Goal: Transaction & Acquisition: Obtain resource

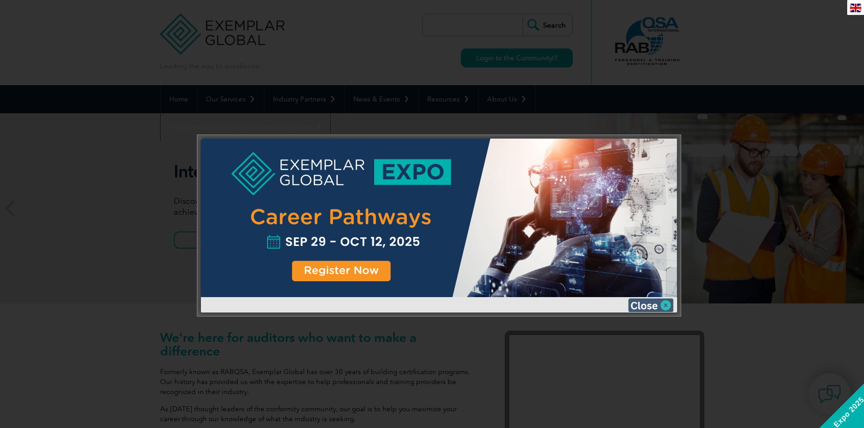
click at [664, 302] on img at bounding box center [650, 306] width 45 height 14
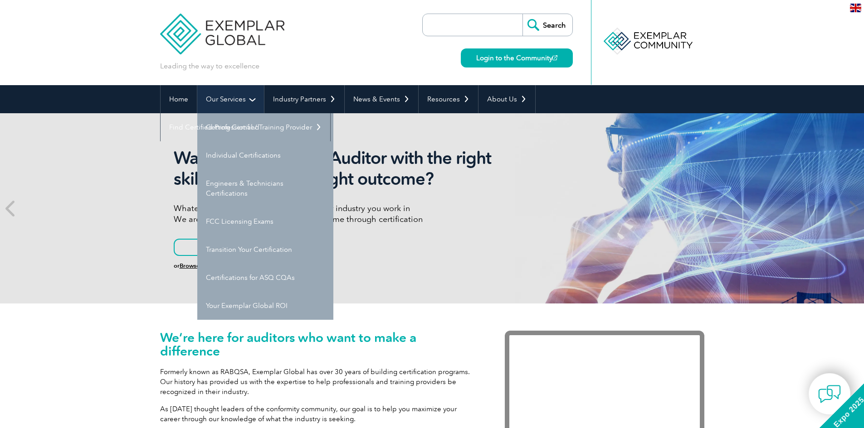
click at [228, 102] on link "Our Services" at bounding box center [230, 99] width 67 height 28
click at [233, 132] on link "Getting Certified" at bounding box center [265, 127] width 136 height 28
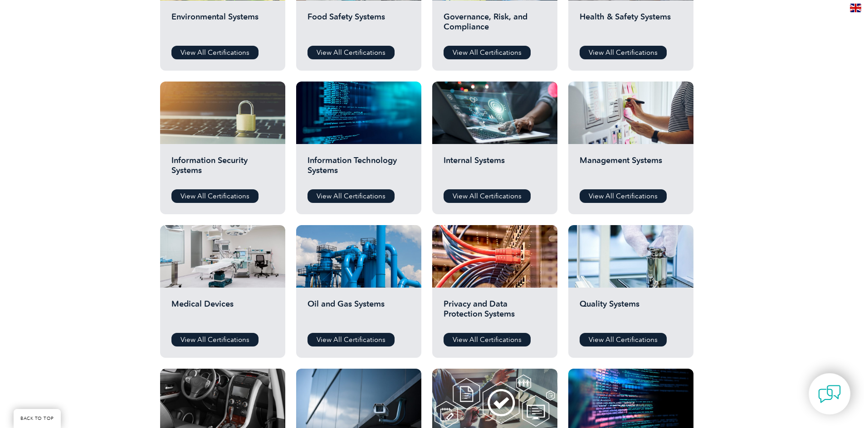
scroll to position [393, 0]
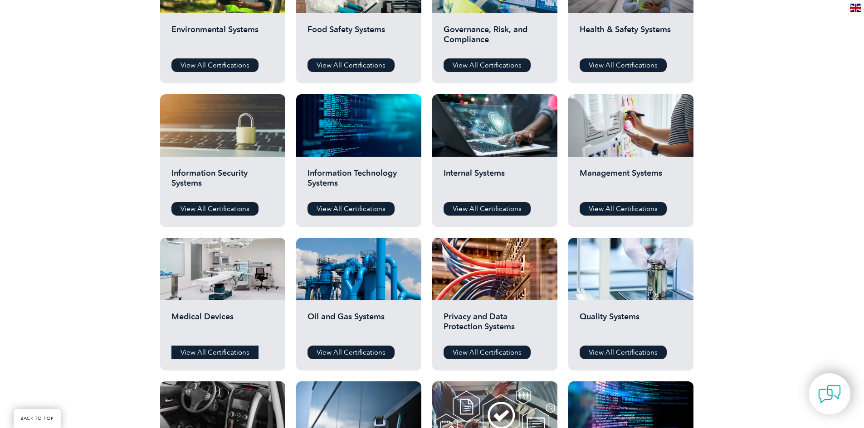
click at [203, 354] on link "View All Certifications" at bounding box center [214, 353] width 87 height 14
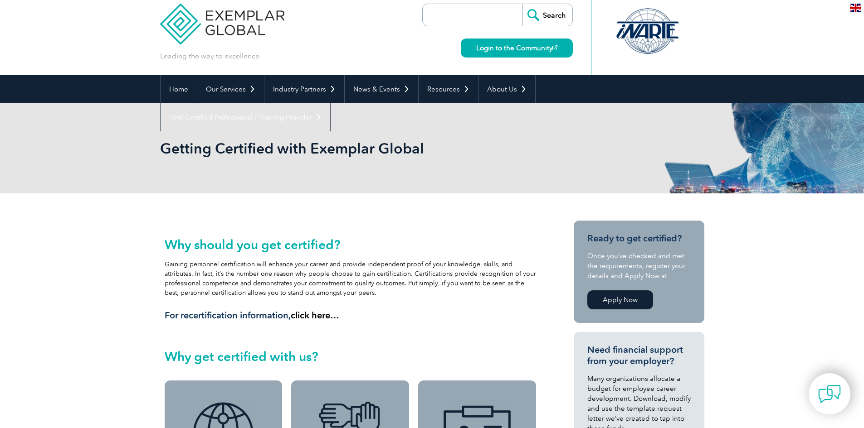
drag, startPoint x: 102, startPoint y: 177, endPoint x: 112, endPoint y: 203, distance: 27.7
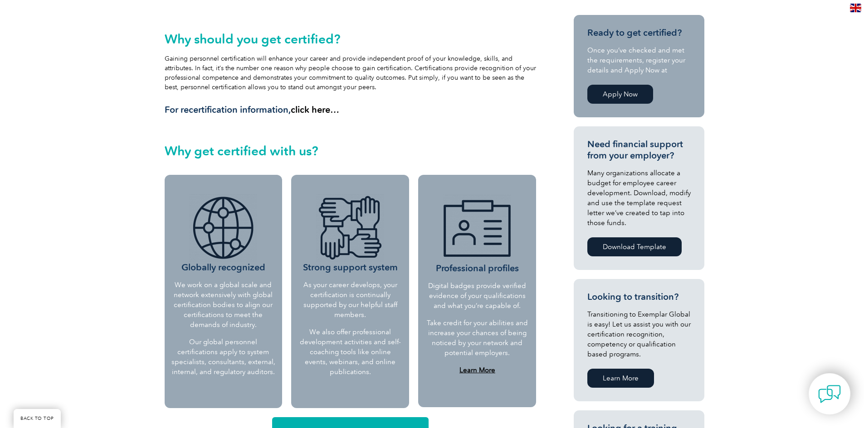
drag, startPoint x: 129, startPoint y: 167, endPoint x: 133, endPoint y: 214, distance: 46.4
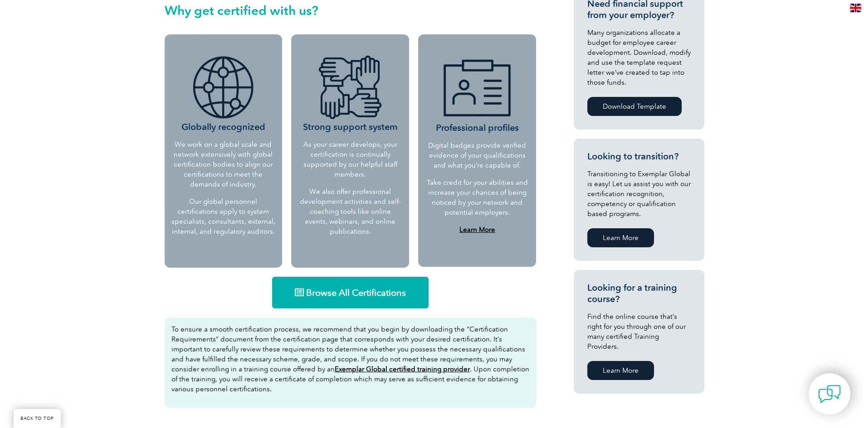
scroll to position [431, 0]
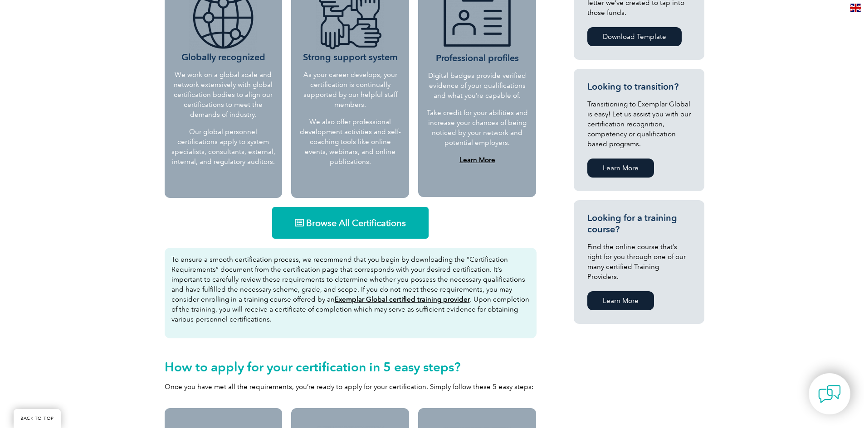
drag, startPoint x: 145, startPoint y: 130, endPoint x: 143, endPoint y: 187, distance: 56.7
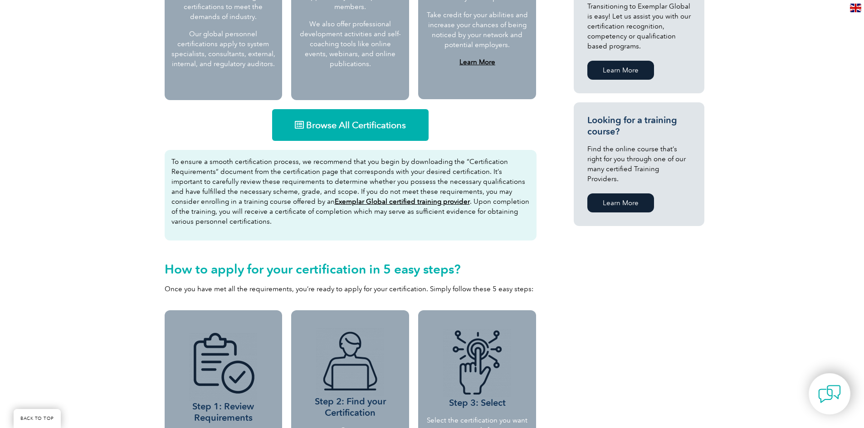
drag, startPoint x: 167, startPoint y: 85, endPoint x: 178, endPoint y: 141, distance: 56.3
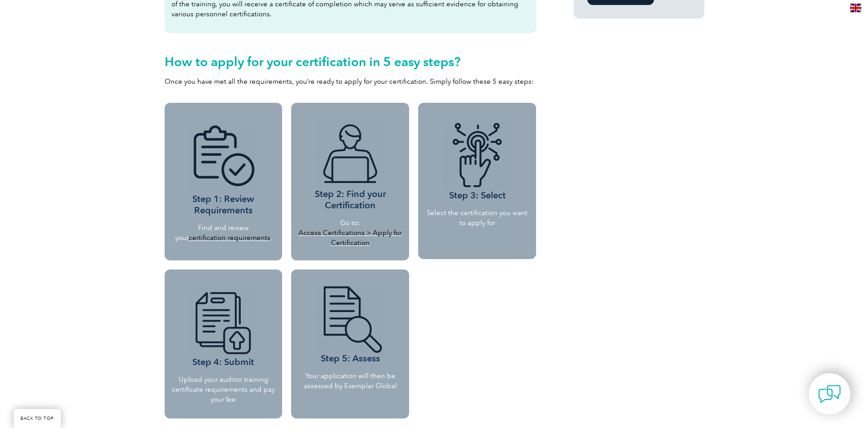
drag, startPoint x: 147, startPoint y: 75, endPoint x: 147, endPoint y: 98, distance: 23.6
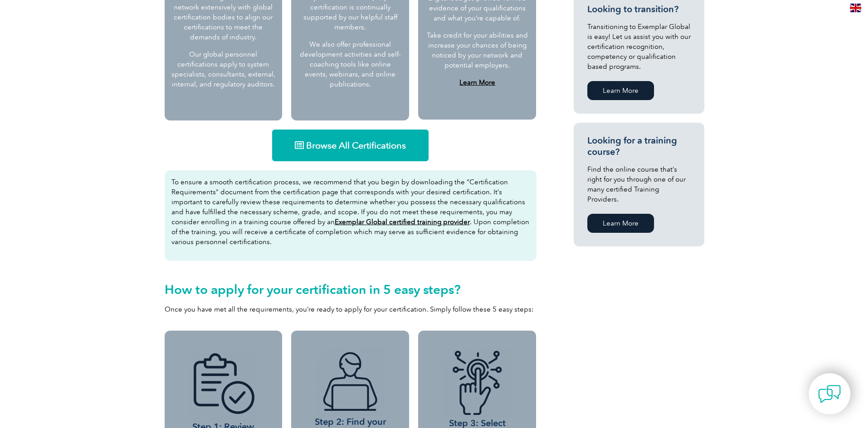
scroll to position [0, 0]
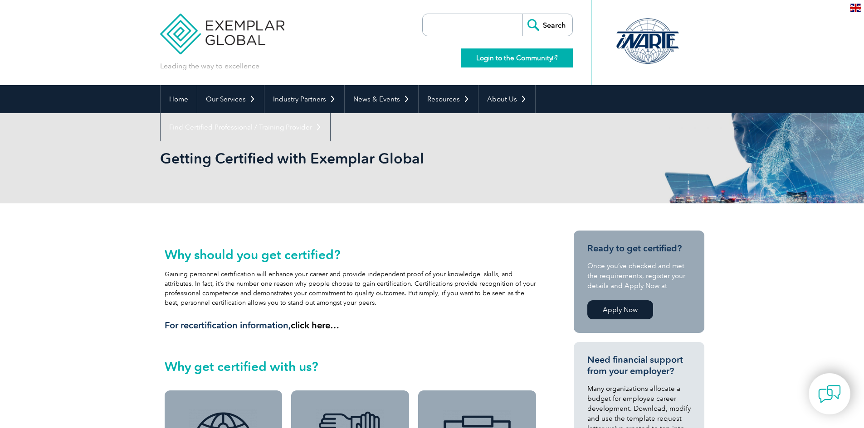
drag, startPoint x: 539, startPoint y: 314, endPoint x: 570, endPoint y: 65, distance: 250.8
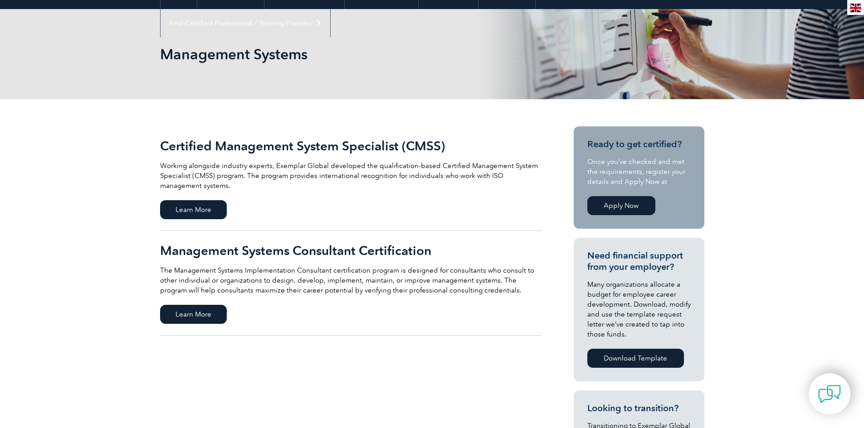
drag, startPoint x: 98, startPoint y: 182, endPoint x: 107, endPoint y: 226, distance: 45.0
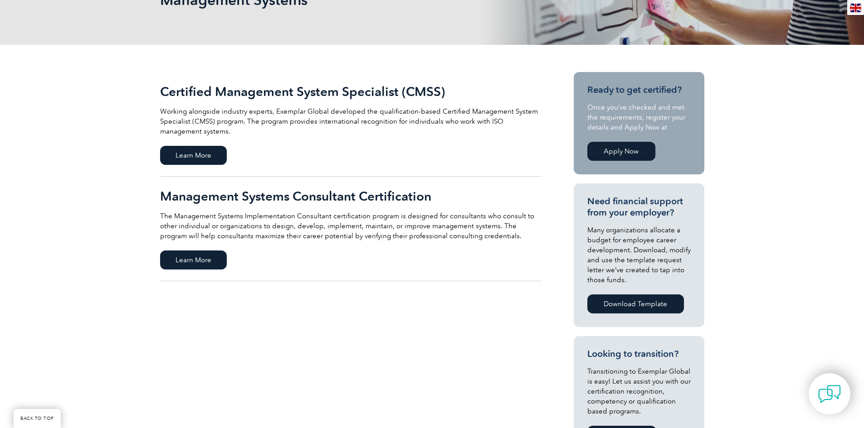
scroll to position [141, 0]
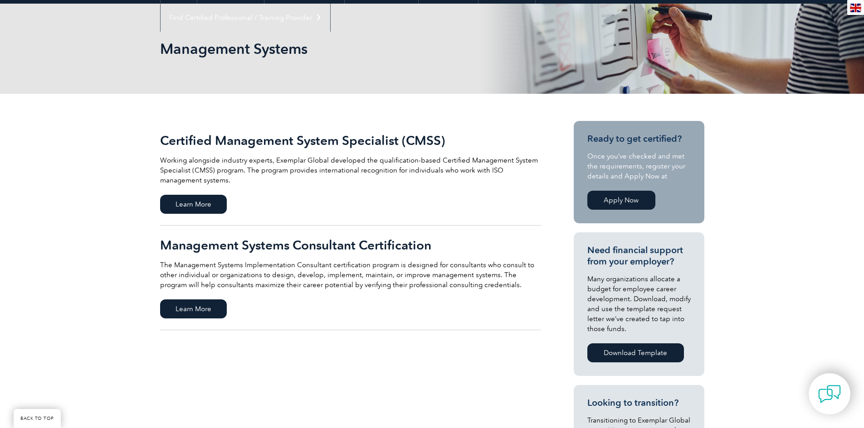
drag, startPoint x: 102, startPoint y: 188, endPoint x: 104, endPoint y: 158, distance: 30.0
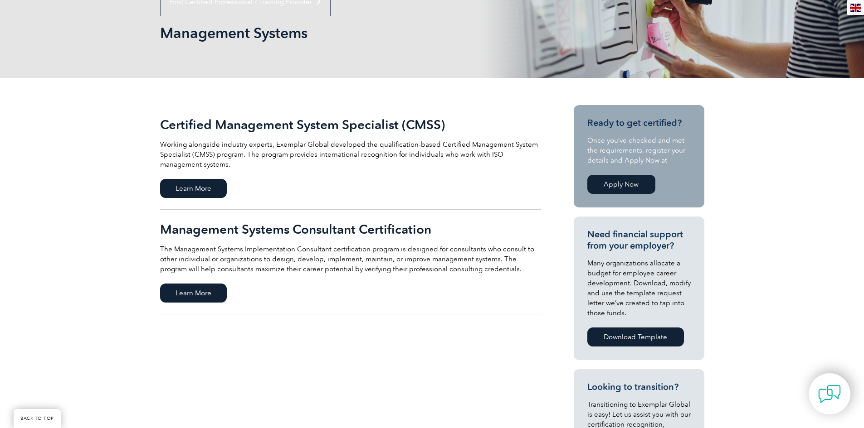
drag, startPoint x: 121, startPoint y: 142, endPoint x: 122, endPoint y: 160, distance: 18.6
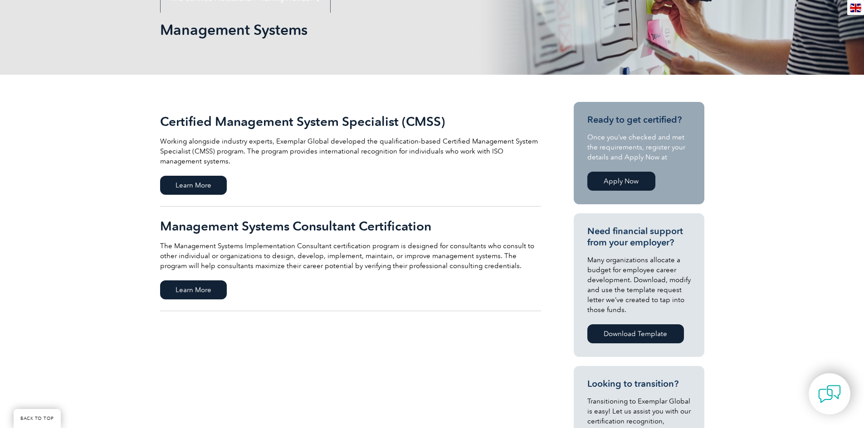
scroll to position [177, 0]
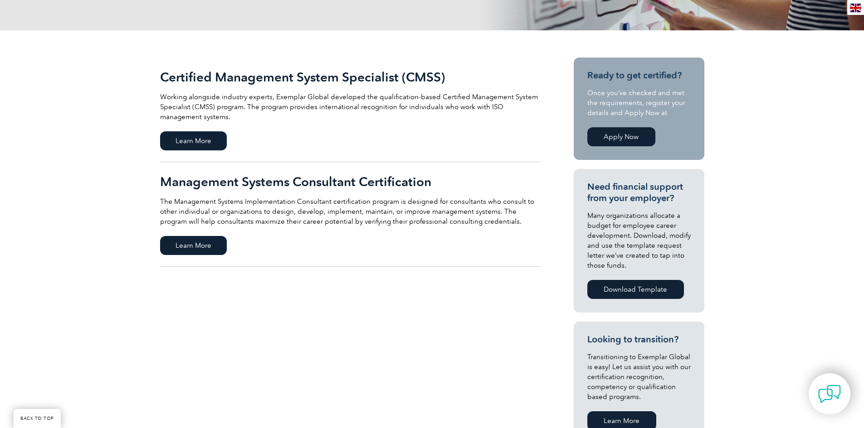
drag, startPoint x: 102, startPoint y: 125, endPoint x: 109, endPoint y: 161, distance: 36.5
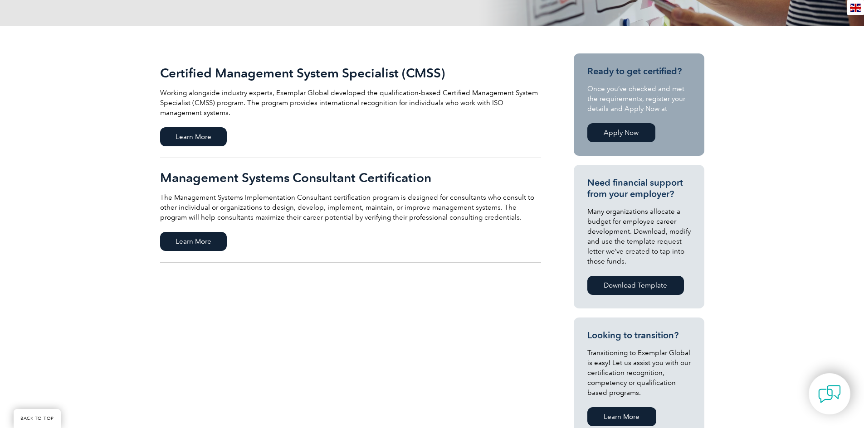
scroll to position [160, 0]
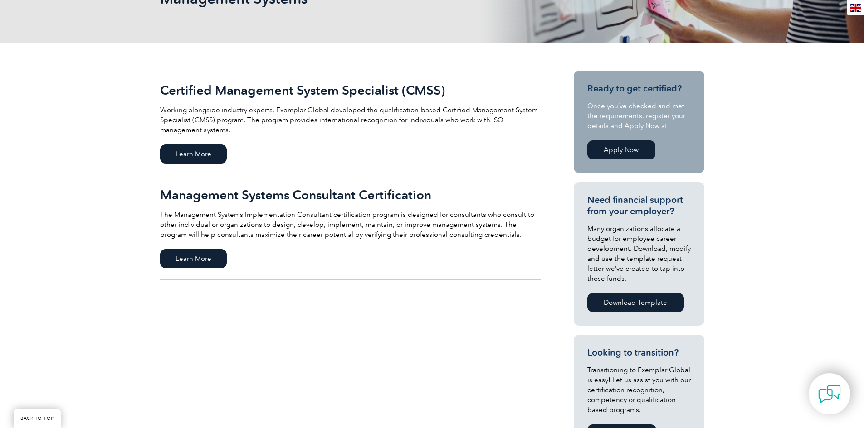
drag, startPoint x: 114, startPoint y: 198, endPoint x: 121, endPoint y: 157, distance: 41.3
click at [200, 153] on span "Learn More" at bounding box center [193, 154] width 67 height 19
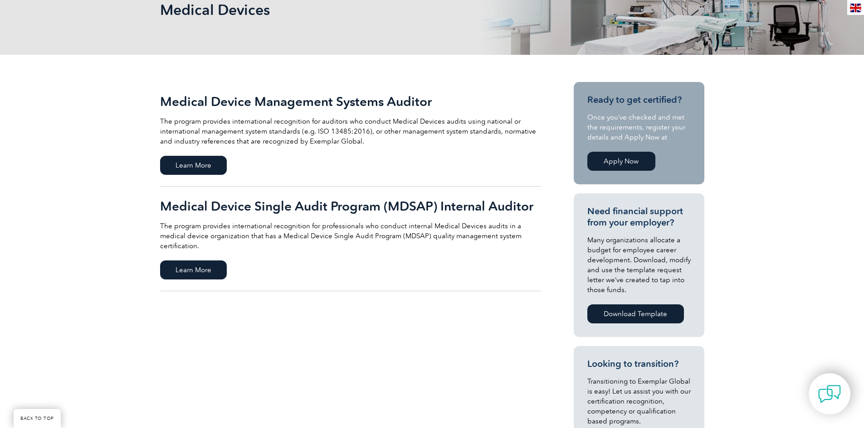
scroll to position [142, 0]
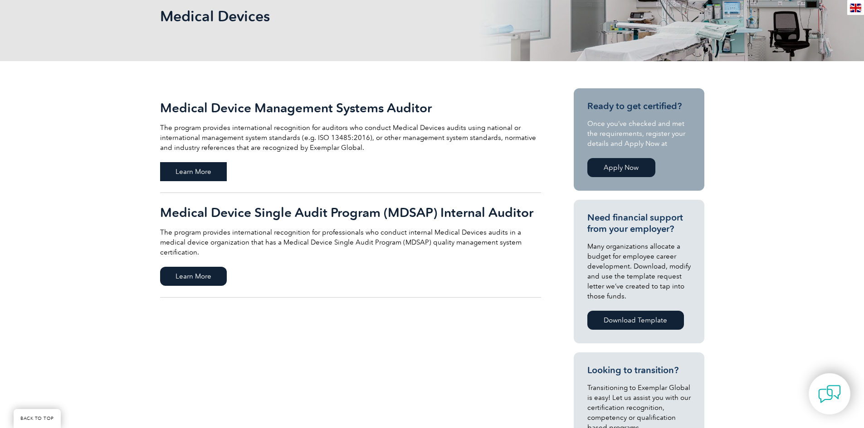
click at [193, 172] on span "Learn More" at bounding box center [193, 171] width 67 height 19
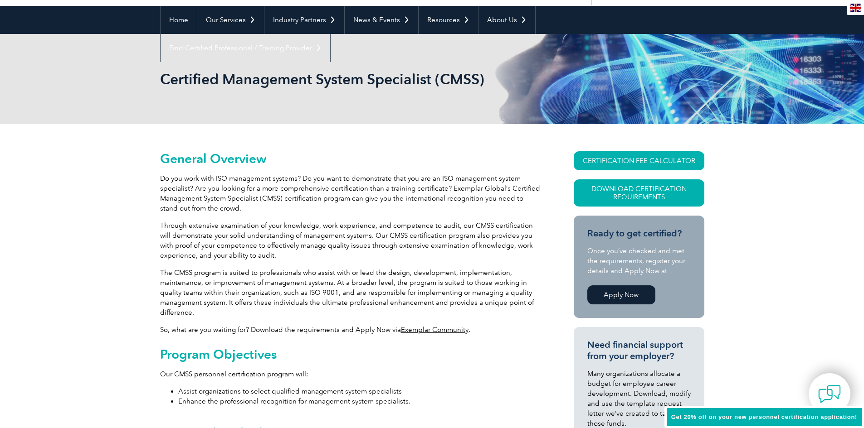
scroll to position [102, 0]
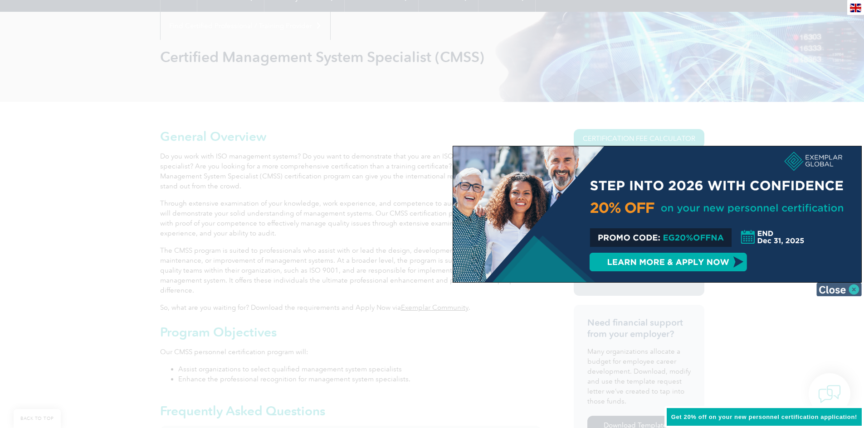
click at [832, 289] on img at bounding box center [838, 290] width 45 height 14
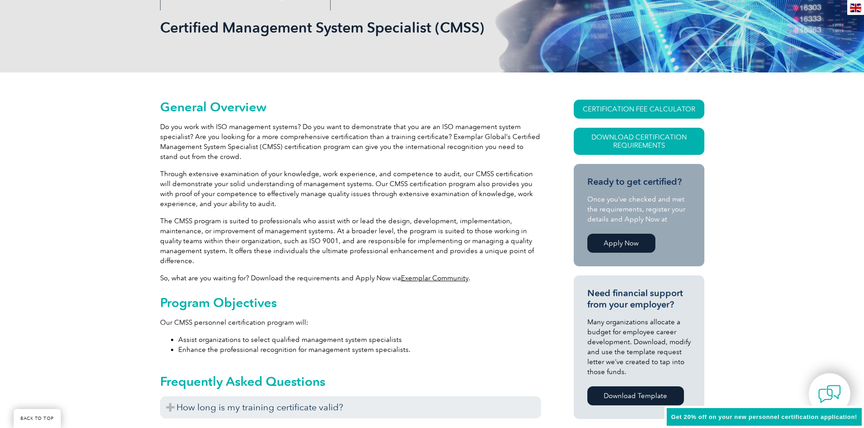
scroll to position [162, 0]
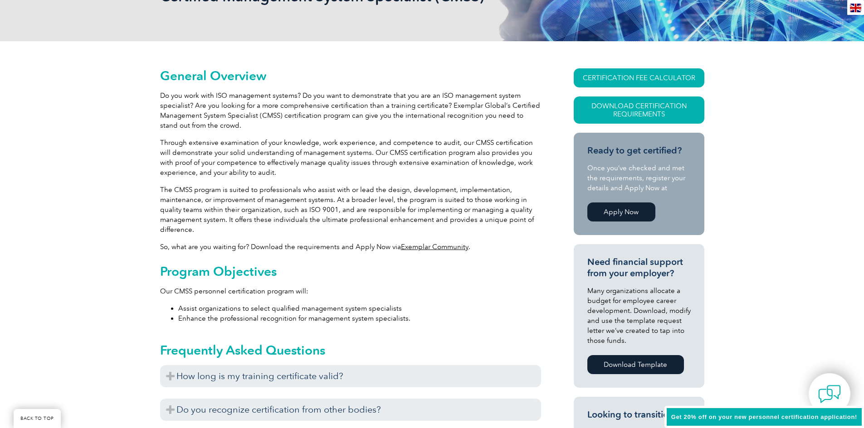
drag, startPoint x: 108, startPoint y: 105, endPoint x: 116, endPoint y: 141, distance: 36.6
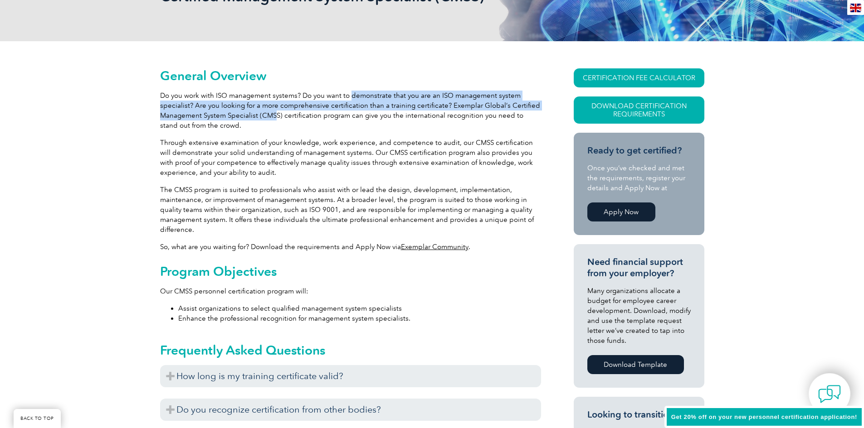
drag, startPoint x: 350, startPoint y: 98, endPoint x: 280, endPoint y: 139, distance: 80.7
click at [277, 126] on p "Do you work with ISO management systems? Do you want to demonstrate that you ar…" at bounding box center [350, 111] width 381 height 40
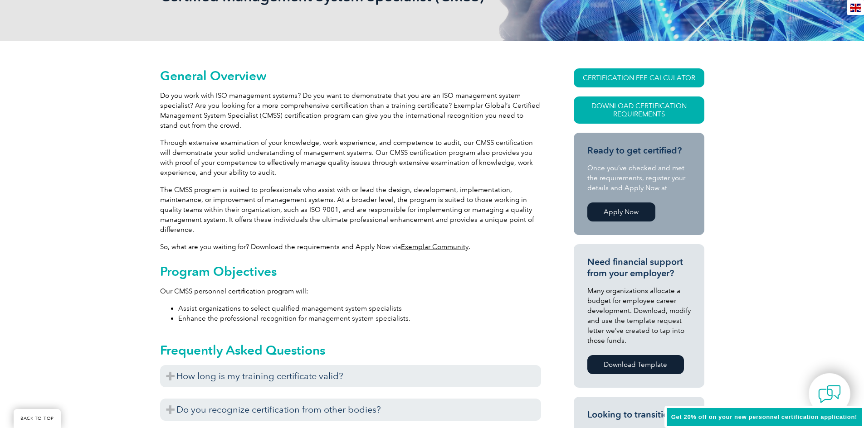
click at [280, 149] on p "Through extensive examination of your knowledge, work experience, and competenc…" at bounding box center [350, 158] width 381 height 40
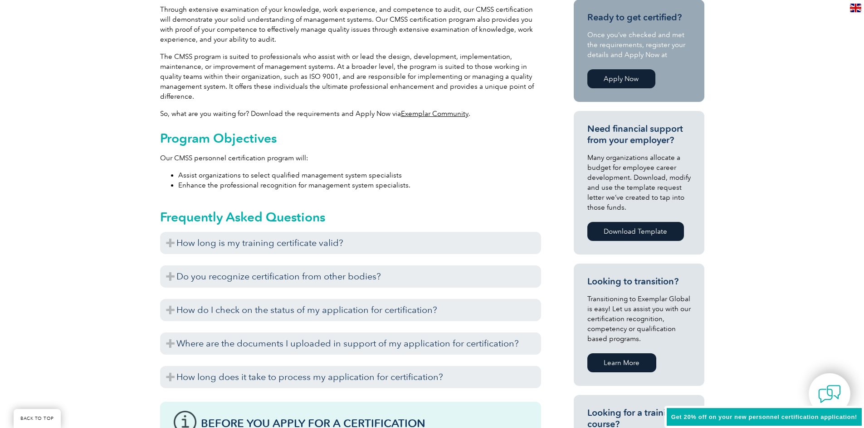
drag, startPoint x: 131, startPoint y: 143, endPoint x: 131, endPoint y: 173, distance: 29.9
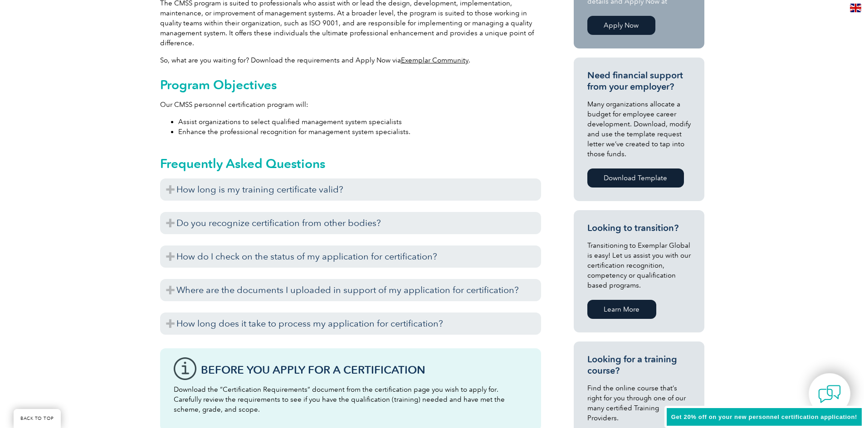
drag, startPoint x: 133, startPoint y: 113, endPoint x: 155, endPoint y: 136, distance: 31.4
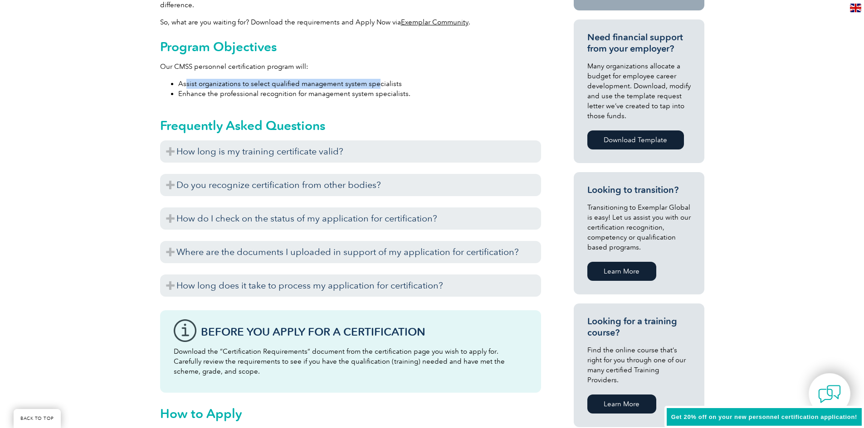
drag, startPoint x: 185, startPoint y: 82, endPoint x: 350, endPoint y: 84, distance: 165.0
click at [380, 81] on li "Assist organizations to select qualified management system specialists" at bounding box center [359, 84] width 363 height 10
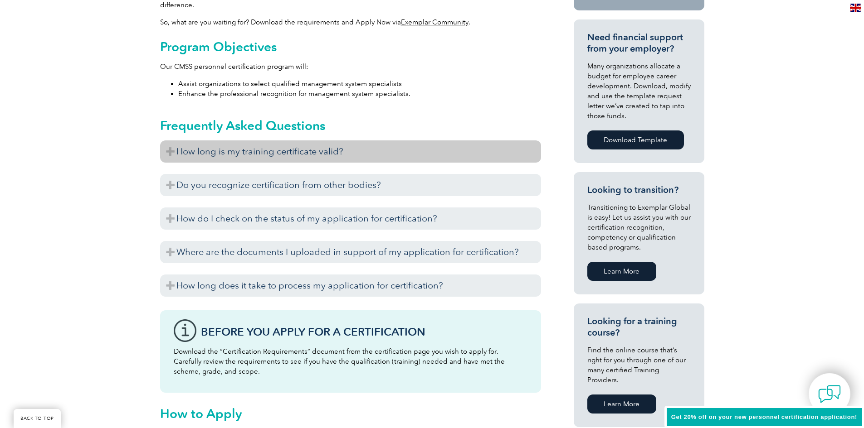
click at [267, 154] on h3 "How long is my training certificate valid?" at bounding box center [350, 152] width 381 height 22
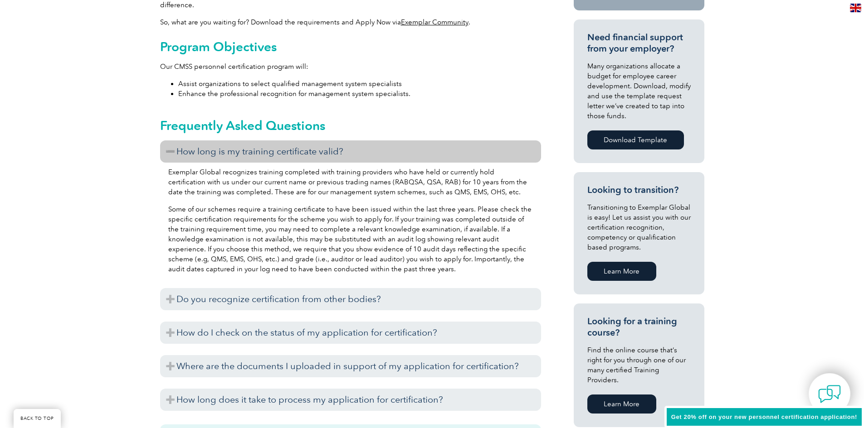
click at [169, 149] on h3 "How long is my training certificate valid?" at bounding box center [350, 152] width 381 height 22
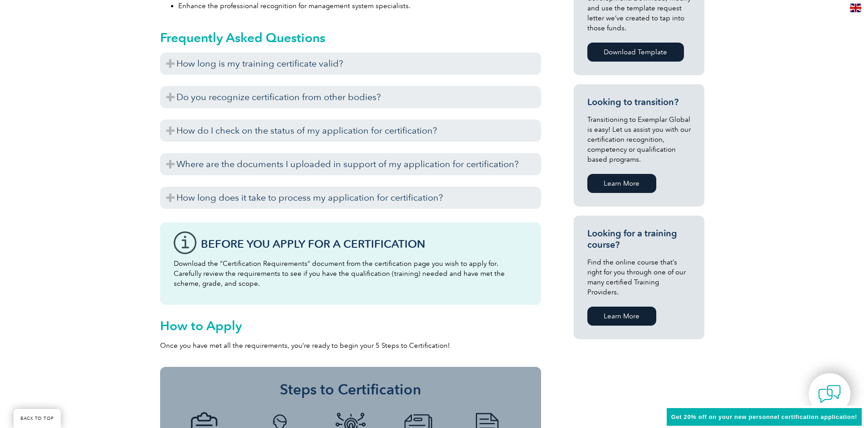
drag, startPoint x: 130, startPoint y: 115, endPoint x: 137, endPoint y: 165, distance: 50.8
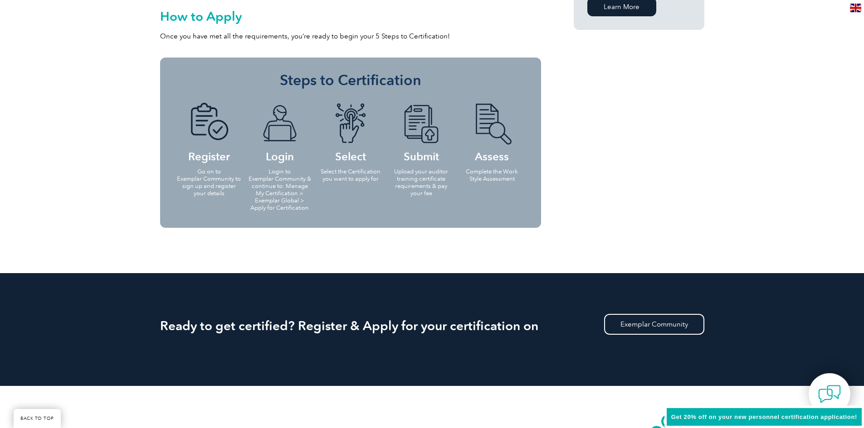
drag, startPoint x: 137, startPoint y: 152, endPoint x: 142, endPoint y: 174, distance: 22.3
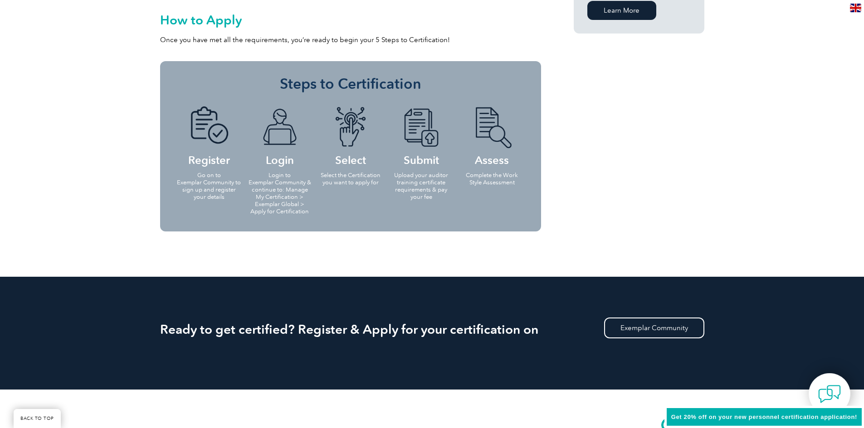
scroll to position [776, 0]
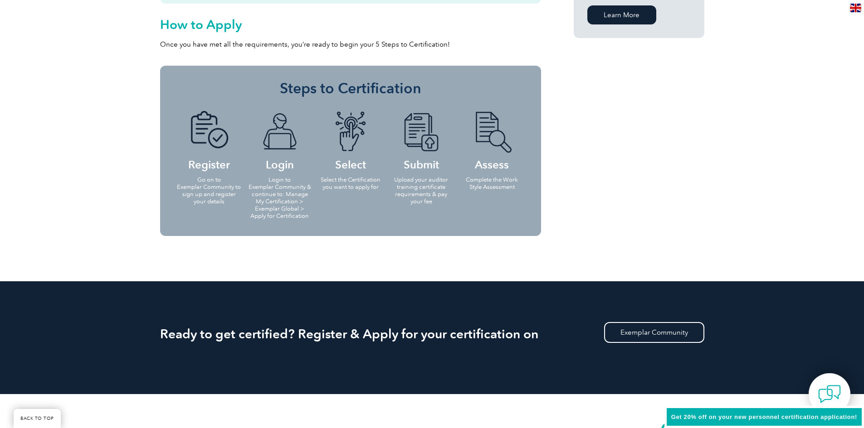
drag, startPoint x: 142, startPoint y: 191, endPoint x: 141, endPoint y: 177, distance: 14.1
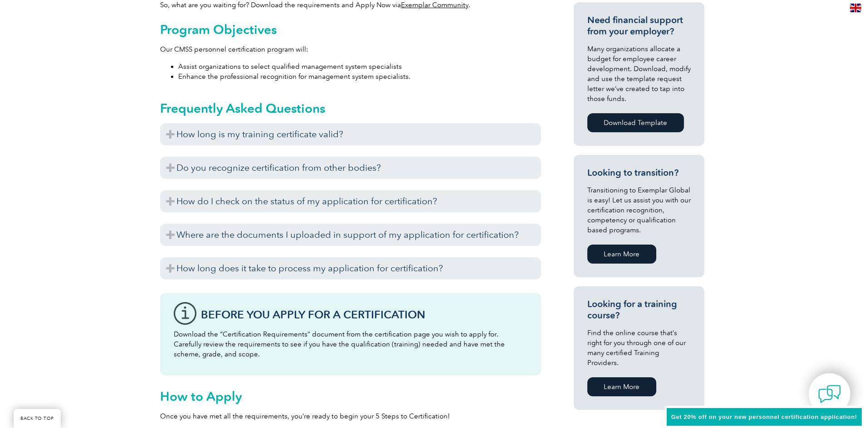
scroll to position [267, 0]
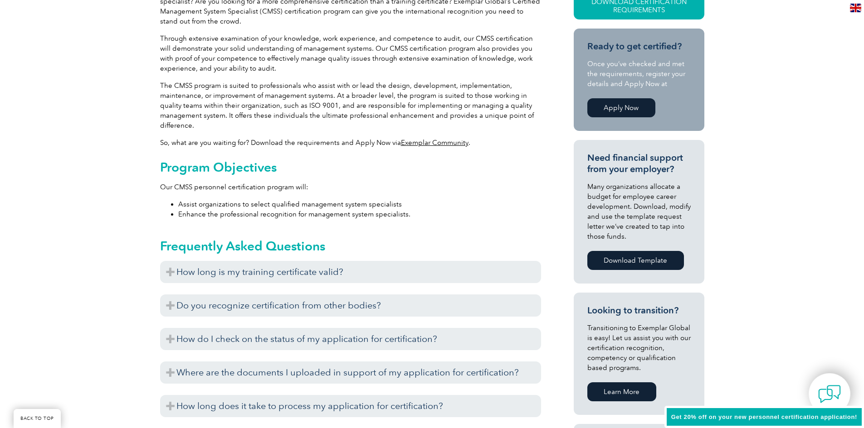
drag, startPoint x: 151, startPoint y: 185, endPoint x: 152, endPoint y: 94, distance: 90.2
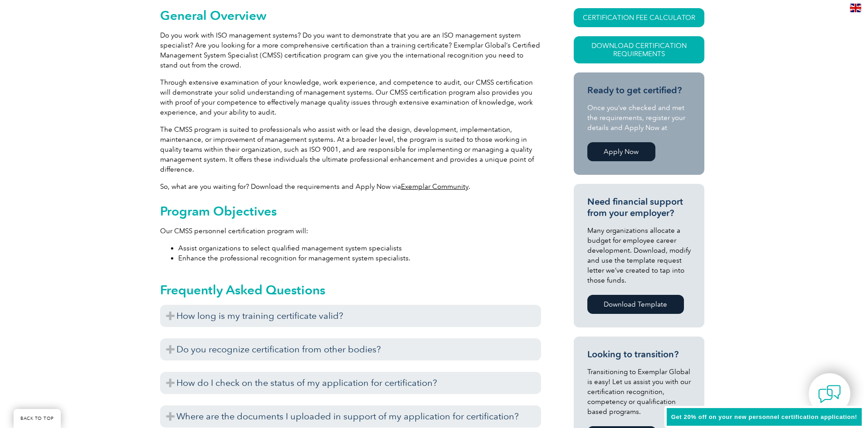
drag, startPoint x: 153, startPoint y: 188, endPoint x: 151, endPoint y: 161, distance: 27.3
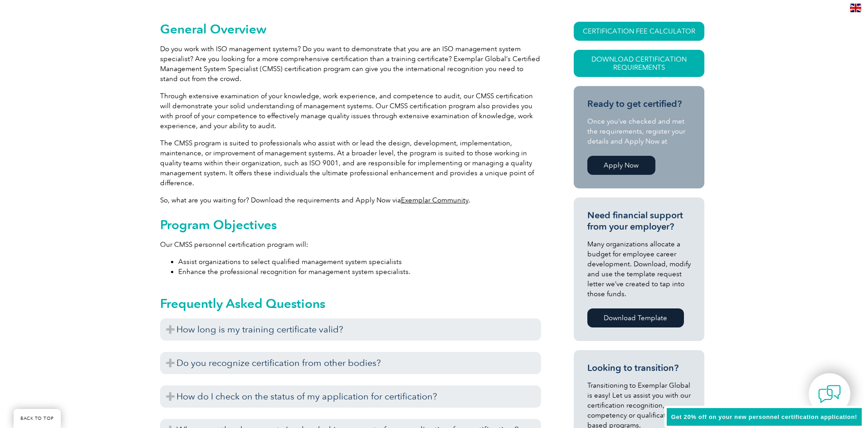
drag, startPoint x: 127, startPoint y: 182, endPoint x: 129, endPoint y: 156, distance: 25.9
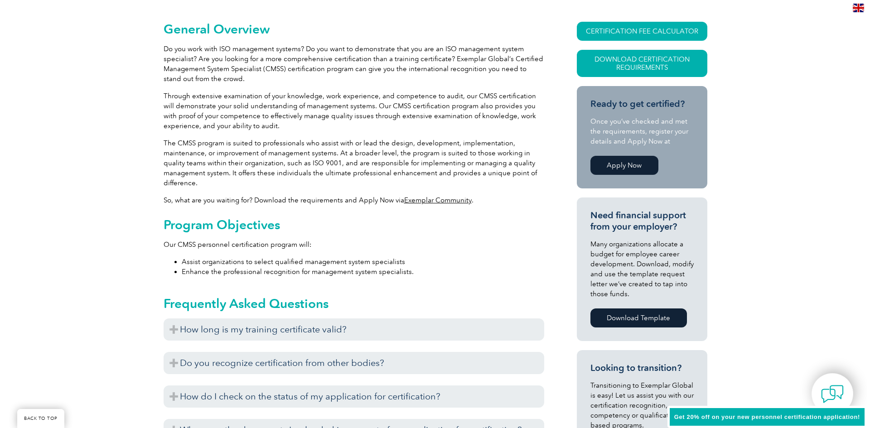
scroll to position [198, 0]
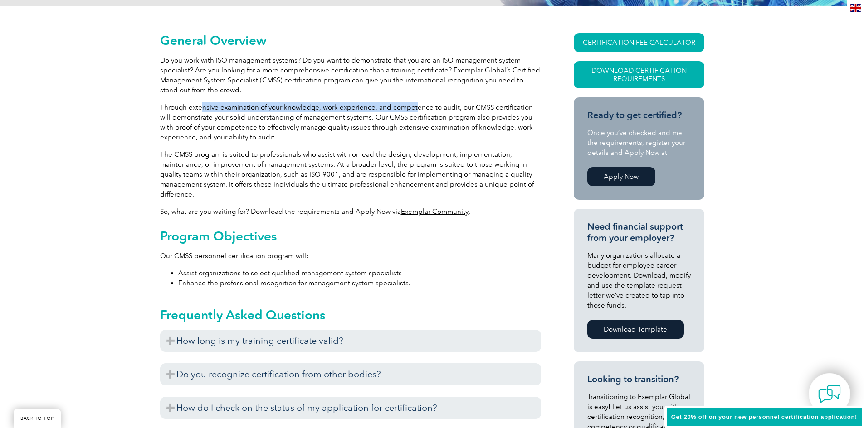
drag, startPoint x: 200, startPoint y: 109, endPoint x: 414, endPoint y: 105, distance: 214.0
click at [414, 105] on p "Through extensive examination of your knowledge, work experience, and competenc…" at bounding box center [350, 122] width 381 height 40
click at [657, 76] on link "Download Certification Requirements" at bounding box center [638, 74] width 131 height 27
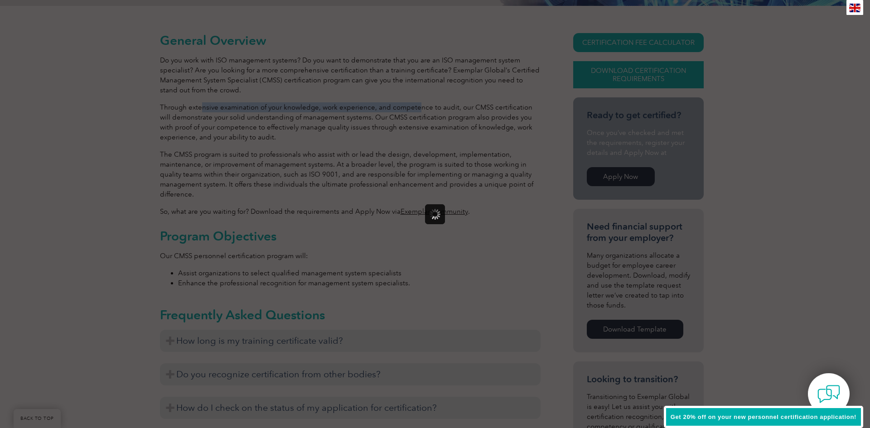
scroll to position [0, 0]
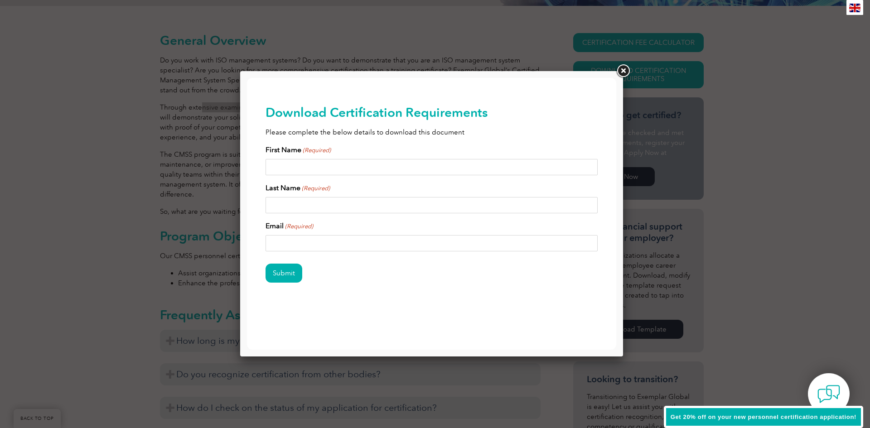
click at [328, 165] on input "First Name (Required)" at bounding box center [432, 167] width 333 height 16
type input "Ellery"
type input "Bryant"
type input "ellerybryant17@gmail.com"
click at [290, 279] on input "Submit" at bounding box center [284, 273] width 37 height 19
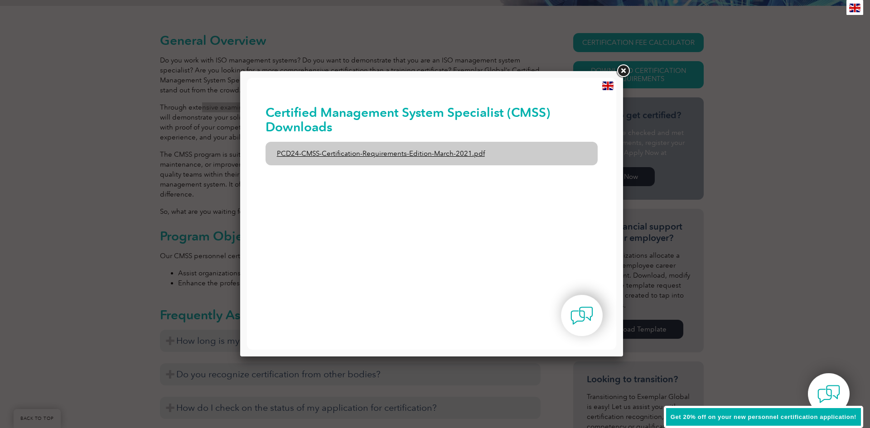
click at [378, 152] on link "PCD24-CMSS-Certification-Requirements-Edition-March-2021.pdf" at bounding box center [432, 154] width 333 height 24
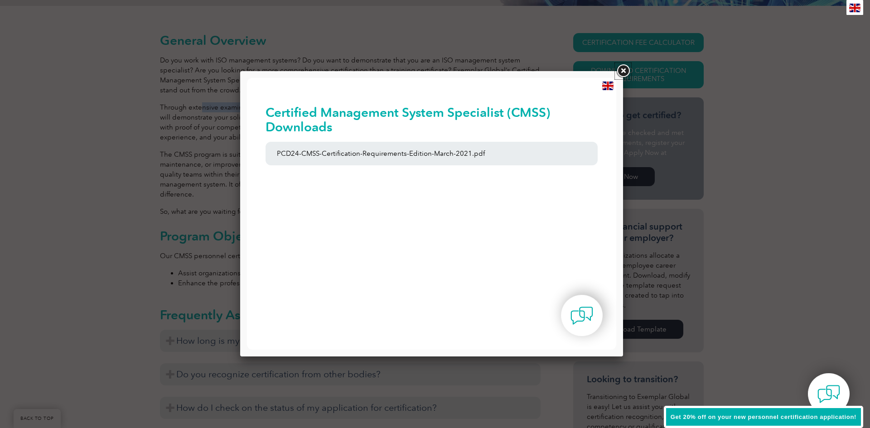
drag, startPoint x: 622, startPoint y: 70, endPoint x: 491, endPoint y: 88, distance: 133.1
click at [622, 70] on link at bounding box center [623, 71] width 16 height 16
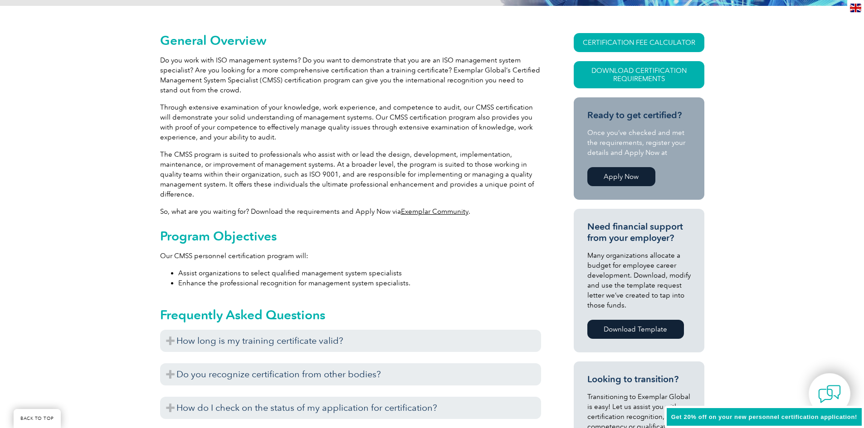
click at [175, 104] on p "Through extensive examination of your knowledge, work experience, and competenc…" at bounding box center [350, 122] width 381 height 40
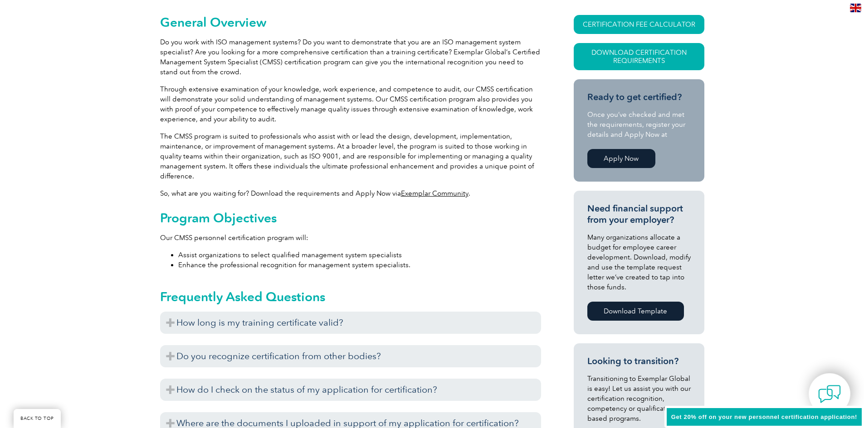
drag, startPoint x: 113, startPoint y: 91, endPoint x: 114, endPoint y: 116, distance: 25.0
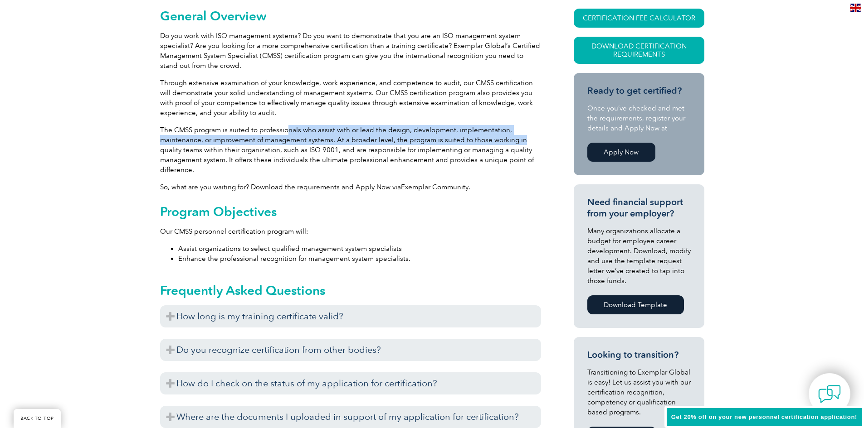
drag, startPoint x: 287, startPoint y: 123, endPoint x: 532, endPoint y: 144, distance: 246.1
click at [532, 144] on div "General Overview Do you work with ISO management systems? Do you want to demons…" at bounding box center [350, 407] width 381 height 796
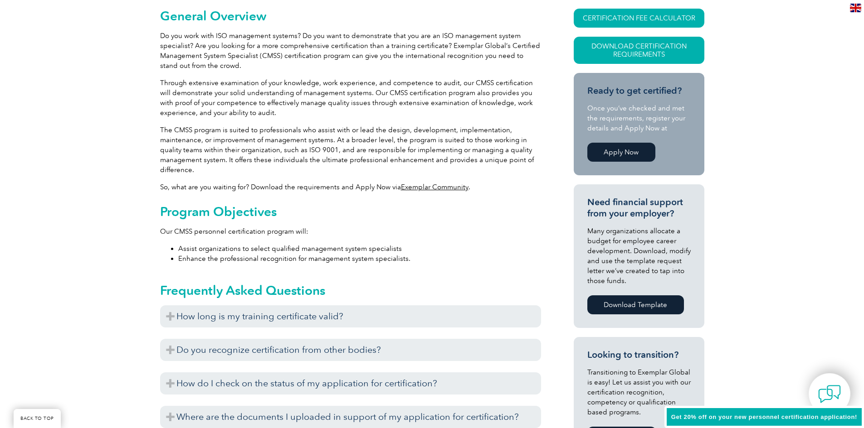
click at [468, 150] on p "The CMSS program is suited to professionals who assist with or lead the design,…" at bounding box center [350, 150] width 381 height 50
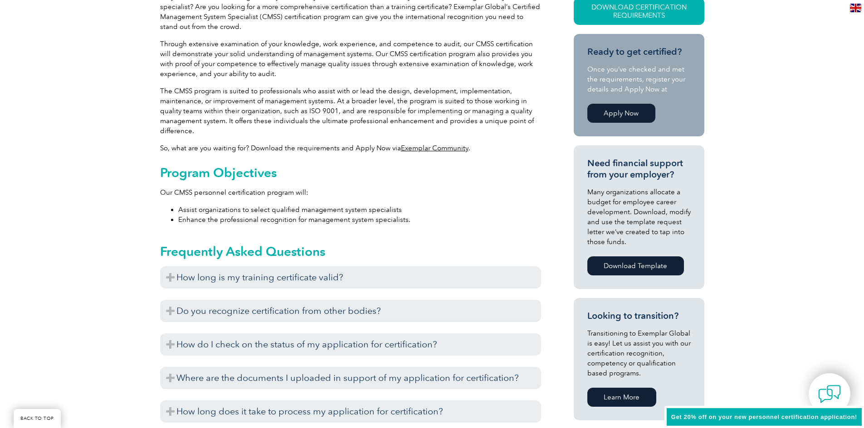
scroll to position [292, 0]
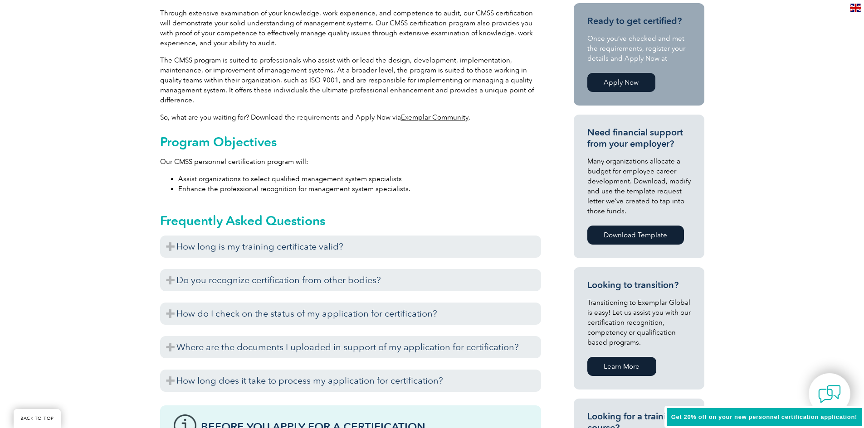
drag, startPoint x: 129, startPoint y: 60, endPoint x: 305, endPoint y: 84, distance: 178.0
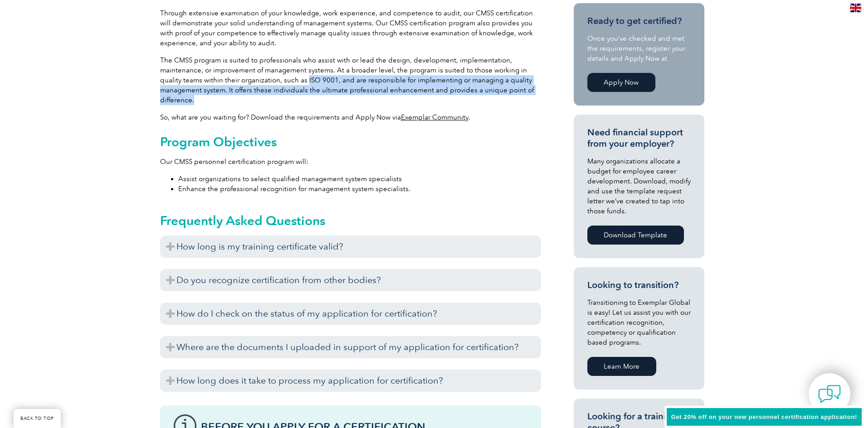
drag, startPoint x: 305, startPoint y: 80, endPoint x: 354, endPoint y: 97, distance: 51.6
click at [354, 97] on p "The CMSS program is suited to professionals who assist with or lead the design,…" at bounding box center [350, 80] width 381 height 50
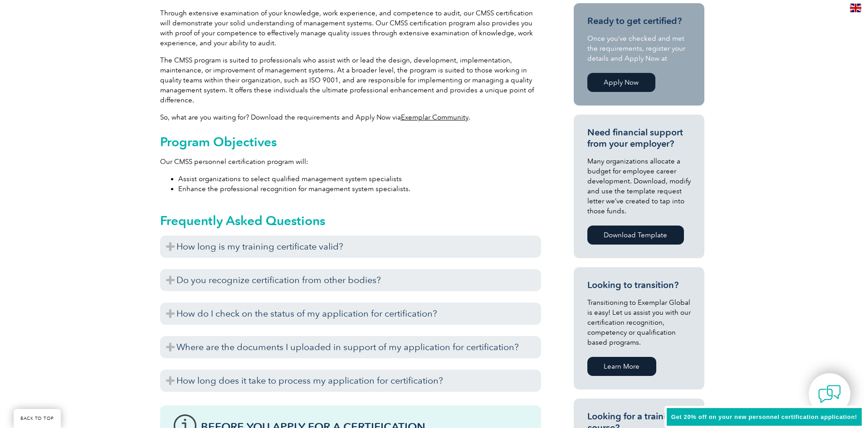
click at [97, 144] on div "General Overview Do you work with ISO management systems? Do you want to demons…" at bounding box center [432, 339] width 864 height 855
drag, startPoint x: 152, startPoint y: 164, endPoint x: 157, endPoint y: 151, distance: 13.6
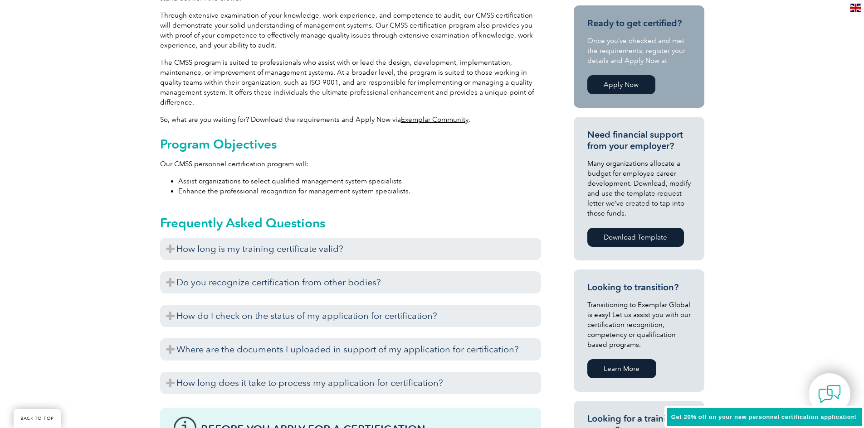
scroll to position [0, 0]
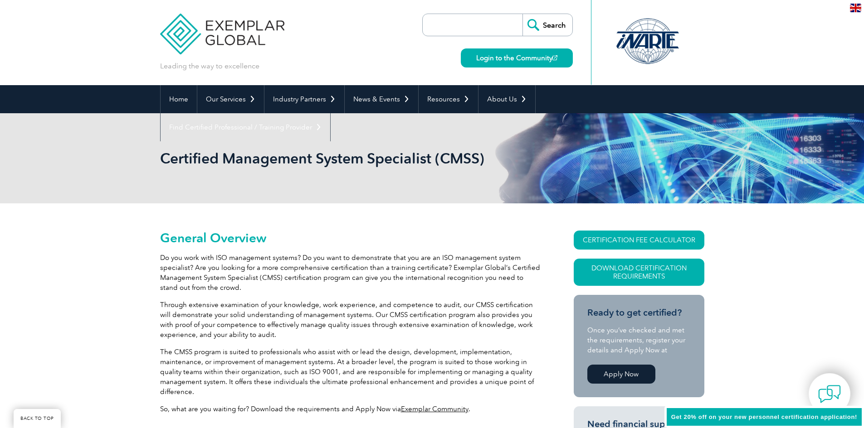
drag, startPoint x: 112, startPoint y: 207, endPoint x: 119, endPoint y: 86, distance: 121.7
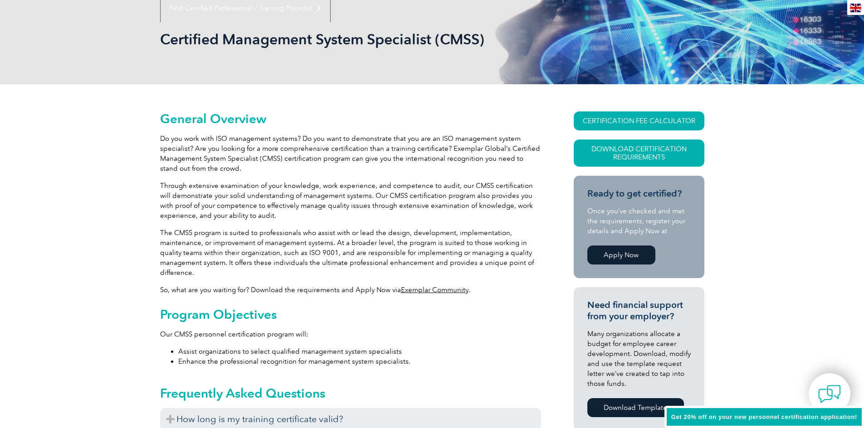
drag, startPoint x: 138, startPoint y: 193, endPoint x: 120, endPoint y: 150, distance: 46.6
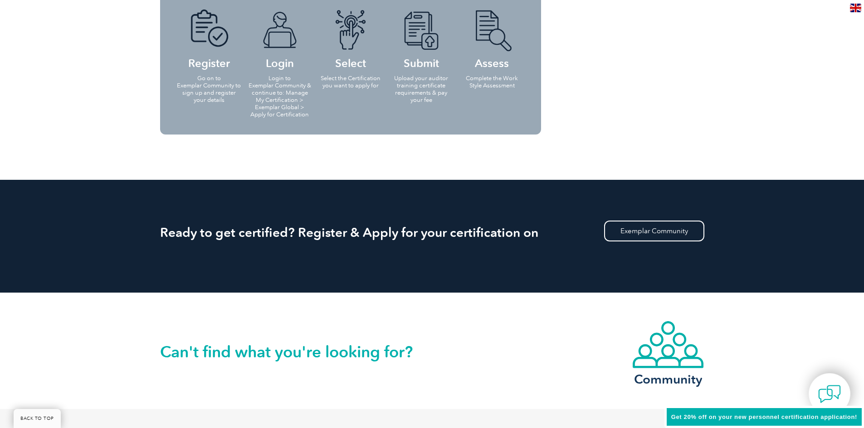
drag, startPoint x: 134, startPoint y: 170, endPoint x: 134, endPoint y: 199, distance: 29.5
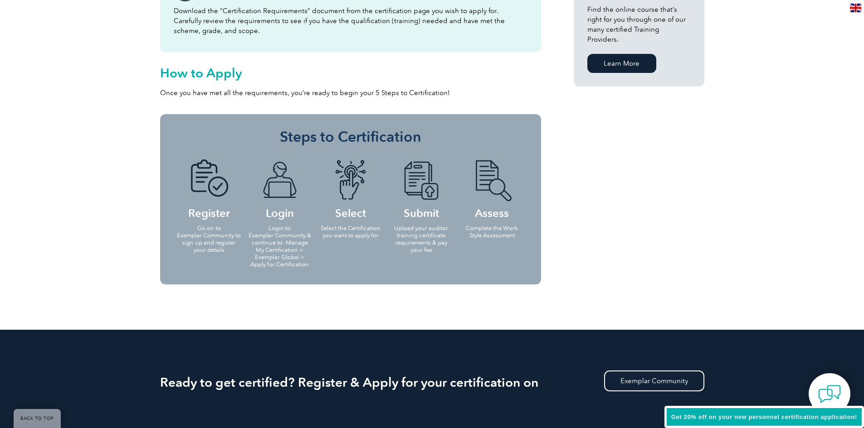
drag, startPoint x: 144, startPoint y: 220, endPoint x: 131, endPoint y: 98, distance: 122.7
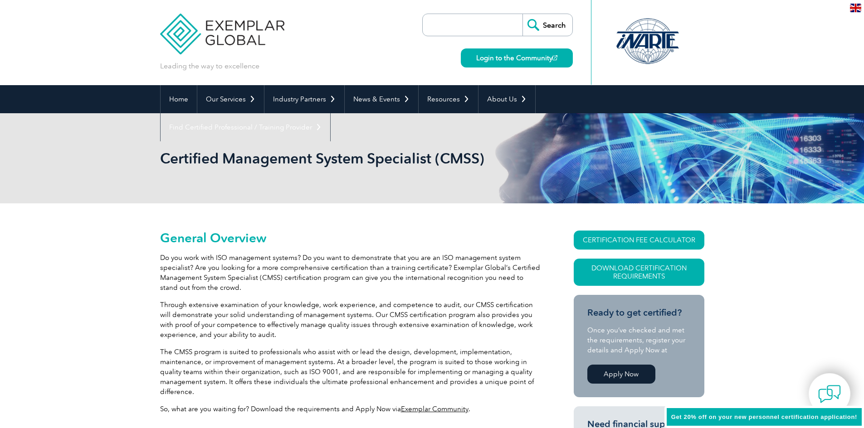
drag, startPoint x: 115, startPoint y: 200, endPoint x: 102, endPoint y: 87, distance: 114.1
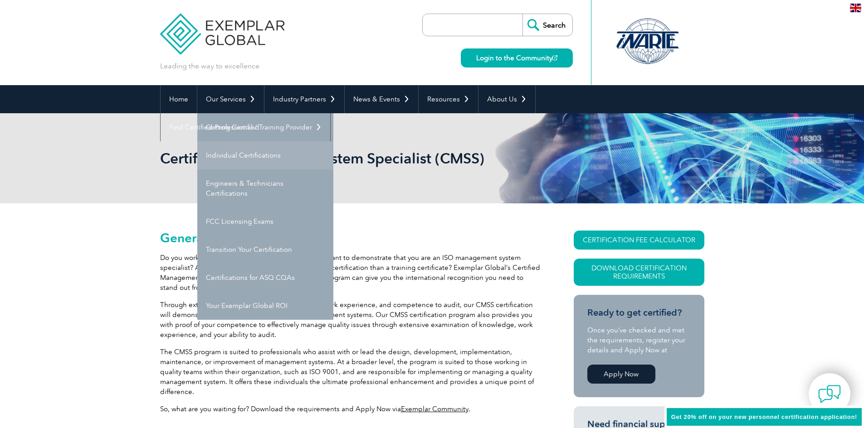
click at [238, 158] on link "Individual Certifications" at bounding box center [265, 155] width 136 height 28
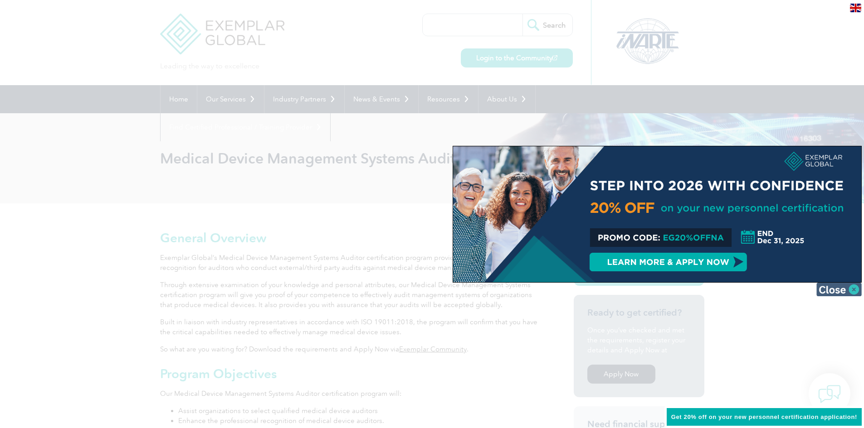
click at [841, 287] on img at bounding box center [838, 290] width 45 height 14
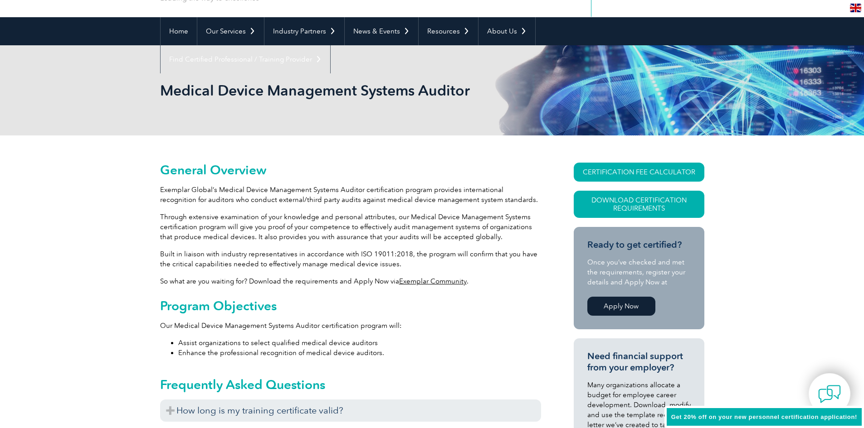
drag, startPoint x: 143, startPoint y: 144, endPoint x: 145, endPoint y: 189, distance: 44.9
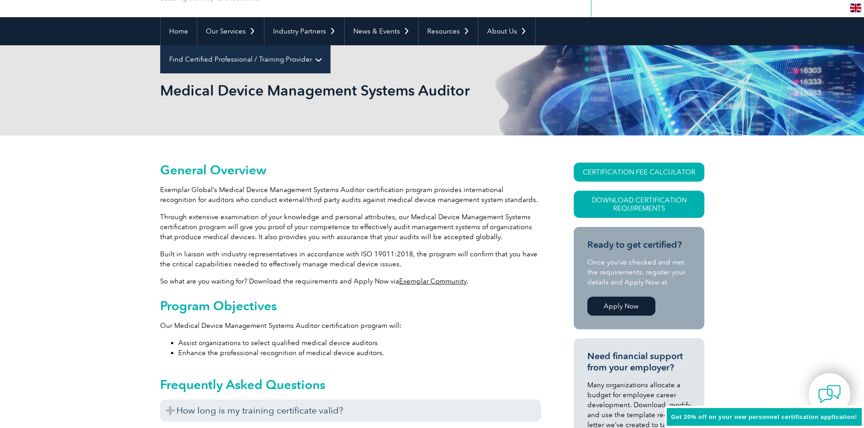
scroll to position [91, 0]
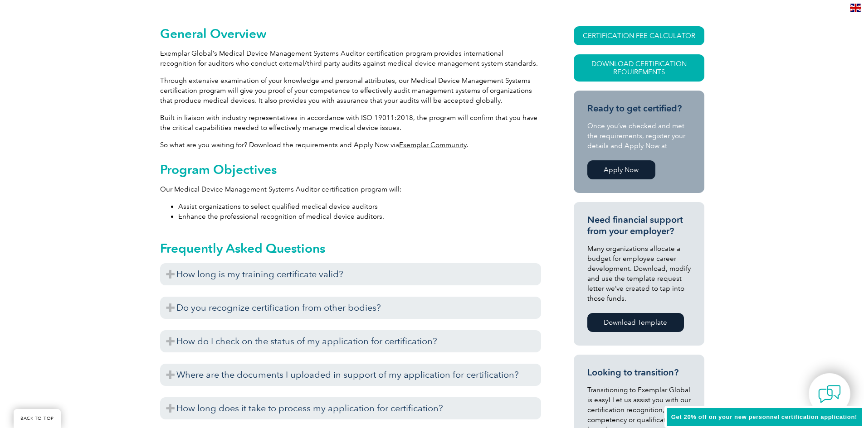
drag, startPoint x: 135, startPoint y: 136, endPoint x: 135, endPoint y: 191, distance: 54.4
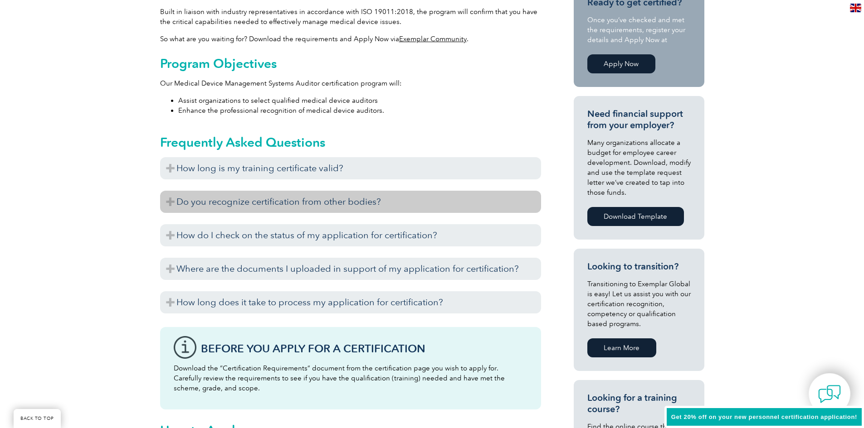
scroll to position [405, 0]
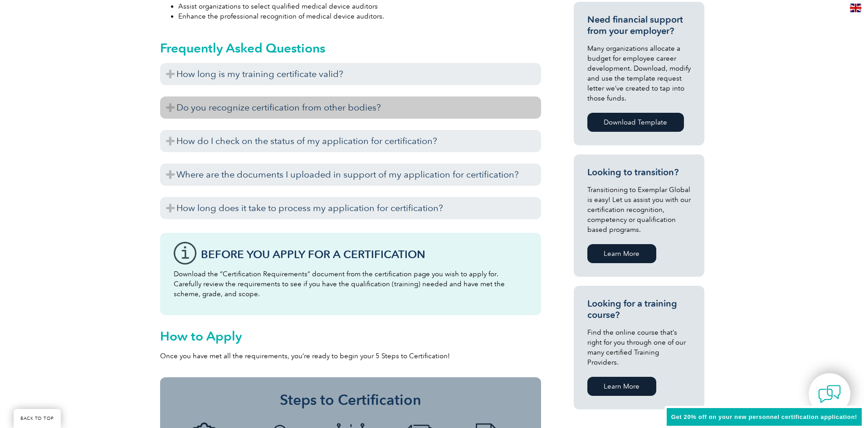
drag, startPoint x: 102, startPoint y: 128, endPoint x: 209, endPoint y: 117, distance: 108.0
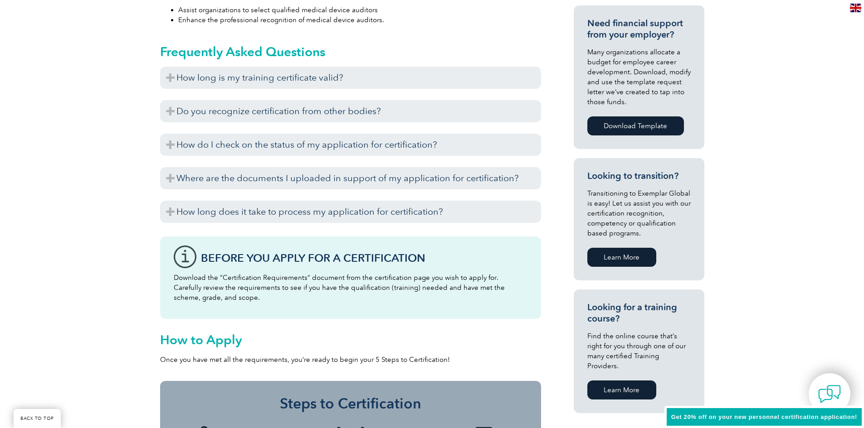
scroll to position [394, 0]
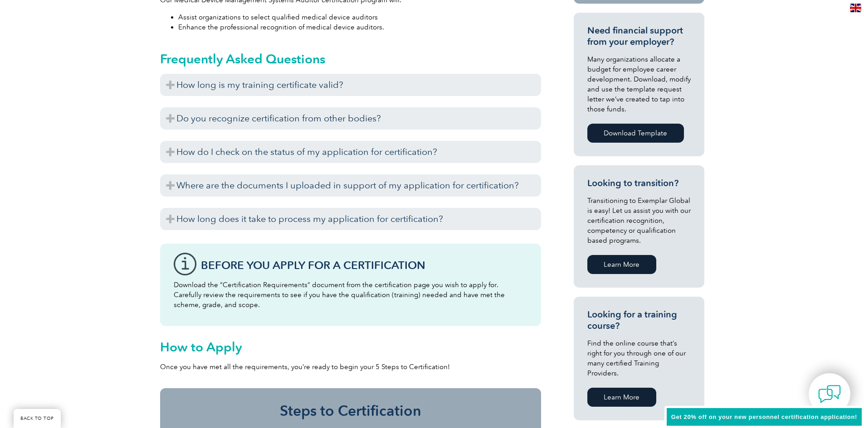
drag, startPoint x: 144, startPoint y: 161, endPoint x: 141, endPoint y: 146, distance: 15.4
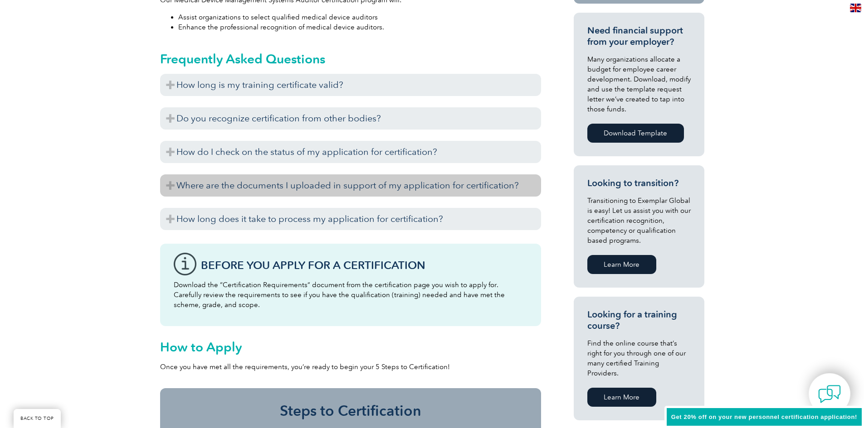
click at [373, 184] on h3 "Where are the documents I uploaded in support of my application for certificati…" at bounding box center [350, 186] width 381 height 22
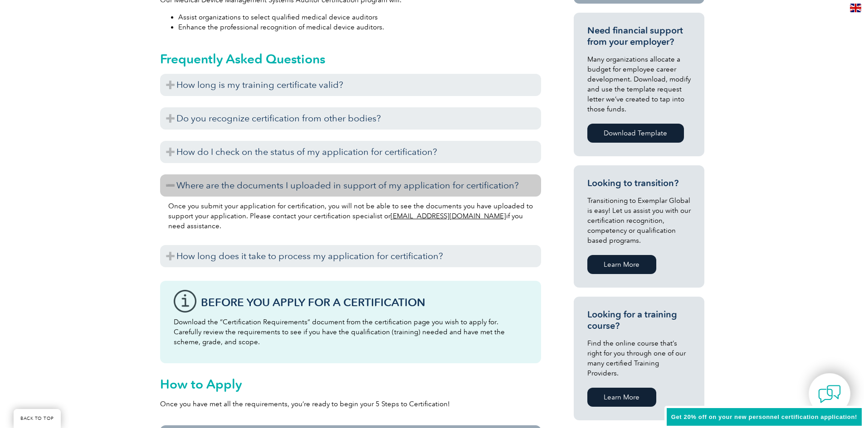
click at [250, 183] on h3 "Where are the documents I uploaded in support of my application for certificati…" at bounding box center [350, 186] width 381 height 22
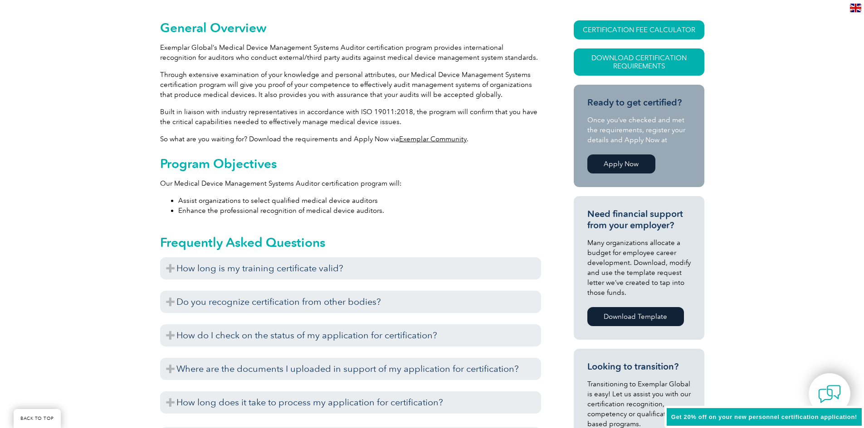
drag, startPoint x: 779, startPoint y: 136, endPoint x: 776, endPoint y: 68, distance: 67.2
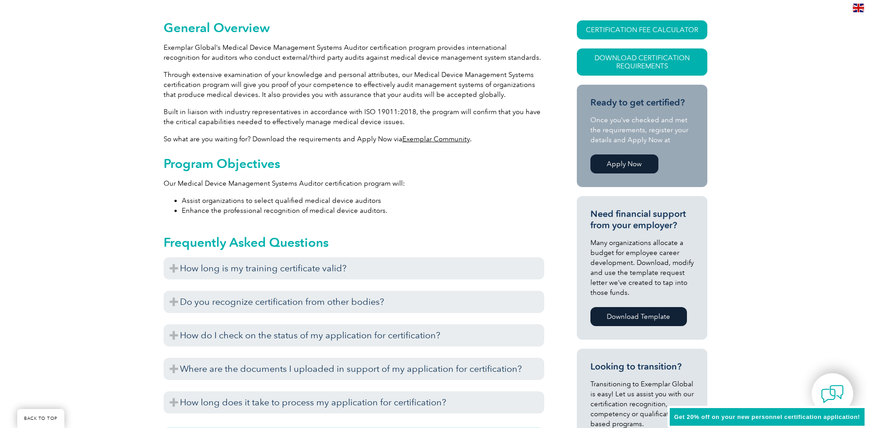
scroll to position [197, 0]
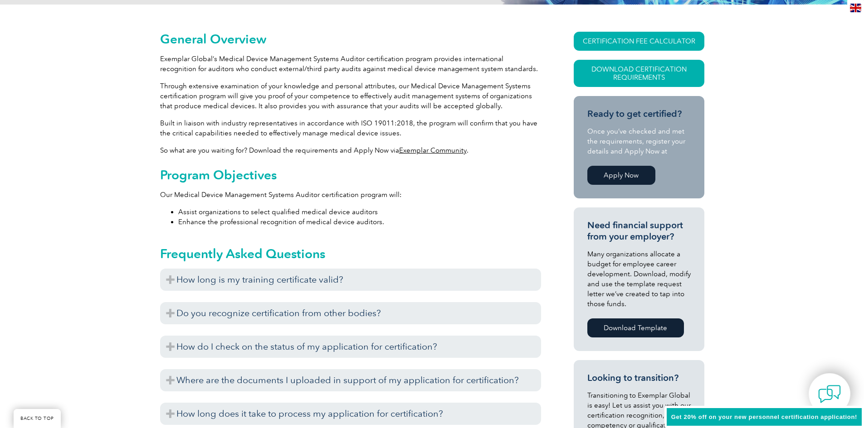
drag, startPoint x: 760, startPoint y: 133, endPoint x: 757, endPoint y: 97, distance: 35.5
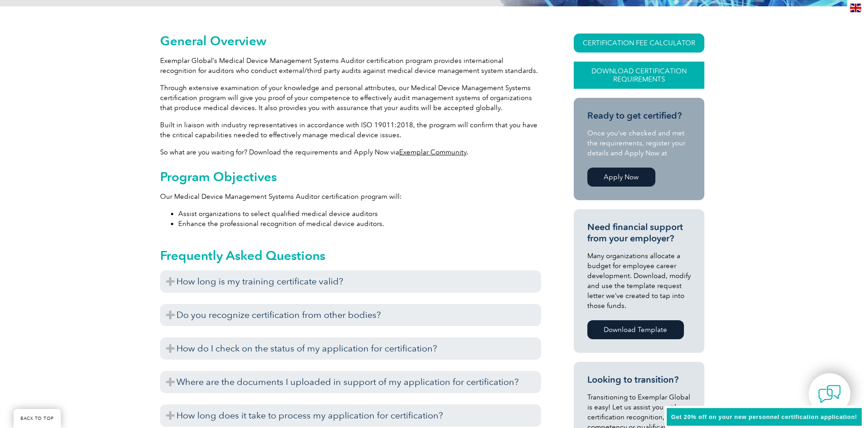
click at [638, 73] on link "Download Certification Requirements" at bounding box center [638, 75] width 131 height 27
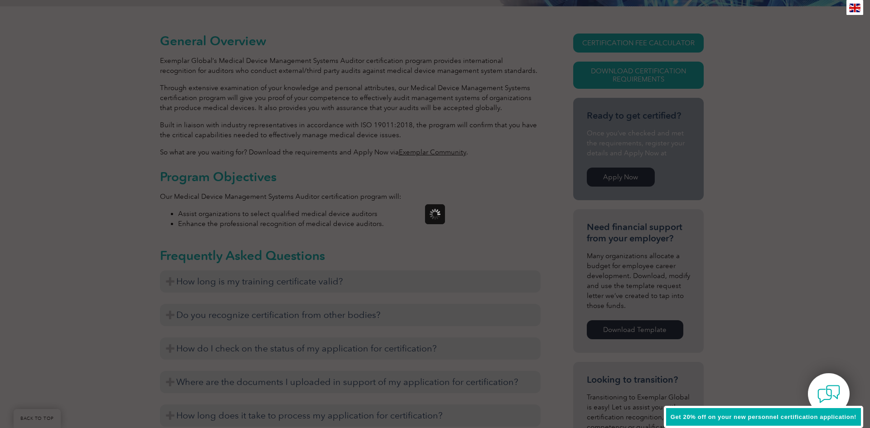
scroll to position [0, 0]
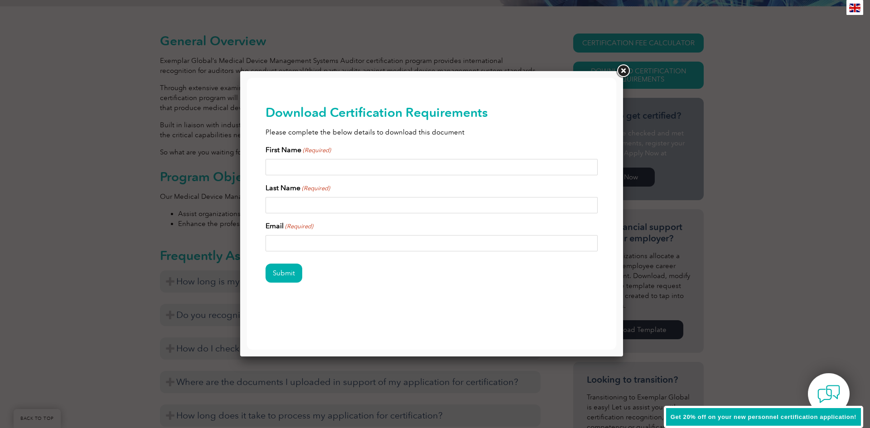
click at [414, 161] on input "First Name (Required)" at bounding box center [432, 167] width 333 height 16
type input "Ellery"
type input "Bryant"
type input "ellerybryant17@gmail.com"
click at [266, 264] on input "Submit" at bounding box center [284, 273] width 37 height 19
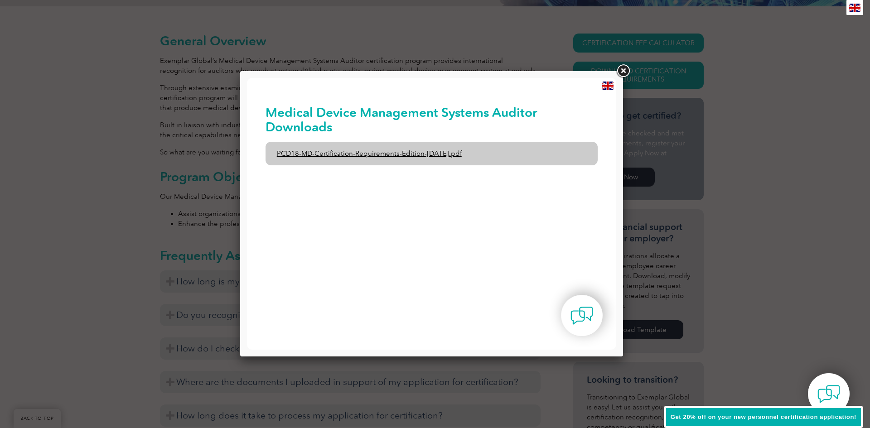
click at [396, 156] on link "PCD18-MD-Certification-Requirements-Edition-1-June-2020.pdf" at bounding box center [432, 154] width 333 height 24
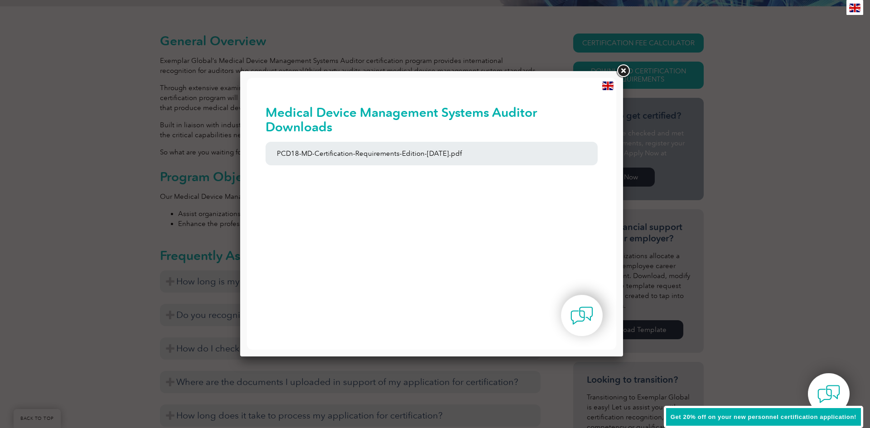
click at [622, 68] on link at bounding box center [623, 71] width 16 height 16
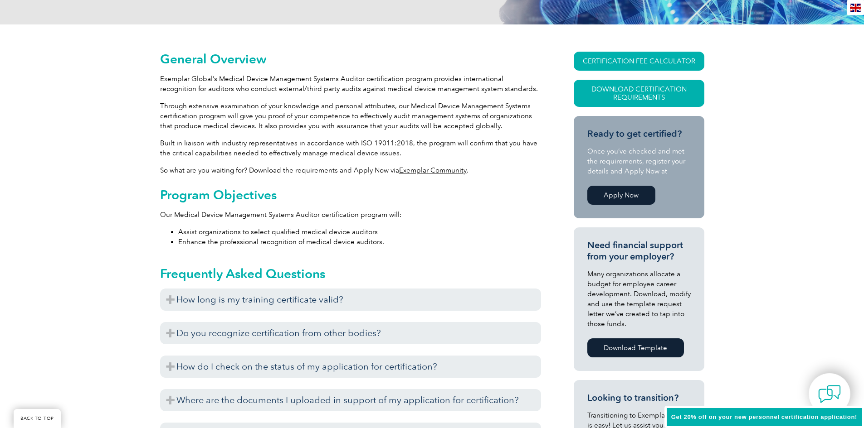
drag, startPoint x: 118, startPoint y: 177, endPoint x: 118, endPoint y: 144, distance: 32.6
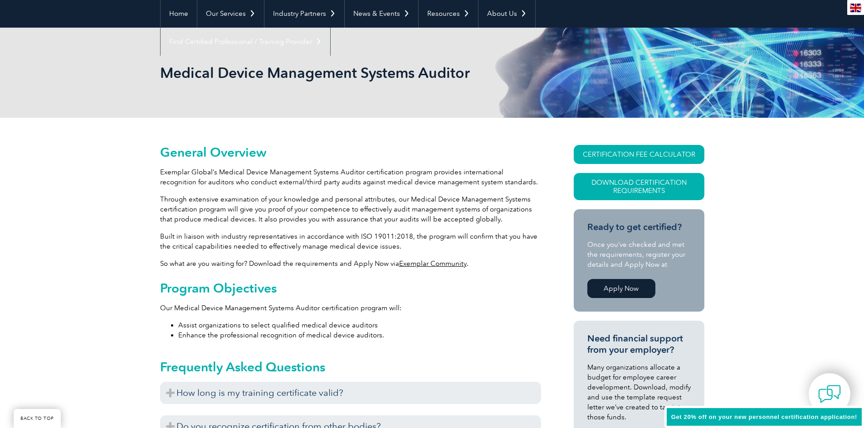
drag, startPoint x: 129, startPoint y: 170, endPoint x: 129, endPoint y: 157, distance: 12.7
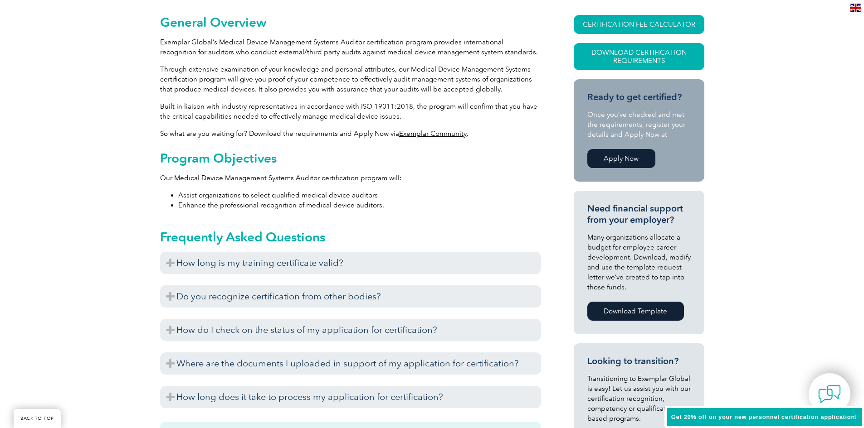
scroll to position [312, 0]
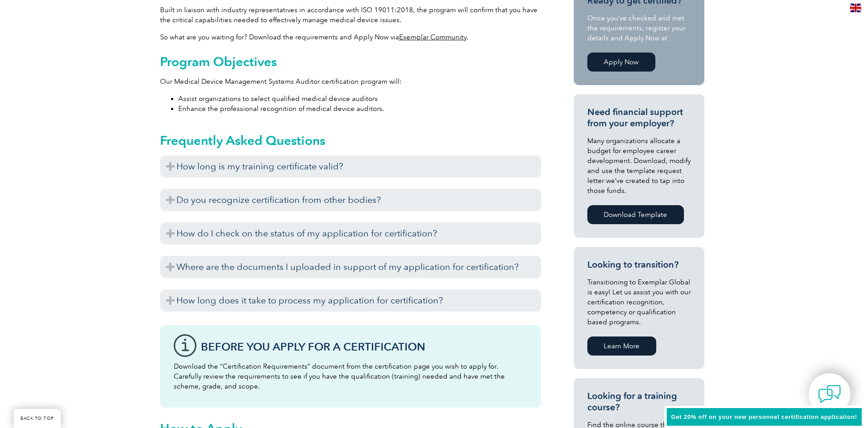
drag, startPoint x: 128, startPoint y: 117, endPoint x: 138, endPoint y: 177, distance: 60.3
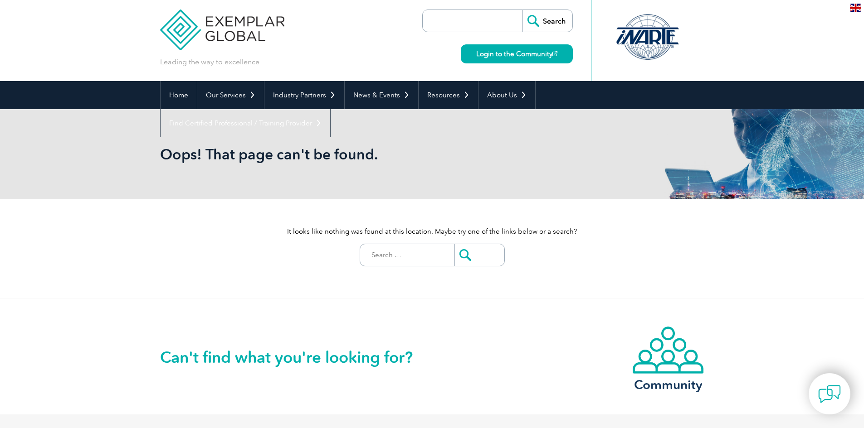
scroll to position [73, 0]
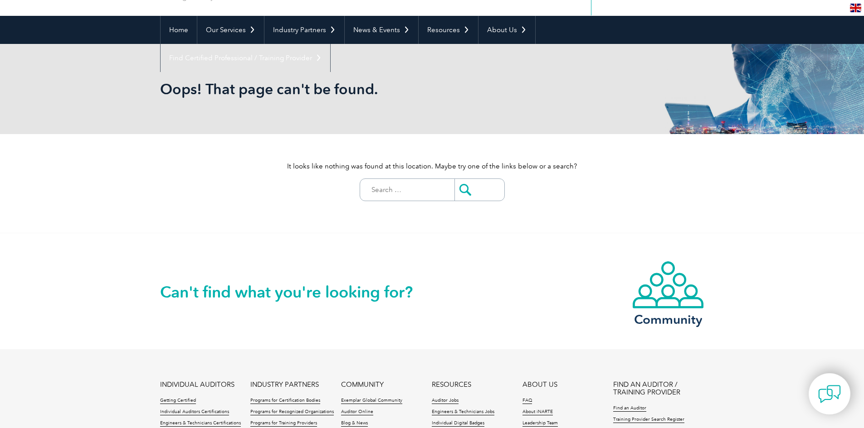
drag, startPoint x: 111, startPoint y: 136, endPoint x: 111, endPoint y: 177, distance: 41.3
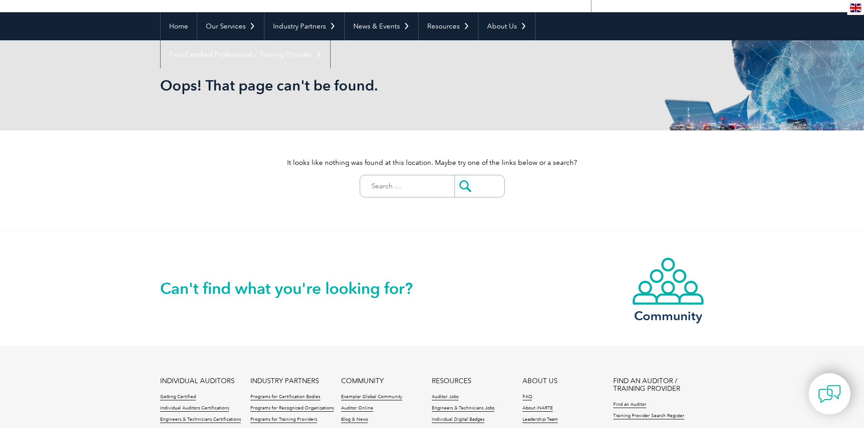
scroll to position [0, 0]
drag, startPoint x: 144, startPoint y: 185, endPoint x: 145, endPoint y: 116, distance: 68.9
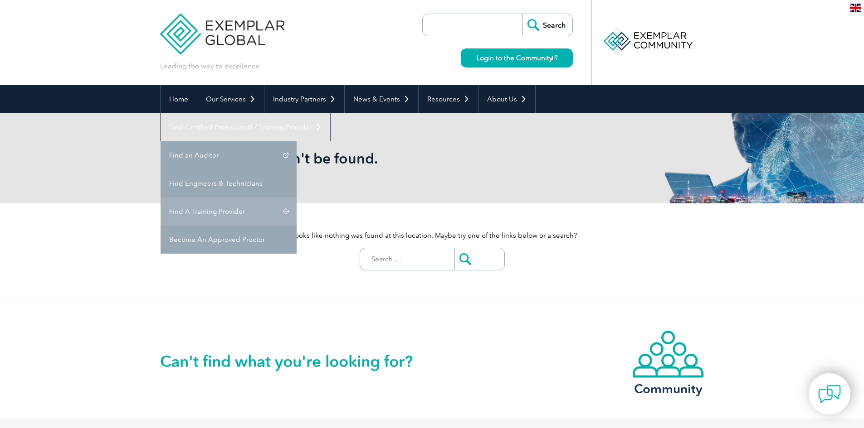
click at [296, 198] on link "Find A Training Provider" at bounding box center [228, 212] width 136 height 28
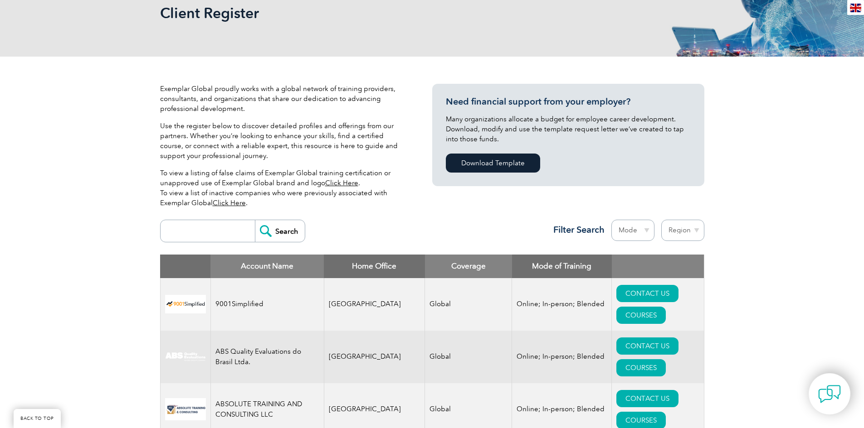
drag, startPoint x: 118, startPoint y: 128, endPoint x: 107, endPoint y: 141, distance: 16.7
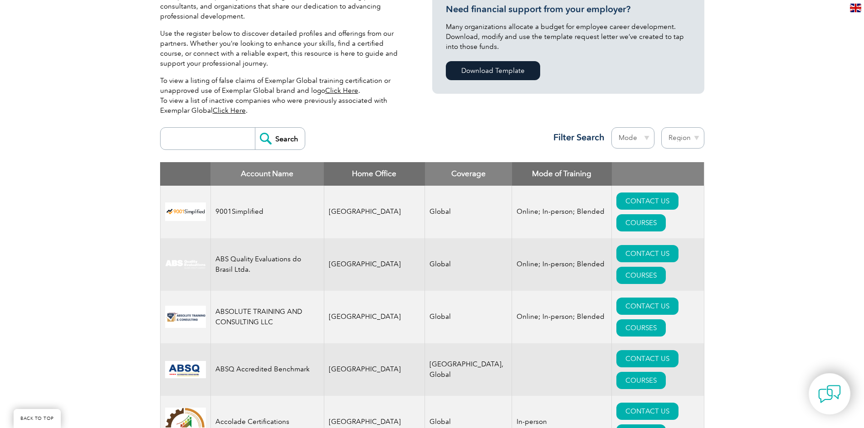
scroll to position [303, 0]
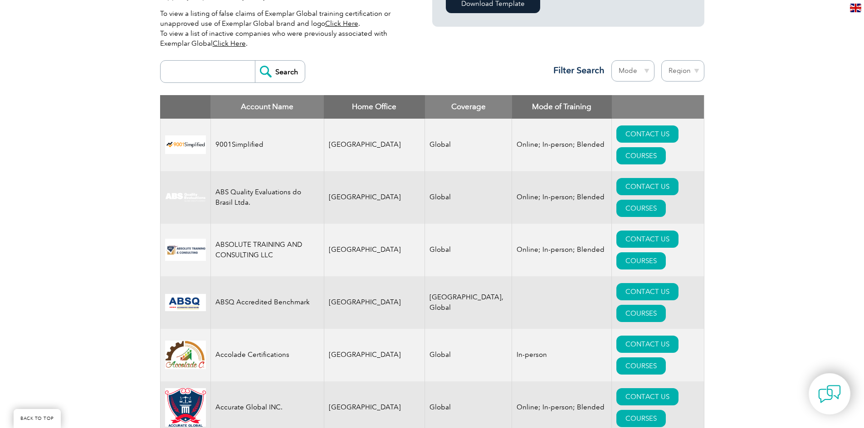
drag, startPoint x: 113, startPoint y: 79, endPoint x: 116, endPoint y: 130, distance: 50.4
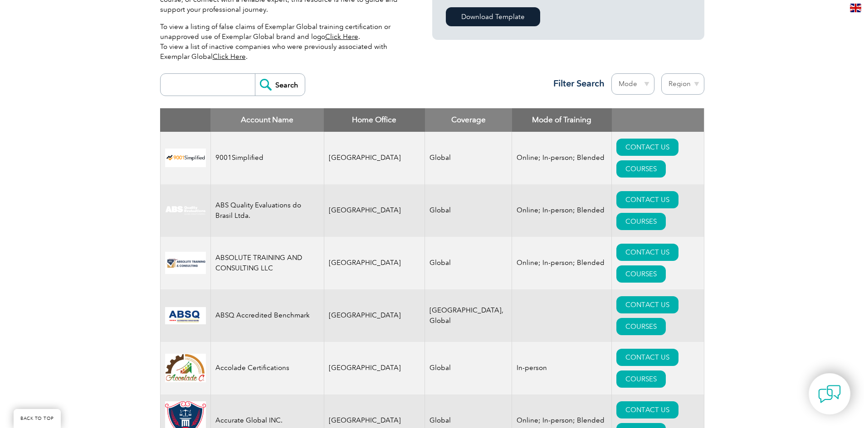
drag, startPoint x: 128, startPoint y: 145, endPoint x: 126, endPoint y: 117, distance: 28.2
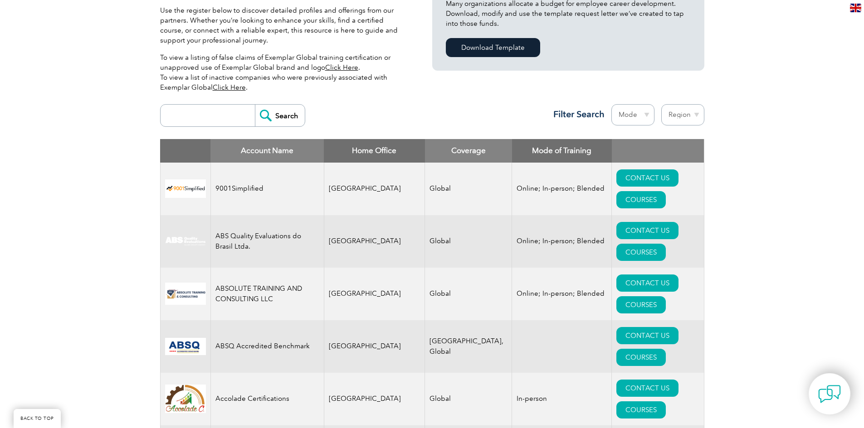
scroll to position [205, 0]
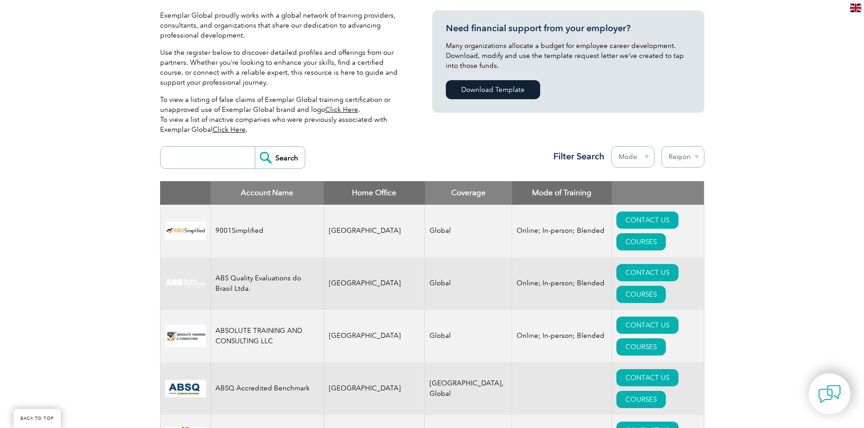
drag, startPoint x: 130, startPoint y: 159, endPoint x: 187, endPoint y: 117, distance: 70.7
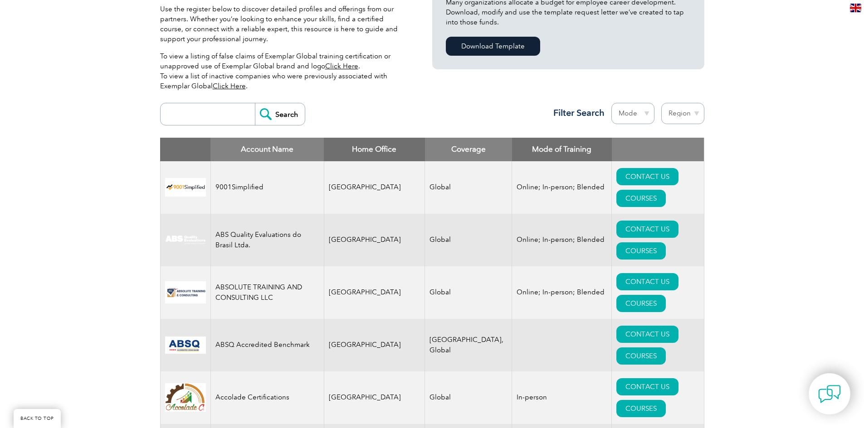
drag, startPoint x: 793, startPoint y: 83, endPoint x: 794, endPoint y: 139, distance: 55.8
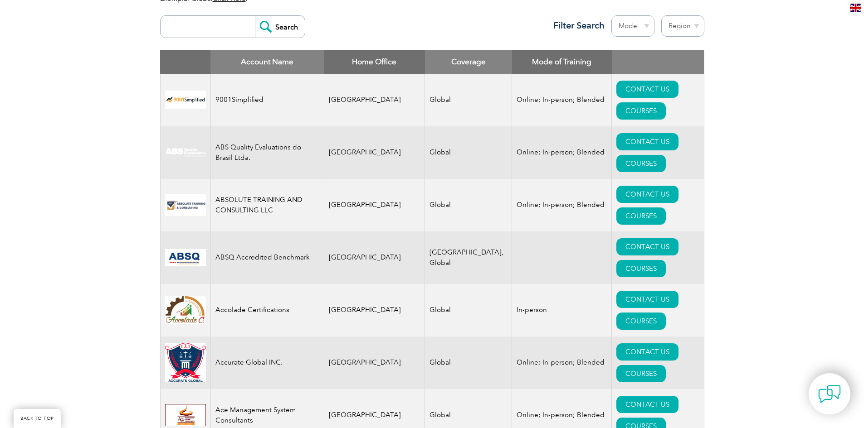
drag, startPoint x: 126, startPoint y: 63, endPoint x: 126, endPoint y: 69, distance: 6.3
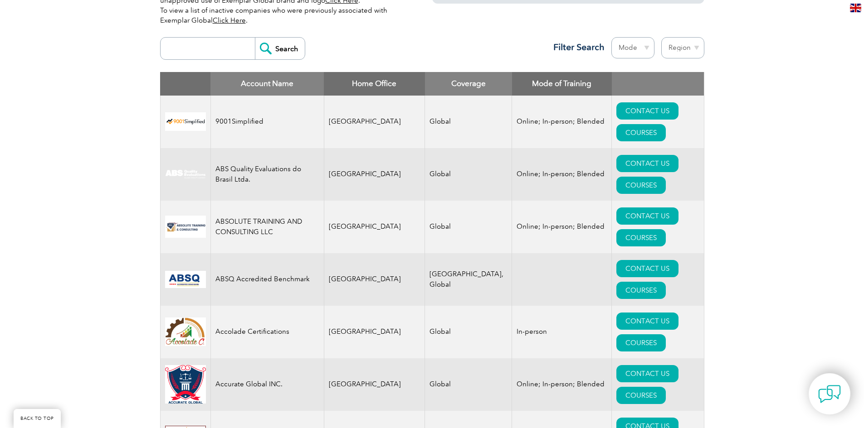
drag, startPoint x: 141, startPoint y: 160, endPoint x: 152, endPoint y: 101, distance: 60.1
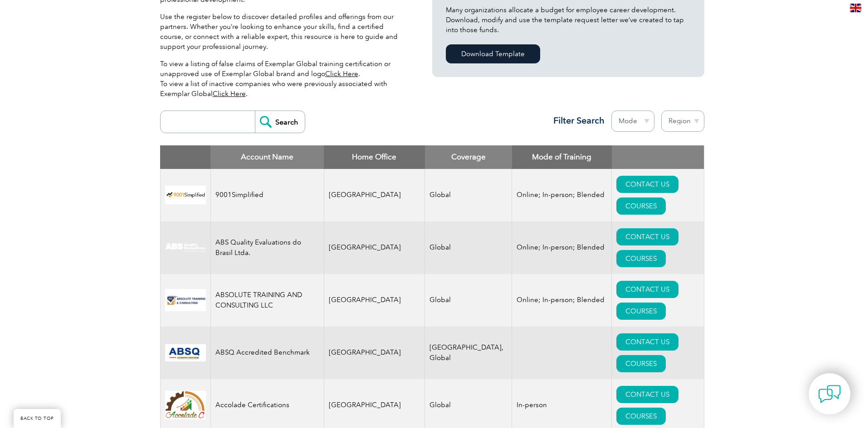
scroll to position [280, 0]
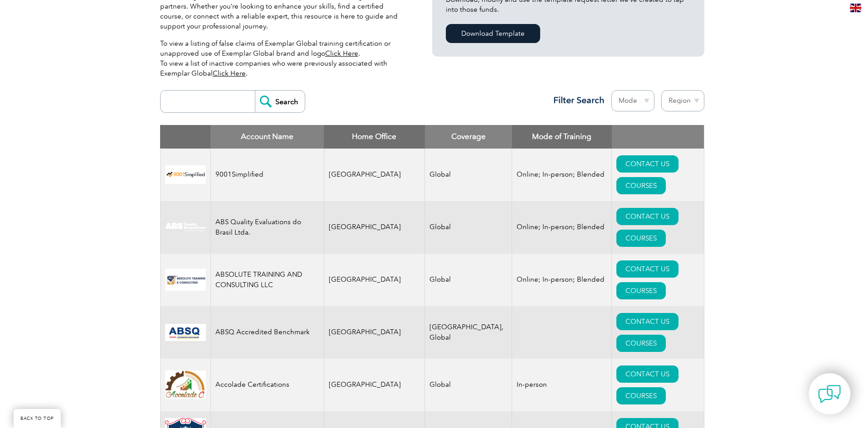
drag, startPoint x: 107, startPoint y: 116, endPoint x: 131, endPoint y: 112, distance: 24.8
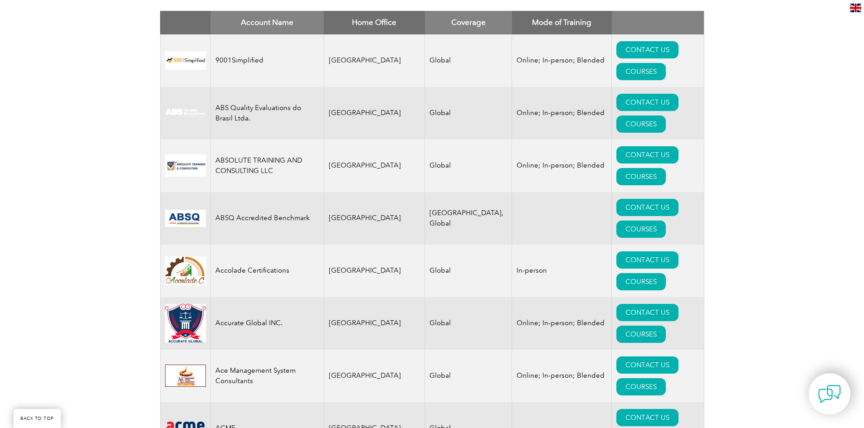
drag, startPoint x: 126, startPoint y: 52, endPoint x: 127, endPoint y: 109, distance: 56.7
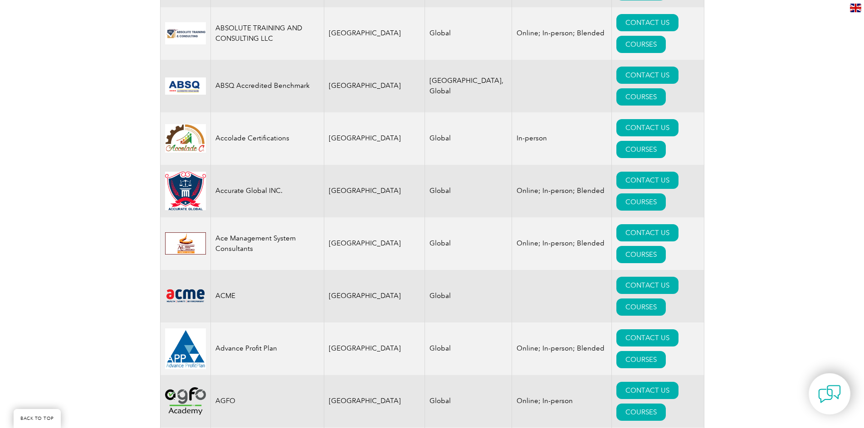
drag, startPoint x: 119, startPoint y: 92, endPoint x: 124, endPoint y: 139, distance: 47.5
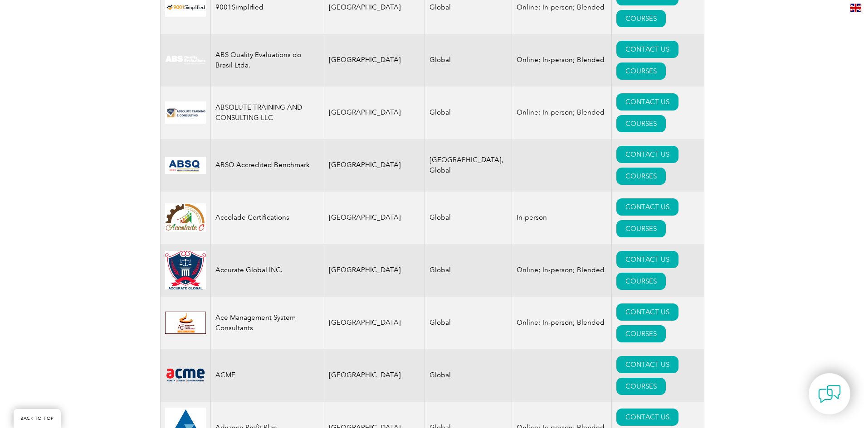
drag, startPoint x: 128, startPoint y: 184, endPoint x: 121, endPoint y: 97, distance: 86.5
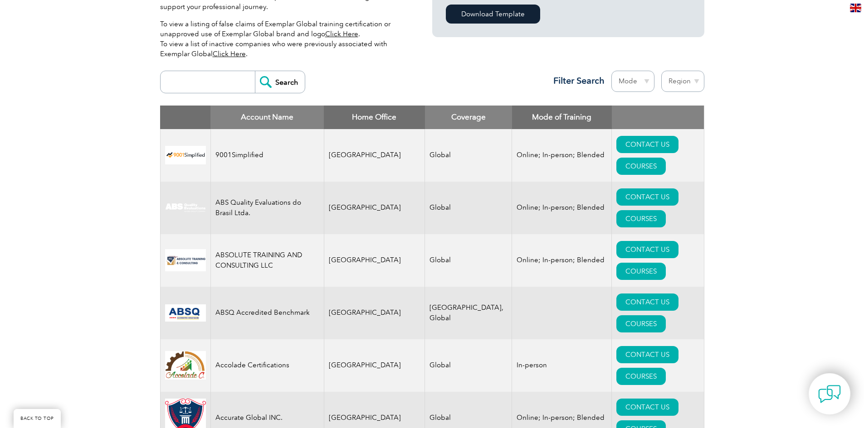
click at [220, 78] on input "search" at bounding box center [210, 82] width 90 height 22
type input "Australia"
click at [255, 71] on input "Search" at bounding box center [280, 82] width 50 height 22
click at [678, 78] on select "Region Australia Bahrain Bangladesh Brazil Canada Colombia Dominican Republic E…" at bounding box center [682, 81] width 43 height 21
select select "Australia"
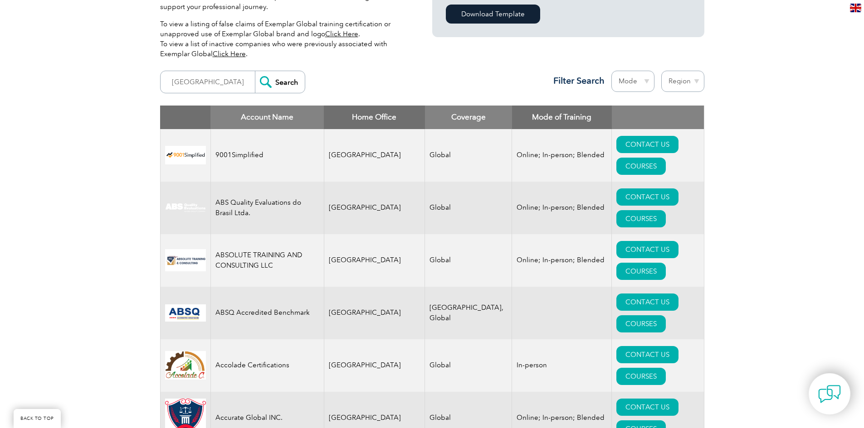
click at [661, 71] on select "Region Australia Bahrain Bangladesh Brazil Canada Colombia Dominican Republic E…" at bounding box center [682, 81] width 43 height 21
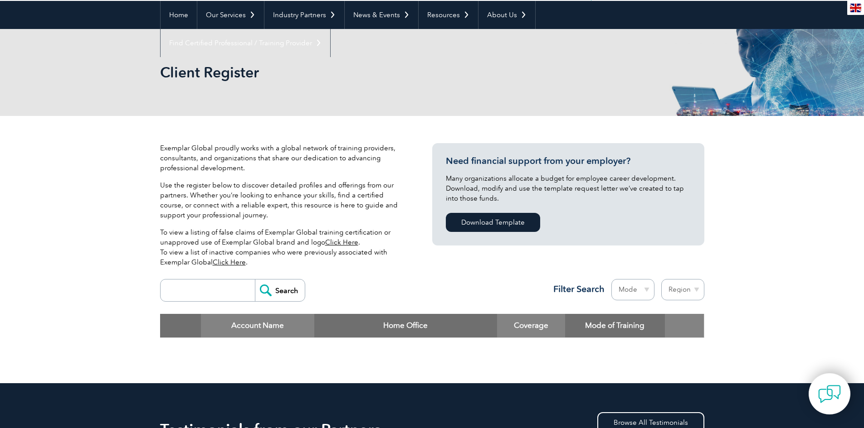
drag, startPoint x: 0, startPoint y: 0, endPoint x: 124, endPoint y: 209, distance: 242.5
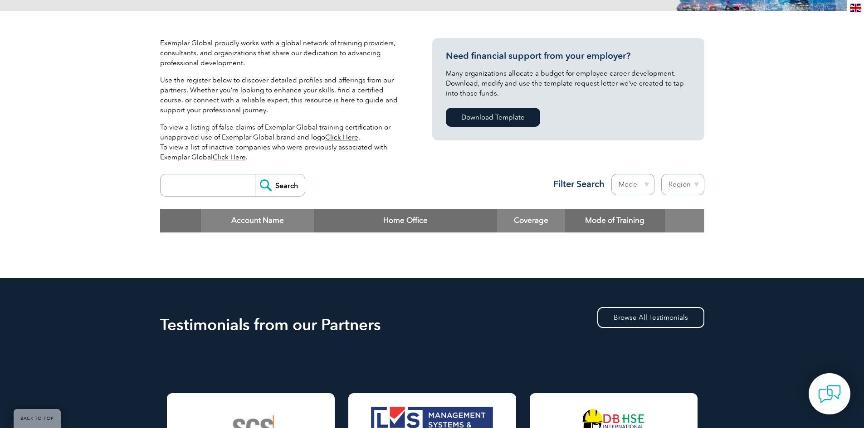
click at [641, 183] on select "Mode Online In-person Blended" at bounding box center [632, 184] width 43 height 21
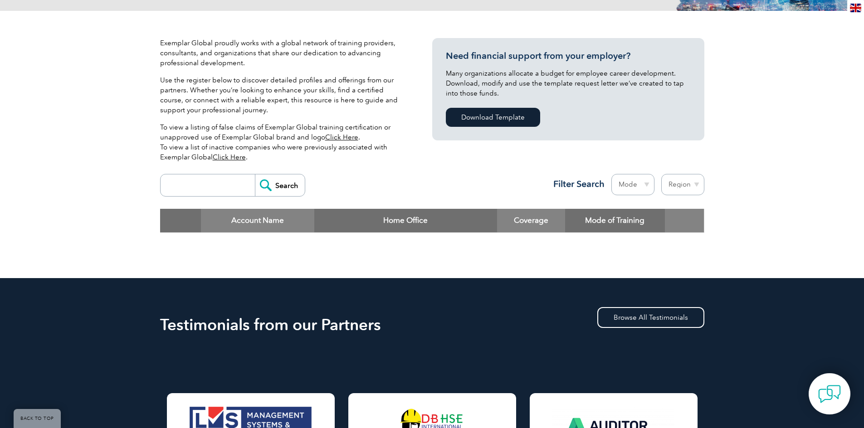
drag, startPoint x: 413, startPoint y: 187, endPoint x: 340, endPoint y: 136, distance: 89.0
click at [413, 187] on div "Search Region [GEOGRAPHIC_DATA] [GEOGRAPHIC_DATA] [GEOGRAPHIC_DATA] [GEOGRAPHIC…" at bounding box center [432, 189] width 544 height 39
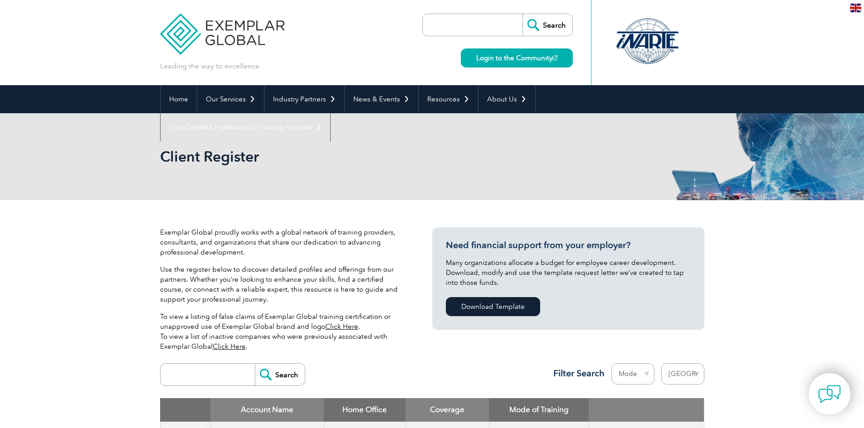
select select "[GEOGRAPHIC_DATA]"
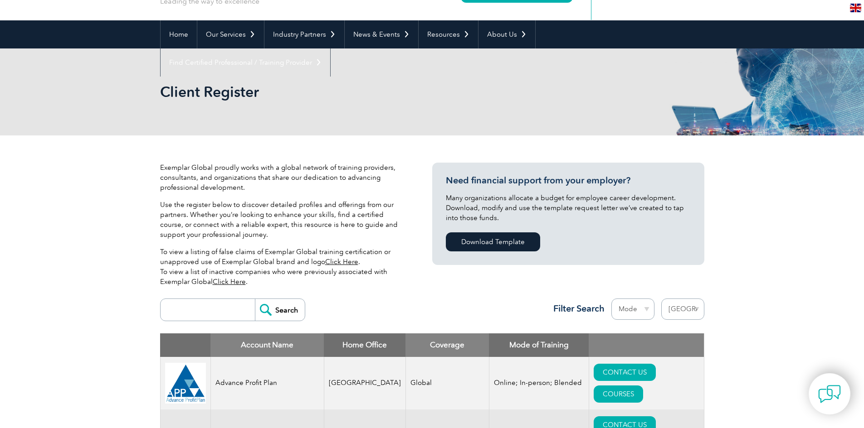
drag, startPoint x: 137, startPoint y: 189, endPoint x: 136, endPoint y: 233, distance: 44.4
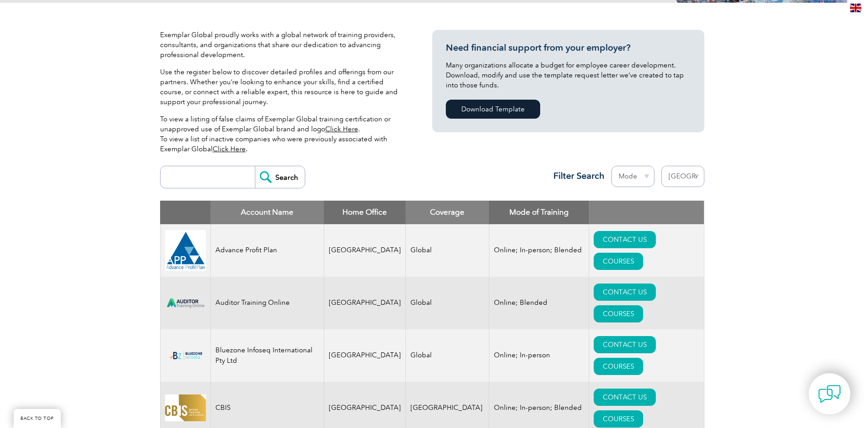
scroll to position [369, 0]
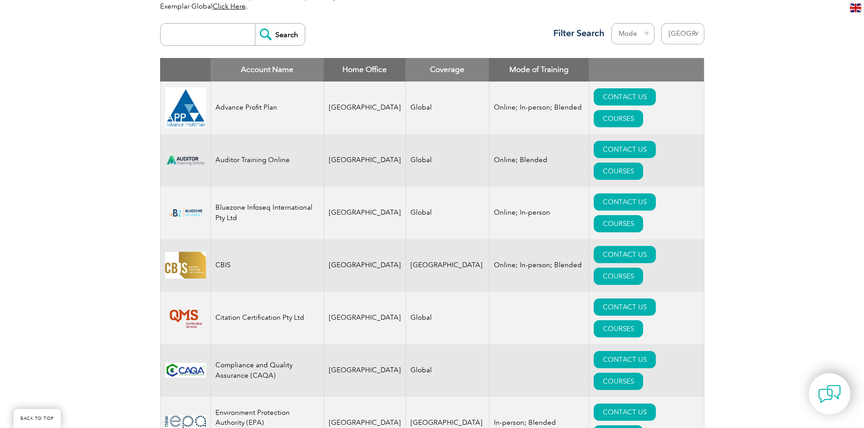
drag, startPoint x: 162, startPoint y: 151, endPoint x: 122, endPoint y: 163, distance: 41.2
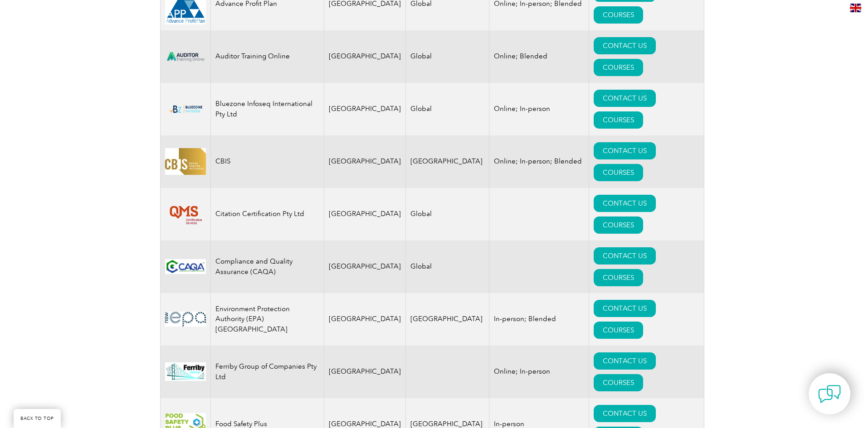
drag, startPoint x: 129, startPoint y: 87, endPoint x: 131, endPoint y: 133, distance: 46.7
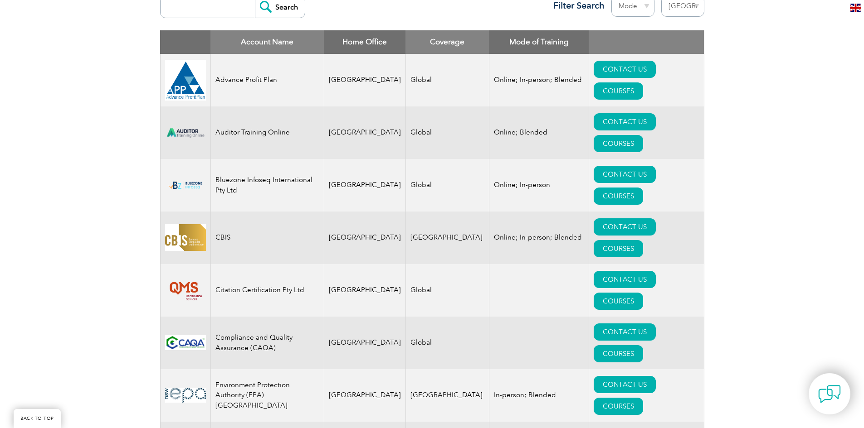
drag, startPoint x: 131, startPoint y: 180, endPoint x: 134, endPoint y: 126, distance: 54.0
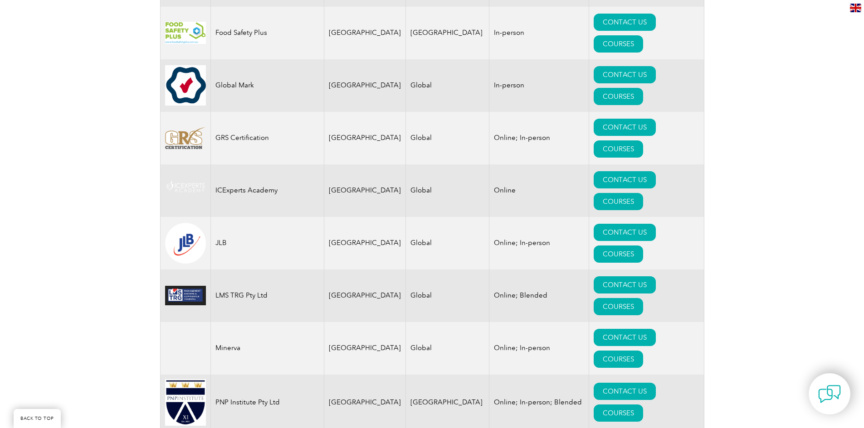
drag, startPoint x: 127, startPoint y: 120, endPoint x: 132, endPoint y: 193, distance: 73.6
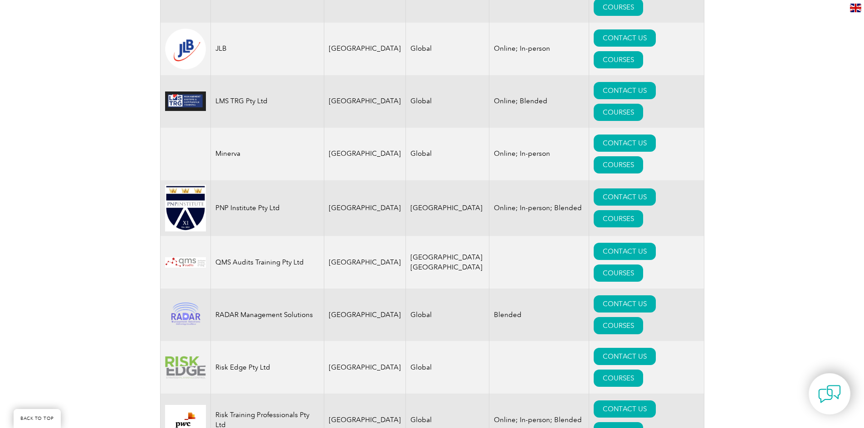
drag, startPoint x: 131, startPoint y: 133, endPoint x: 141, endPoint y: 186, distance: 53.4
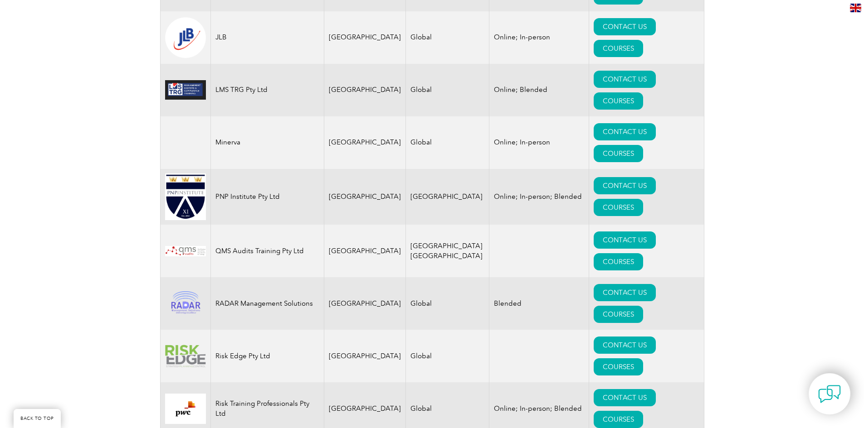
scroll to position [954, 0]
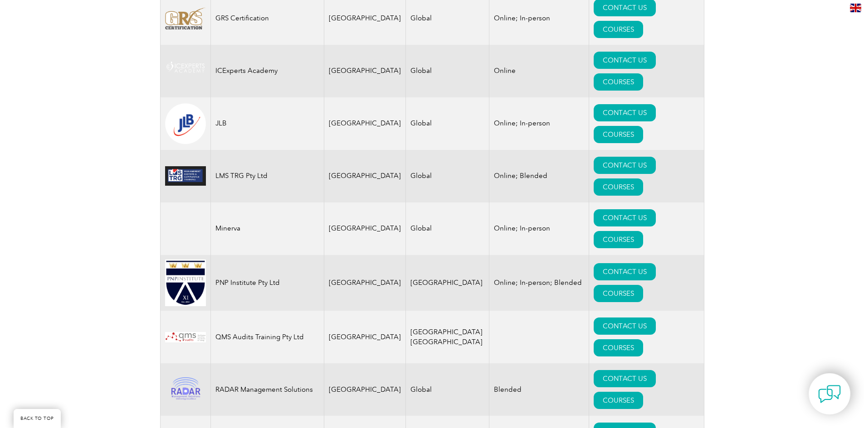
drag, startPoint x: 129, startPoint y: 212, endPoint x: 133, endPoint y: 165, distance: 46.9
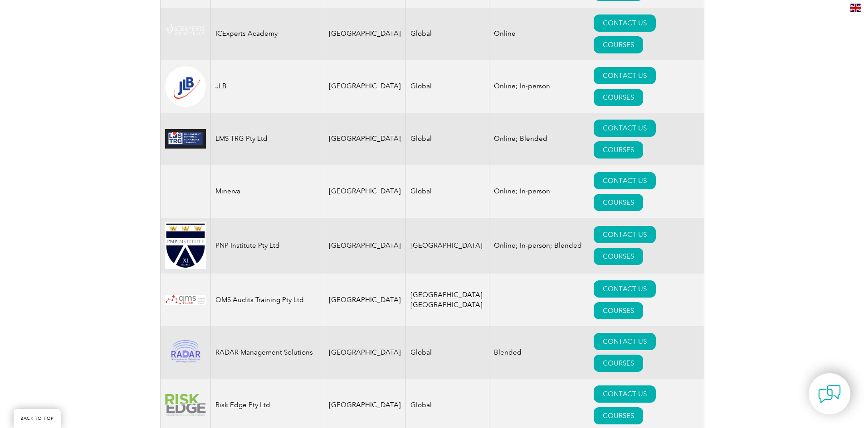
scroll to position [1042, 0]
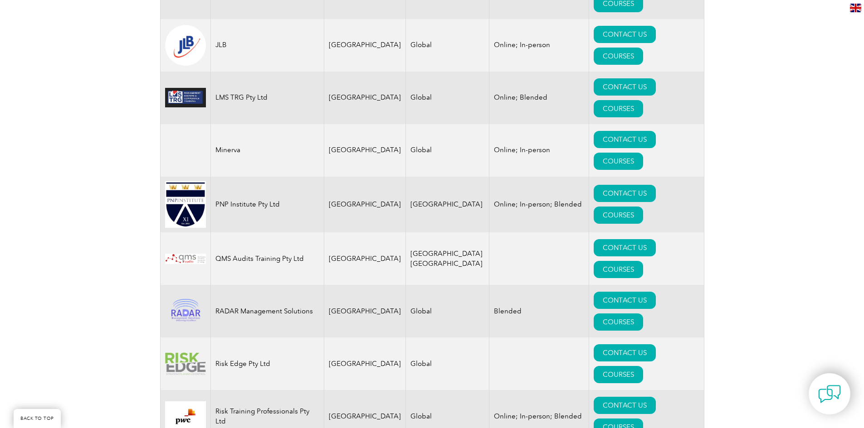
drag, startPoint x: 126, startPoint y: 171, endPoint x: 132, endPoint y: 209, distance: 37.6
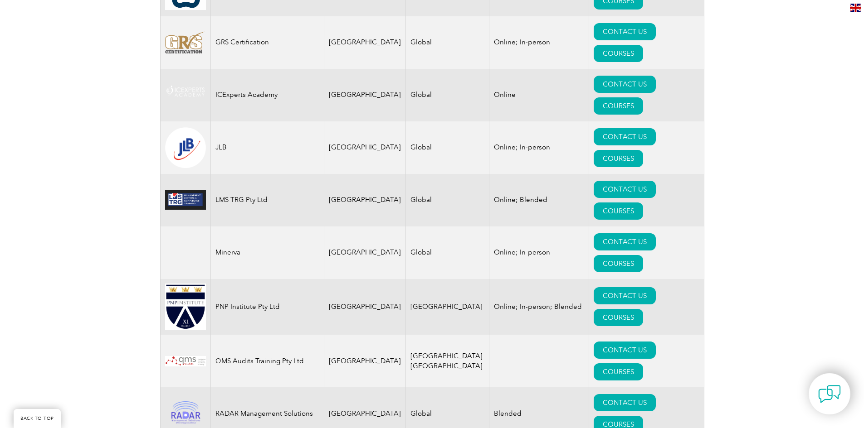
drag, startPoint x: 142, startPoint y: 237, endPoint x: 141, endPoint y: 204, distance: 32.6
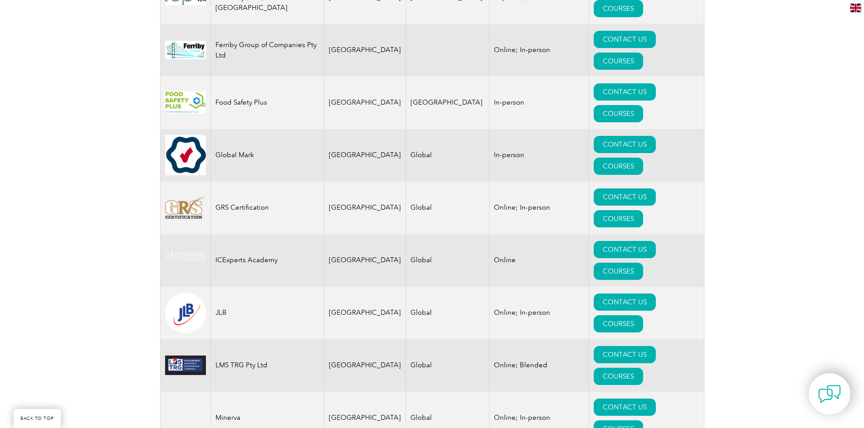
drag, startPoint x: 140, startPoint y: 231, endPoint x: 134, endPoint y: 182, distance: 49.3
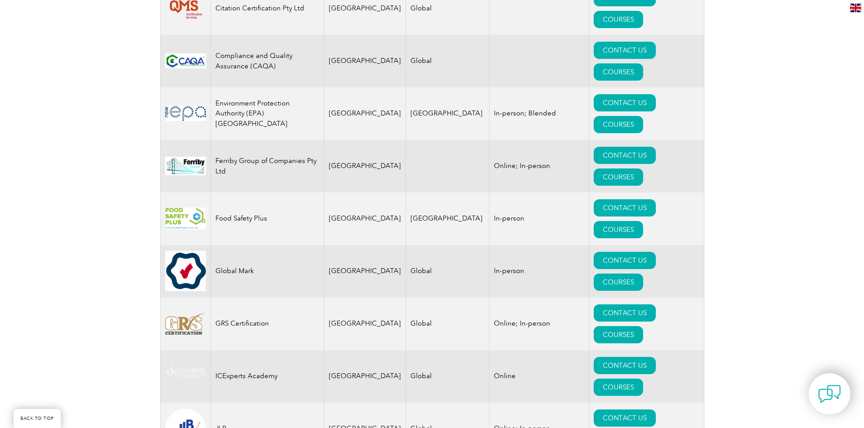
drag, startPoint x: 141, startPoint y: 195, endPoint x: 137, endPoint y: 140, distance: 55.4
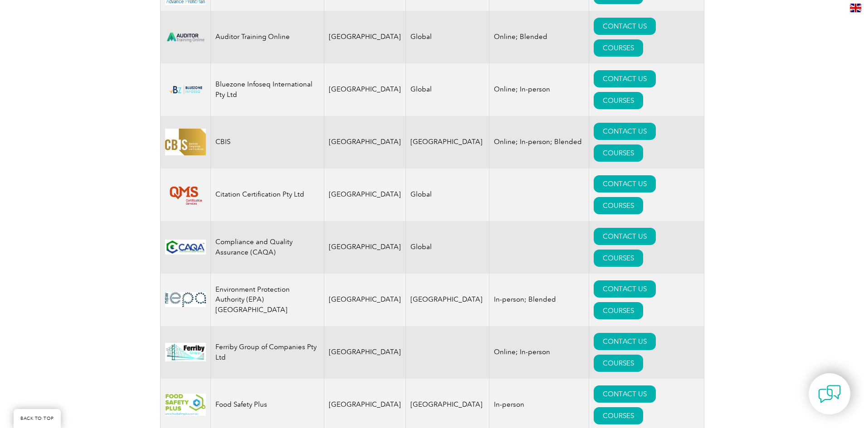
scroll to position [447, 0]
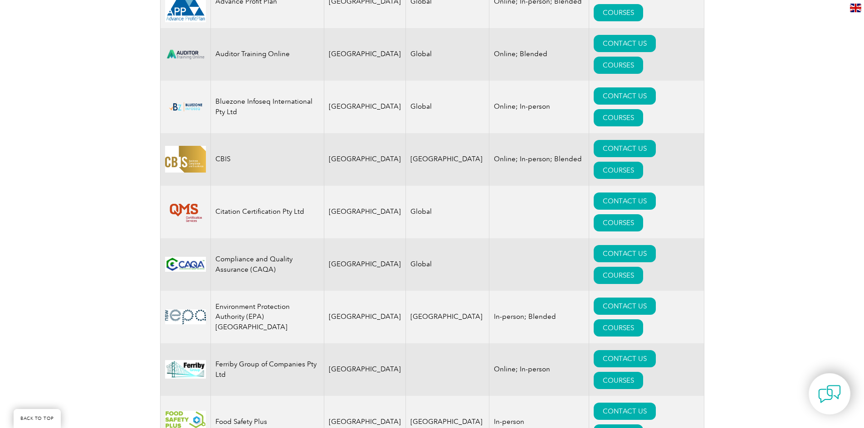
drag, startPoint x: 141, startPoint y: 156, endPoint x: 139, endPoint y: 121, distance: 35.0
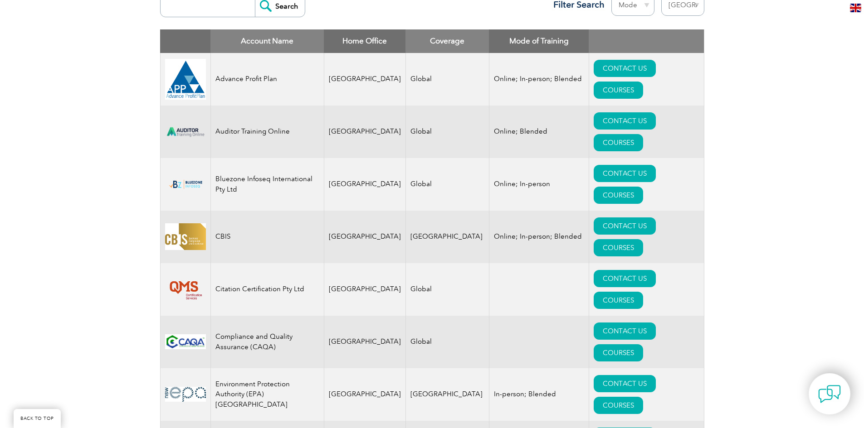
drag, startPoint x: 128, startPoint y: 103, endPoint x: 131, endPoint y: 92, distance: 10.8
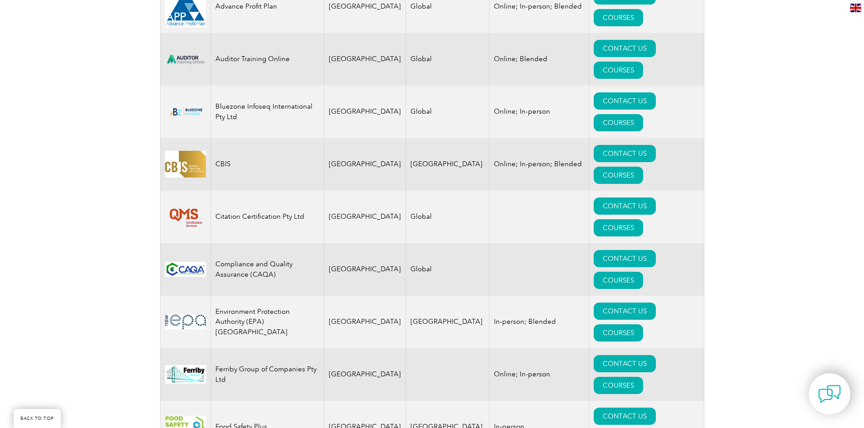
drag, startPoint x: 143, startPoint y: 96, endPoint x: 146, endPoint y: 134, distance: 38.7
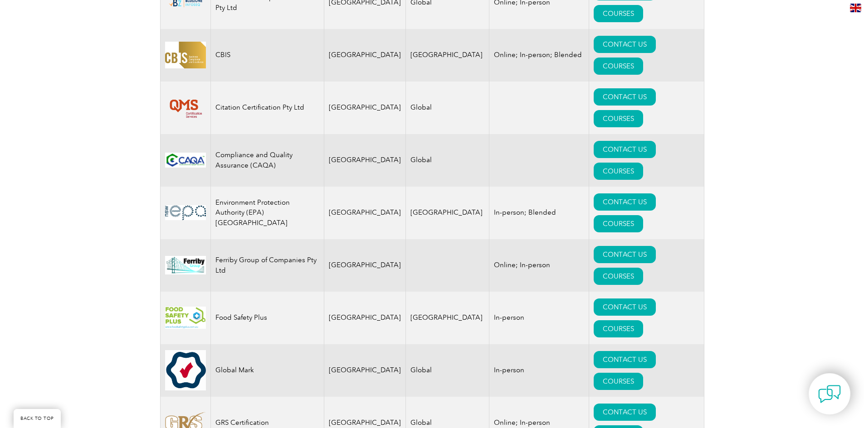
drag, startPoint x: 141, startPoint y: 113, endPoint x: 142, endPoint y: 147, distance: 34.0
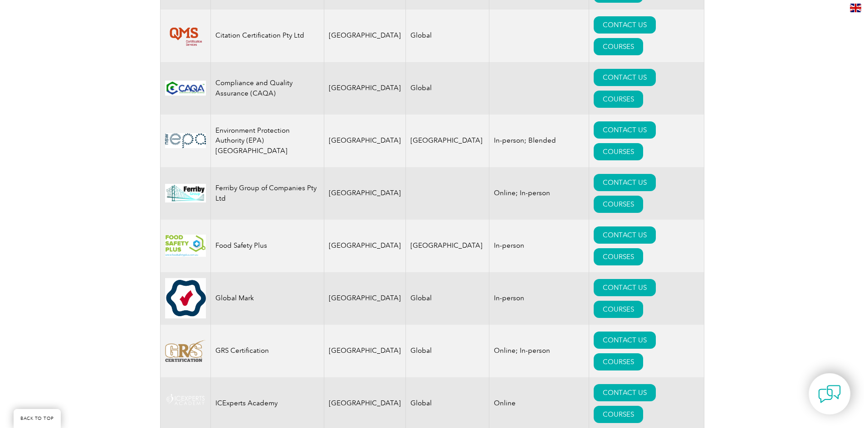
drag, startPoint x: 140, startPoint y: 107, endPoint x: 141, endPoint y: 136, distance: 29.0
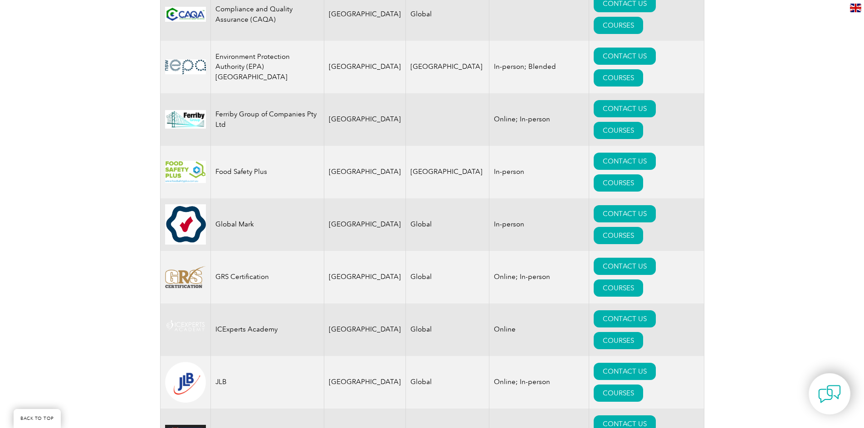
drag, startPoint x: 141, startPoint y: 111, endPoint x: 140, endPoint y: 143, distance: 32.7
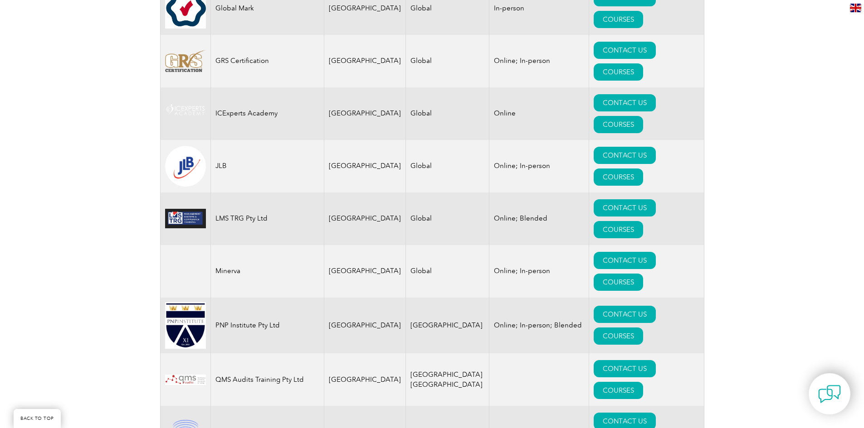
drag, startPoint x: 139, startPoint y: 187, endPoint x: 141, endPoint y: 200, distance: 13.8
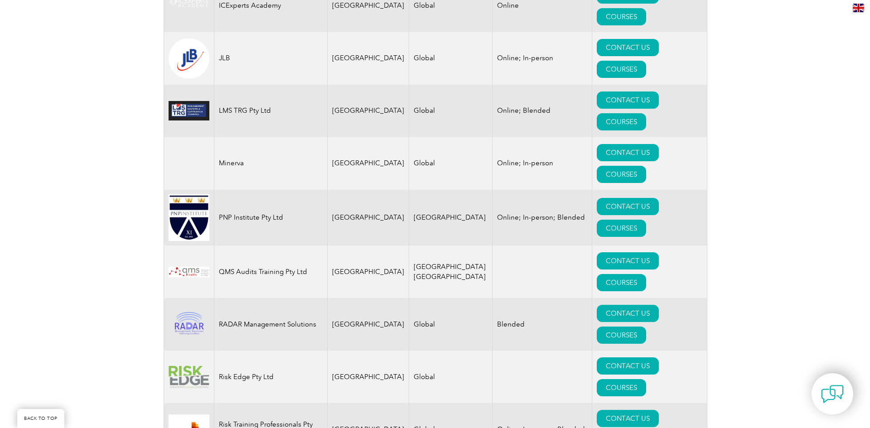
scroll to position [1023, 0]
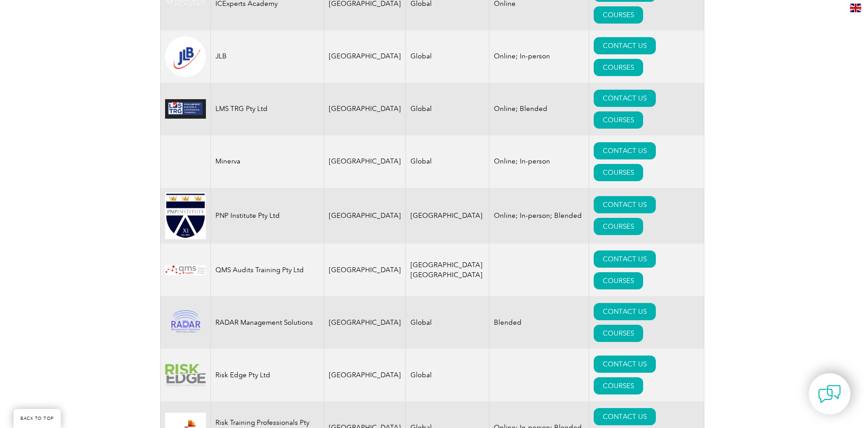
drag, startPoint x: 141, startPoint y: 71, endPoint x: 141, endPoint y: 84, distance: 13.1
drag, startPoint x: 233, startPoint y: 169, endPoint x: 426, endPoint y: 194, distance: 194.3
drag, startPoint x: 538, startPoint y: 193, endPoint x: 679, endPoint y: 175, distance: 142.1
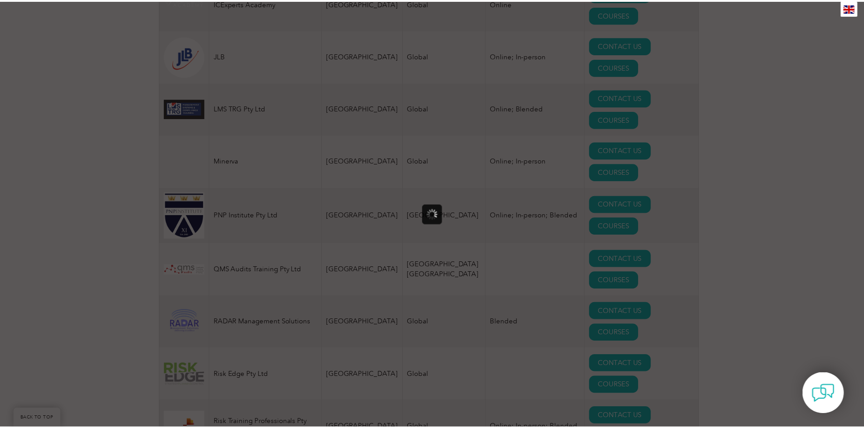
scroll to position [0, 0]
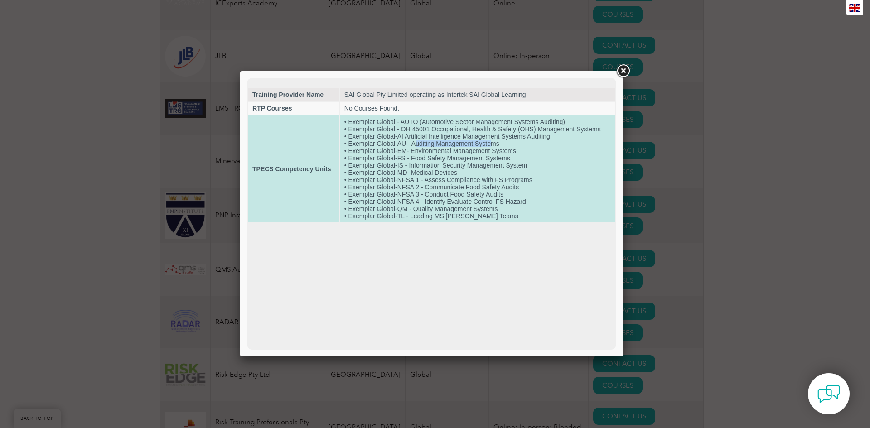
drag, startPoint x: 414, startPoint y: 141, endPoint x: 490, endPoint y: 141, distance: 75.7
click at [490, 141] on td "• Exemplar Global - AUTO (Automotive Sector Management Systems Auditing) • Exem…" at bounding box center [478, 169] width 276 height 107
drag, startPoint x: 356, startPoint y: 143, endPoint x: 508, endPoint y: 143, distance: 151.4
click at [508, 143] on td "• Exemplar Global - AUTO (Automotive Sector Management Systems Auditing) • Exem…" at bounding box center [478, 169] width 276 height 107
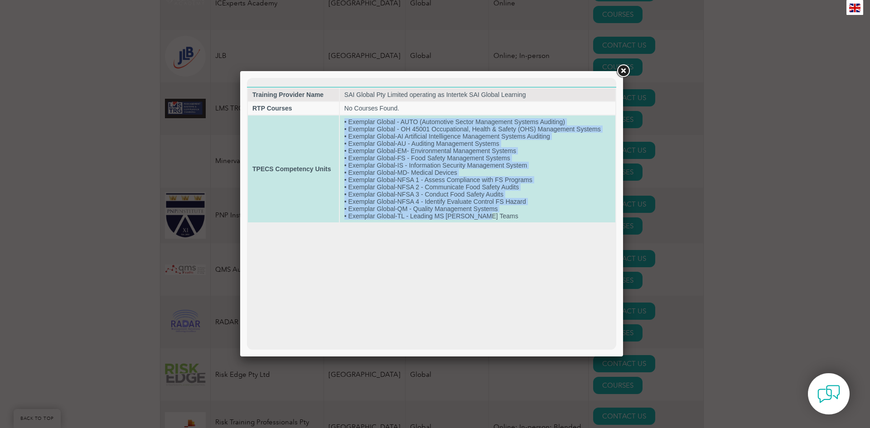
drag, startPoint x: 479, startPoint y: 216, endPoint x: 335, endPoint y: 217, distance: 144.2
click at [335, 217] on tr "TPECS Competency Units • Exemplar Global - AUTO (Automotive Sector Management S…" at bounding box center [432, 169] width 368 height 107
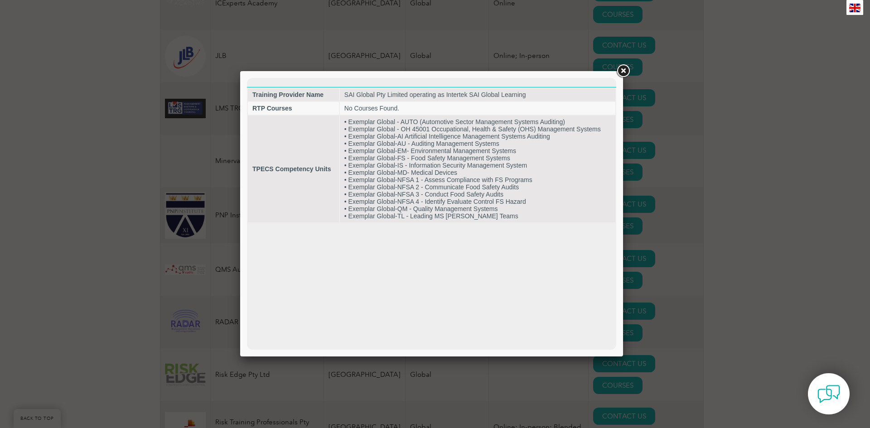
click at [456, 223] on html "Training Provider Name SAI Global Pty Limited operating as Intertek SAI Global …" at bounding box center [431, 151] width 369 height 146
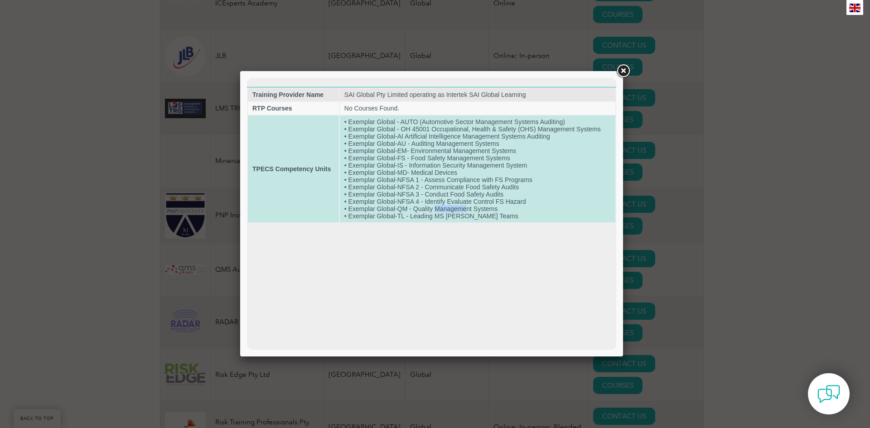
drag, startPoint x: 436, startPoint y: 210, endPoint x: 467, endPoint y: 207, distance: 31.4
click at [467, 207] on td "• Exemplar Global - AUTO (Automotive Sector Management Systems Auditing) • Exem…" at bounding box center [478, 169] width 276 height 107
drag, startPoint x: 389, startPoint y: 210, endPoint x: 507, endPoint y: 210, distance: 118.3
click at [507, 210] on td "• Exemplar Global - AUTO (Automotive Sector Management Systems Auditing) • Exem…" at bounding box center [478, 169] width 276 height 107
drag, startPoint x: 394, startPoint y: 140, endPoint x: 513, endPoint y: 142, distance: 119.2
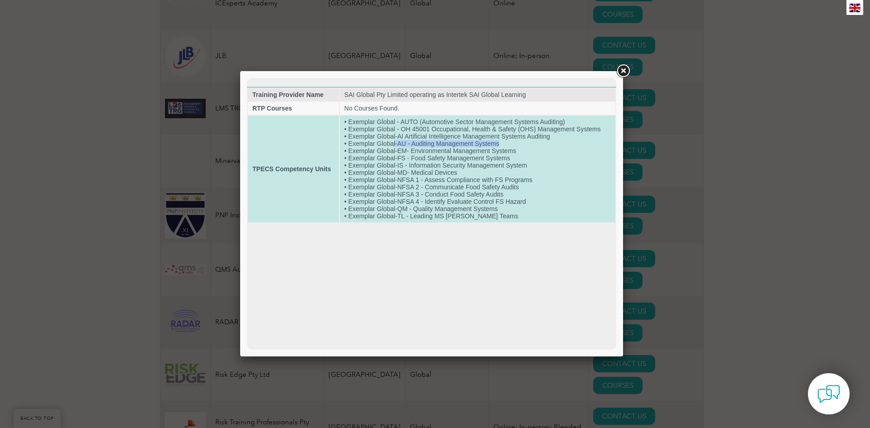
click at [513, 142] on td "• Exemplar Global - AUTO (Automotive Sector Management Systems Auditing) • Exem…" at bounding box center [478, 169] width 276 height 107
drag, startPoint x: 452, startPoint y: 153, endPoint x: 440, endPoint y: 186, distance: 34.9
click at [452, 153] on td "• Exemplar Global - AUTO (Automotive Sector Management Systems Auditing) • Exem…" at bounding box center [478, 169] width 276 height 107
drag, startPoint x: 434, startPoint y: 208, endPoint x: 487, endPoint y: 220, distance: 54.0
click at [487, 220] on td "• Exemplar Global - AUTO (Automotive Sector Management Systems Auditing) • Exem…" at bounding box center [478, 169] width 276 height 107
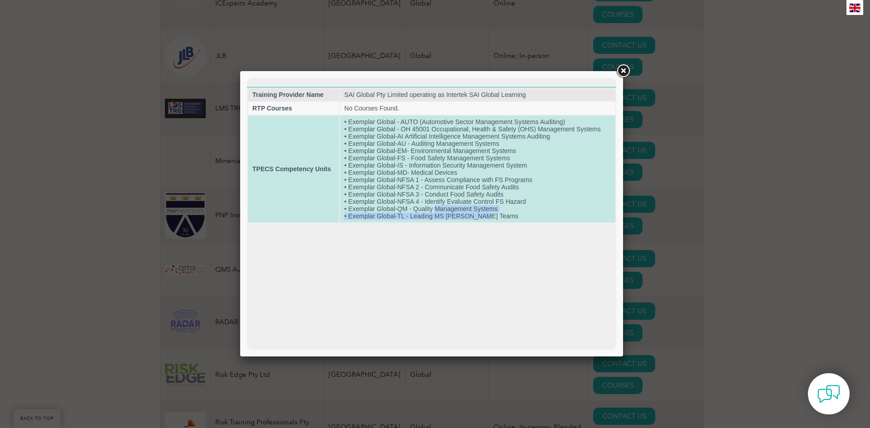
click at [442, 215] on td "• Exemplar Global - AUTO (Automotive Sector Management Systems Auditing) • Exem…" at bounding box center [478, 169] width 276 height 107
drag, startPoint x: 432, startPoint y: 216, endPoint x: 485, endPoint y: 218, distance: 53.1
click at [485, 218] on td "• Exemplar Global - AUTO (Automotive Sector Management Systems Auditing) • Exem…" at bounding box center [478, 169] width 276 height 107
click at [442, 215] on td "• Exemplar Global - AUTO (Automotive Sector Management Systems Auditing) • Exem…" at bounding box center [478, 169] width 276 height 107
drag, startPoint x: 407, startPoint y: 172, endPoint x: 467, endPoint y: 170, distance: 60.4
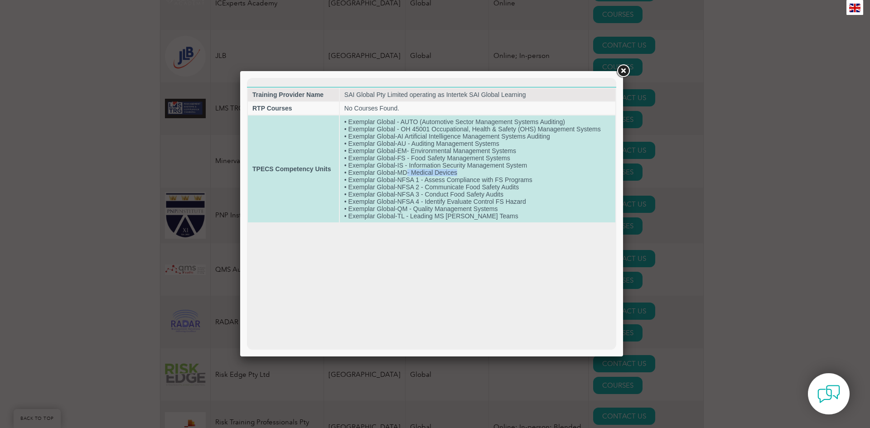
click at [467, 170] on td "• Exemplar Global - AUTO (Automotive Sector Management Systems Auditing) • Exem…" at bounding box center [478, 169] width 276 height 107
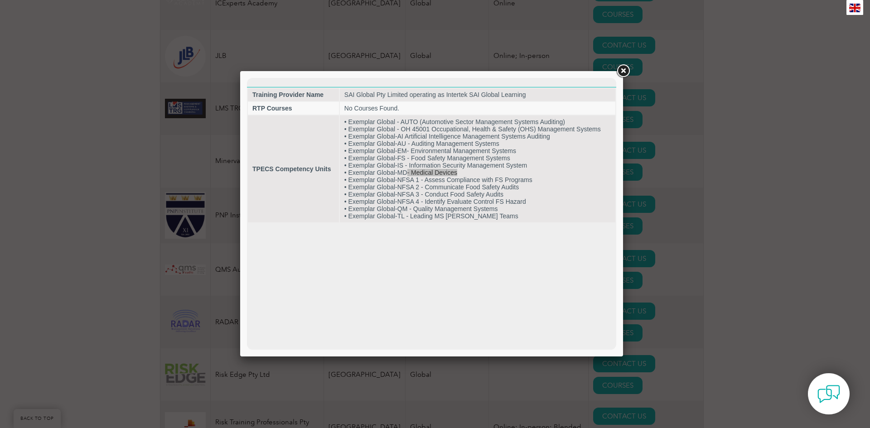
click at [621, 73] on link at bounding box center [623, 71] width 16 height 16
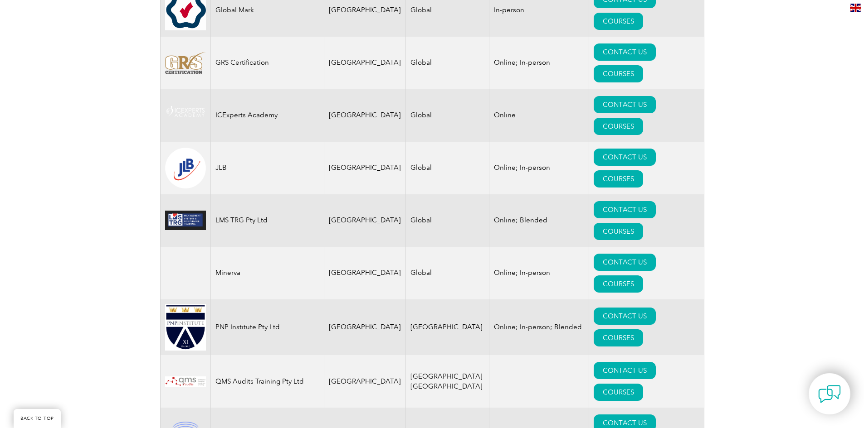
drag, startPoint x: 124, startPoint y: 226, endPoint x: 122, endPoint y: 185, distance: 41.3
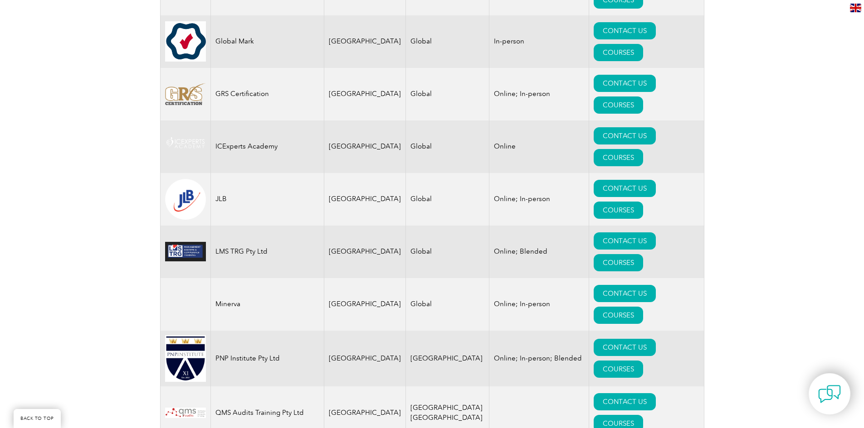
drag, startPoint x: 135, startPoint y: 224, endPoint x: 129, endPoint y: 197, distance: 28.2
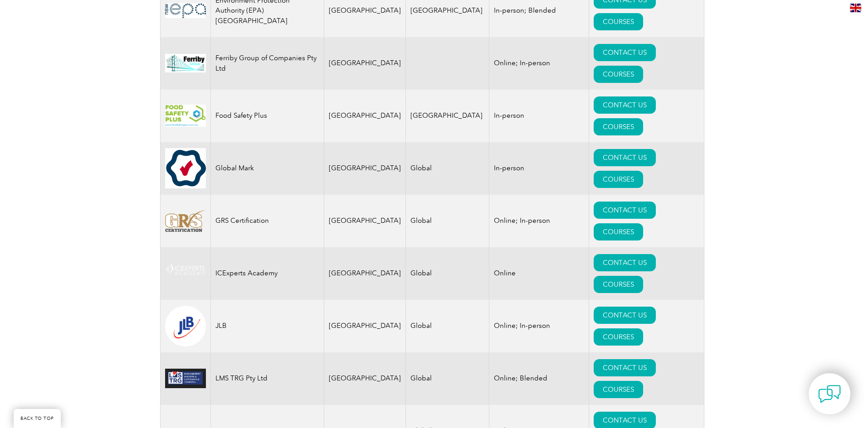
drag, startPoint x: 129, startPoint y: 220, endPoint x: 129, endPoint y: 160, distance: 59.8
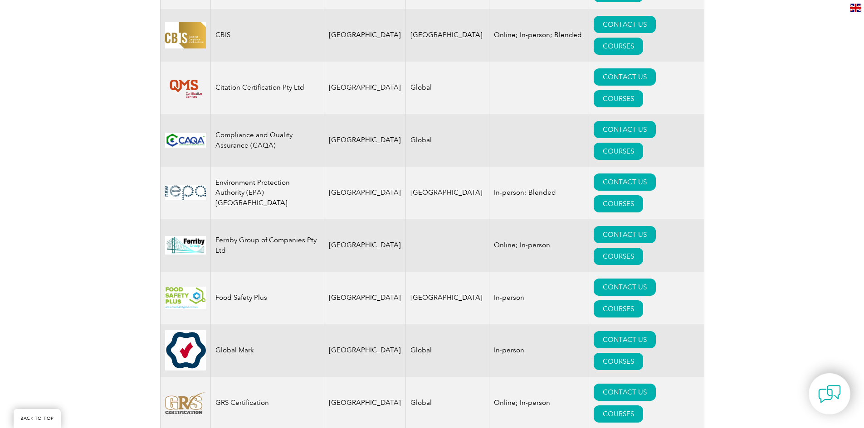
drag, startPoint x: 163, startPoint y: 229, endPoint x: 150, endPoint y: 149, distance: 81.4
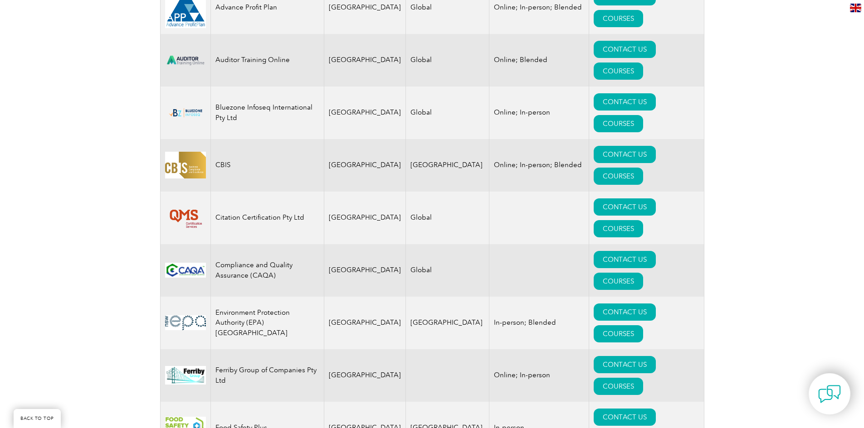
drag, startPoint x: 155, startPoint y: 228, endPoint x: 149, endPoint y: 185, distance: 44.0
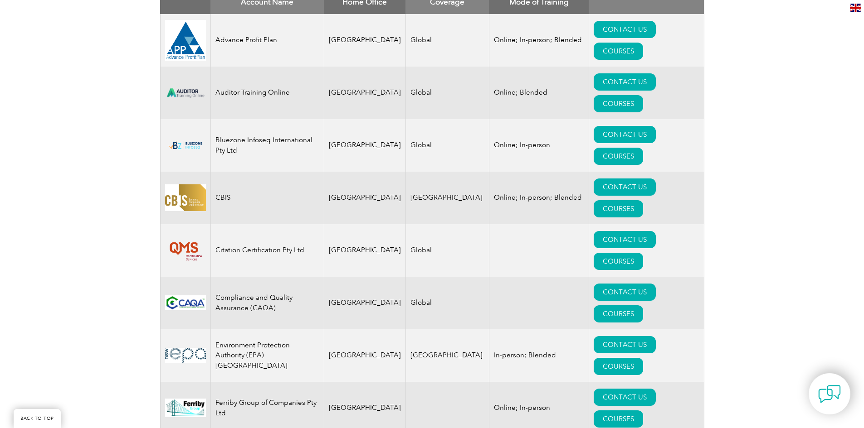
drag, startPoint x: 155, startPoint y: 218, endPoint x: 152, endPoint y: 177, distance: 40.4
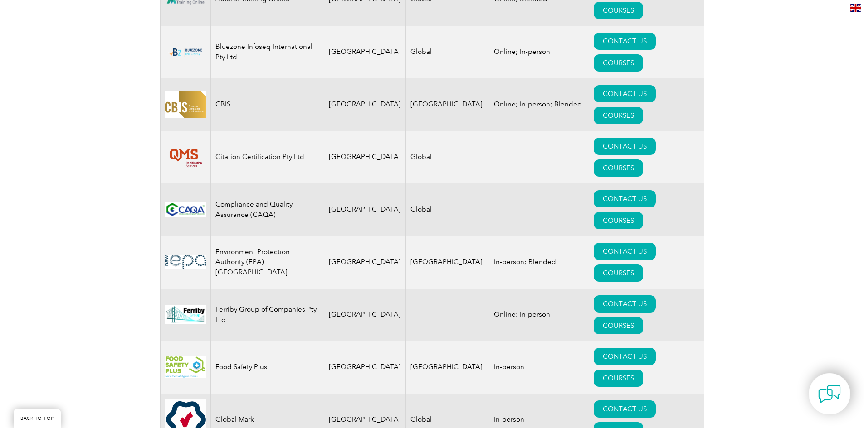
drag, startPoint x: 130, startPoint y: 98, endPoint x: 131, endPoint y: 128, distance: 29.9
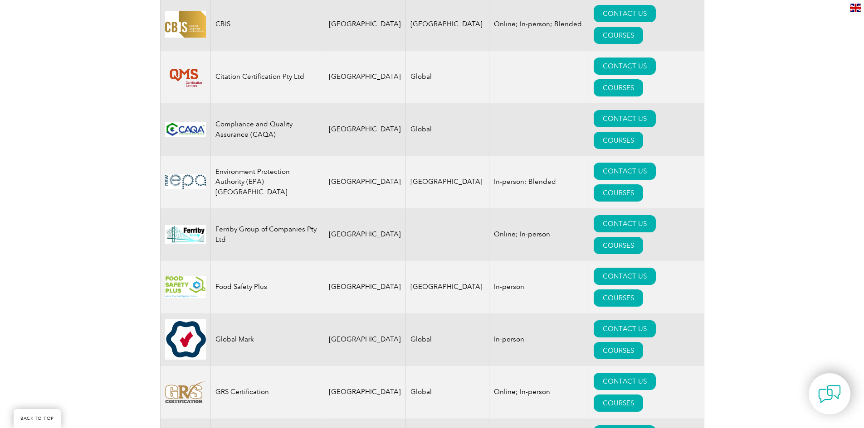
drag, startPoint x: 134, startPoint y: 110, endPoint x: 133, endPoint y: 133, distance: 23.2
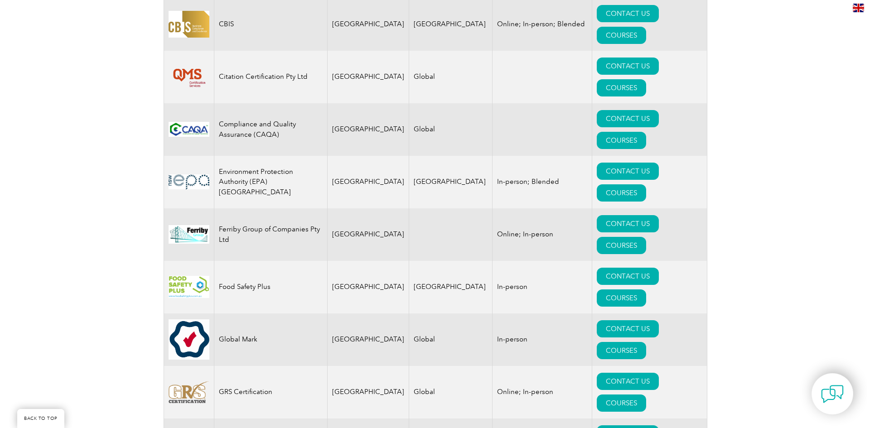
scroll to position [583, 0]
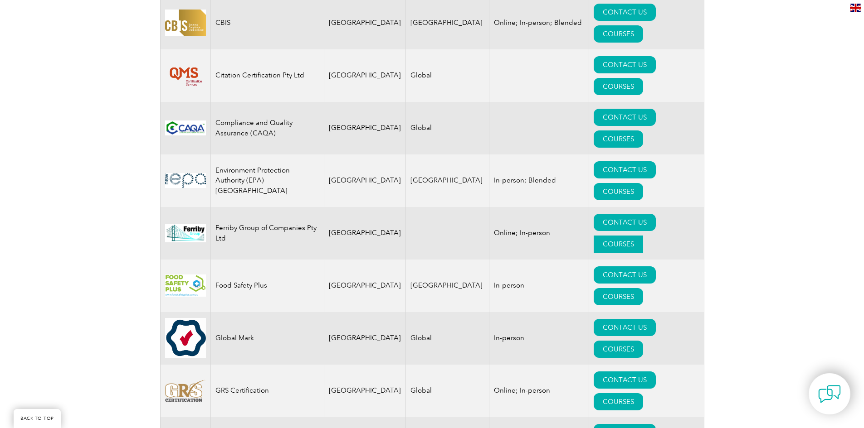
click at [643, 236] on link "COURSES" at bounding box center [617, 244] width 49 height 17
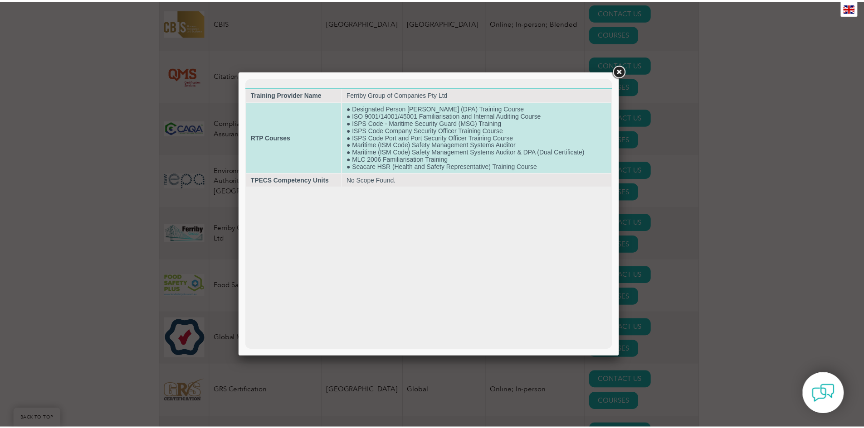
scroll to position [0, 0]
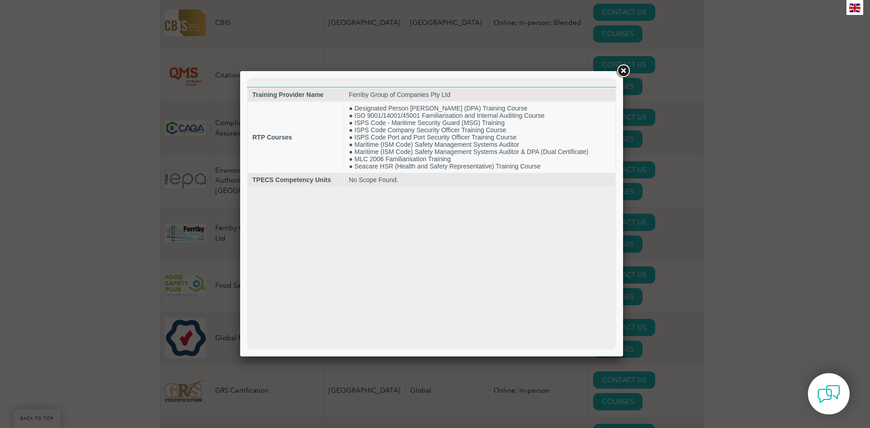
click at [619, 72] on link at bounding box center [623, 71] width 16 height 16
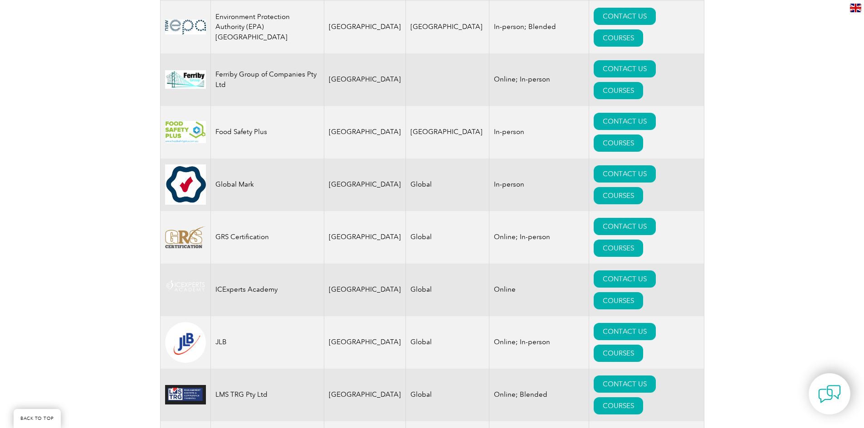
drag, startPoint x: 126, startPoint y: 129, endPoint x: 128, endPoint y: 164, distance: 35.0
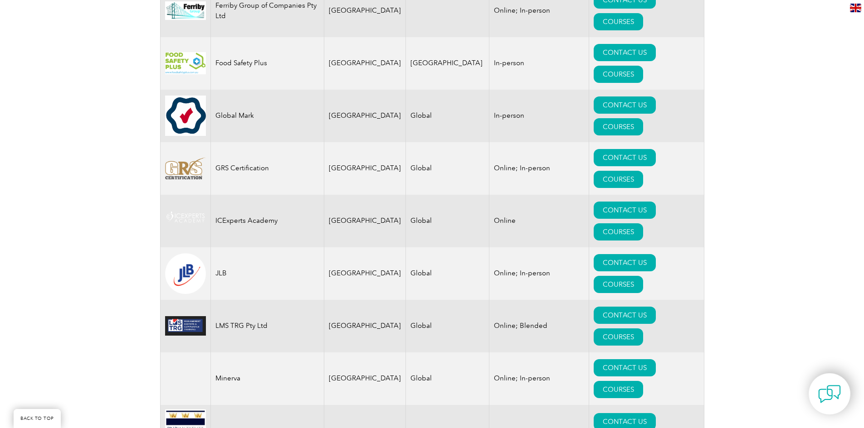
drag, startPoint x: 133, startPoint y: 87, endPoint x: 133, endPoint y: 120, distance: 33.1
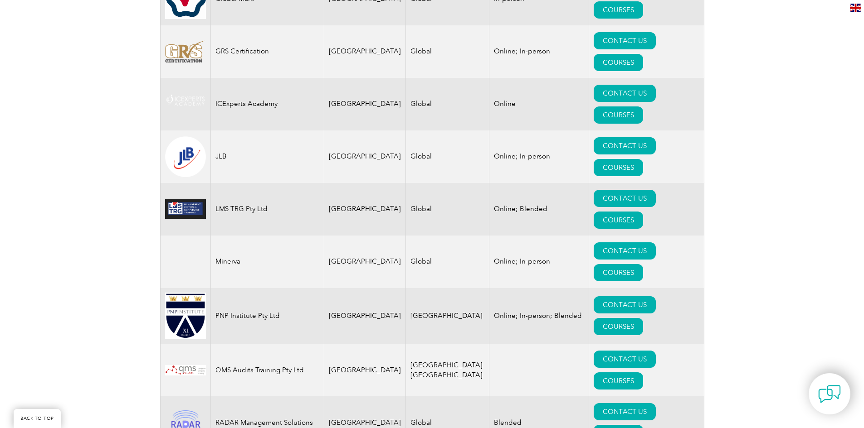
drag, startPoint x: 137, startPoint y: 91, endPoint x: 141, endPoint y: 128, distance: 37.4
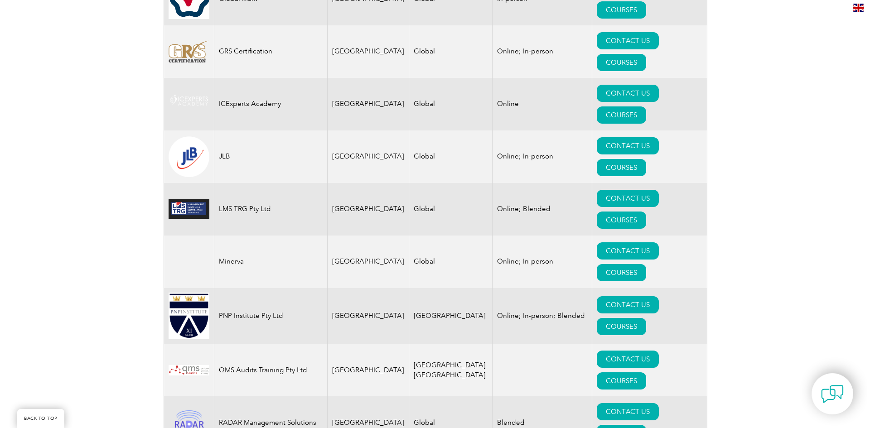
scroll to position [932, 0]
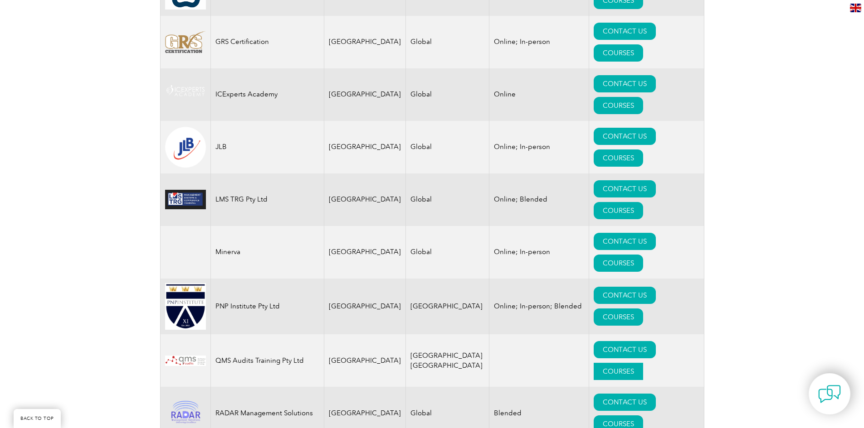
click at [643, 363] on link "COURSES" at bounding box center [617, 371] width 49 height 17
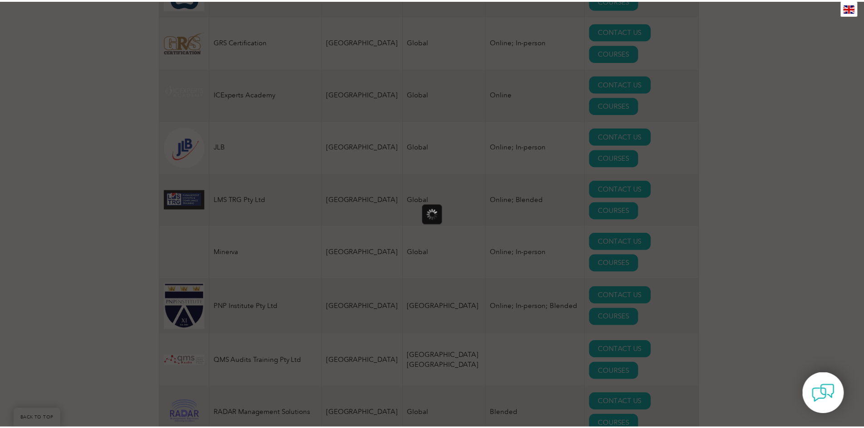
scroll to position [0, 0]
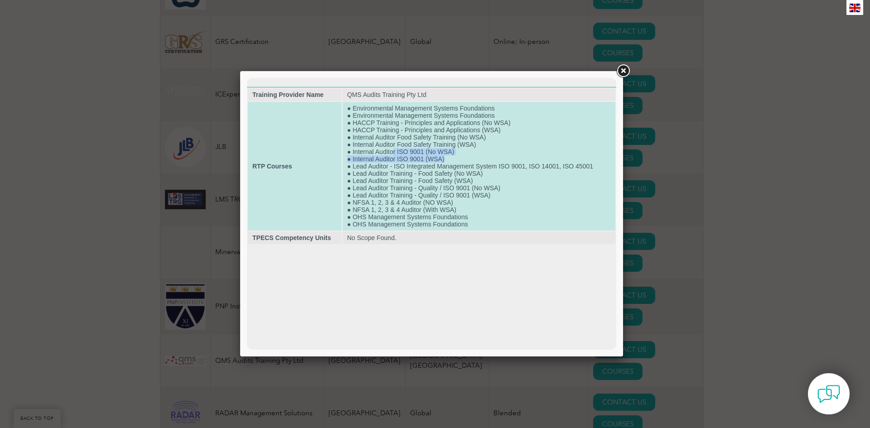
drag, startPoint x: 392, startPoint y: 149, endPoint x: 472, endPoint y: 158, distance: 80.3
click at [472, 158] on td "● Environmental Management Systems Foundations ● Environmental Management Syste…" at bounding box center [479, 166] width 273 height 129
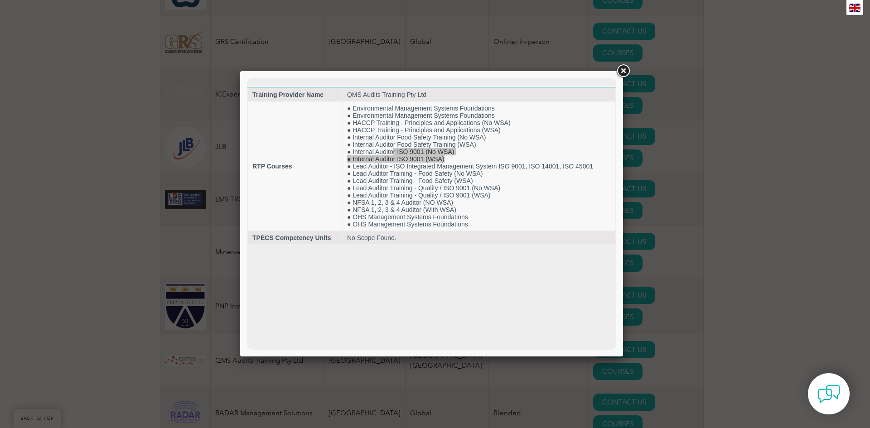
click at [621, 69] on link at bounding box center [623, 71] width 16 height 16
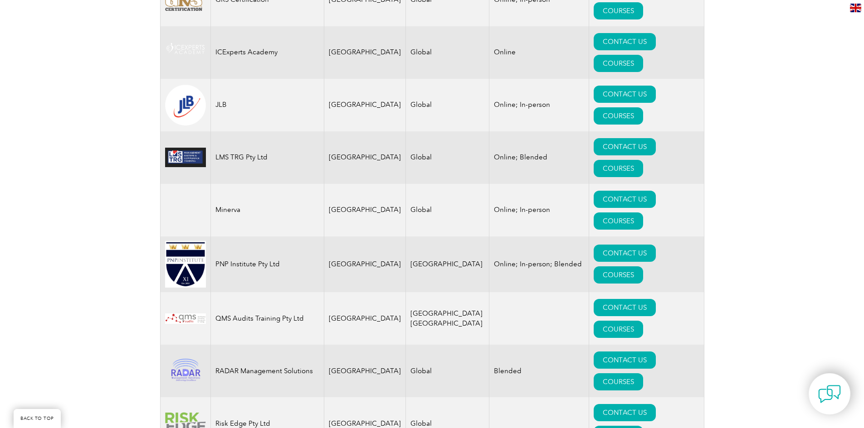
drag, startPoint x: 141, startPoint y: 118, endPoint x: 189, endPoint y: 153, distance: 59.4
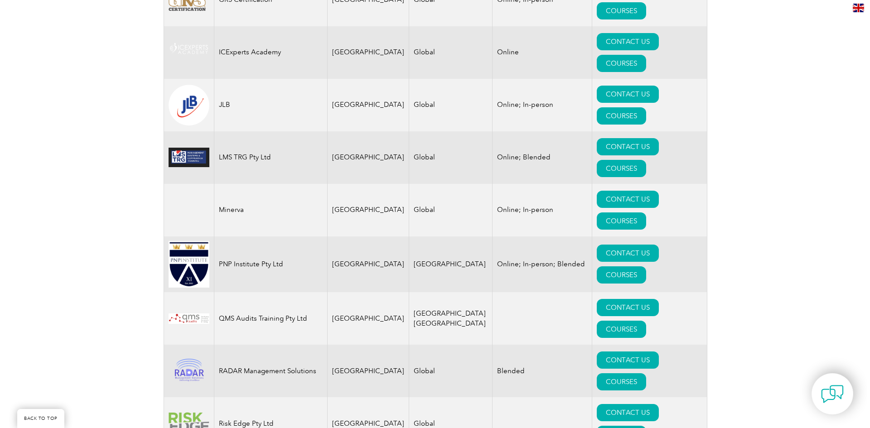
scroll to position [1033, 0]
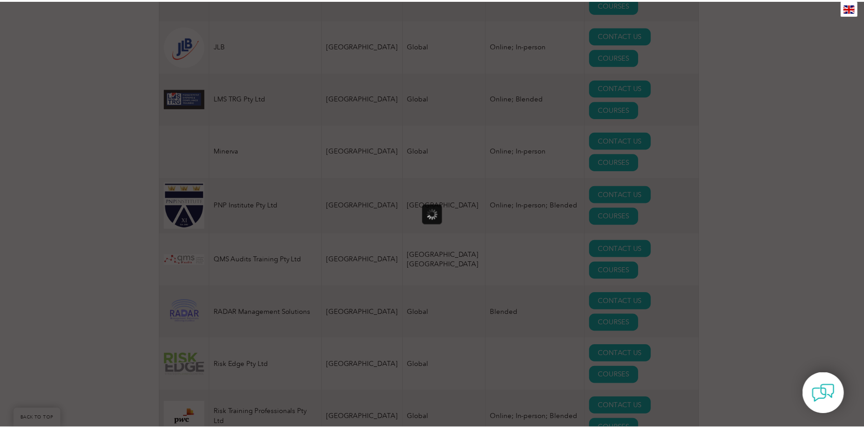
scroll to position [0, 0]
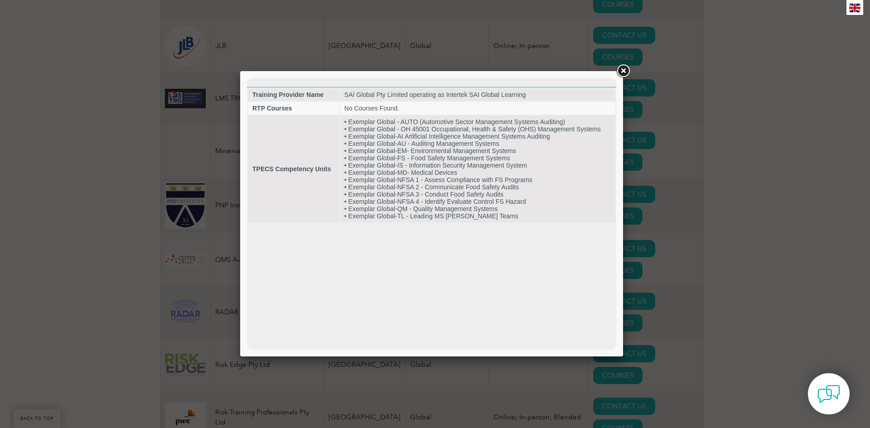
click at [621, 70] on link at bounding box center [623, 71] width 16 height 16
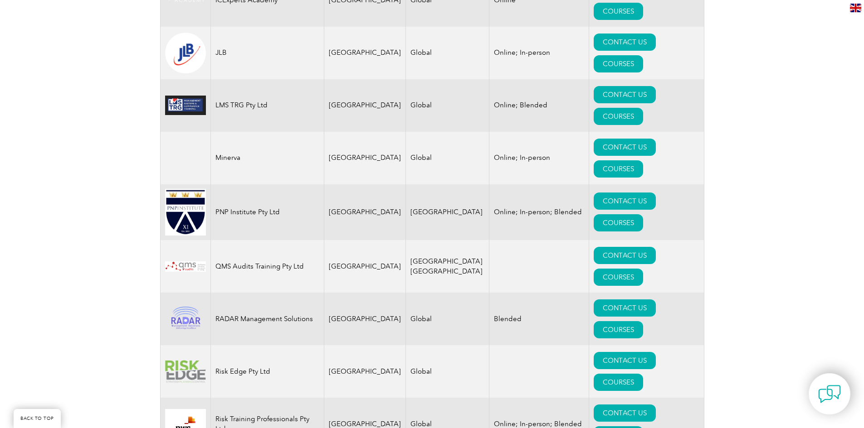
drag, startPoint x: 94, startPoint y: 162, endPoint x: 98, endPoint y: 143, distance: 19.5
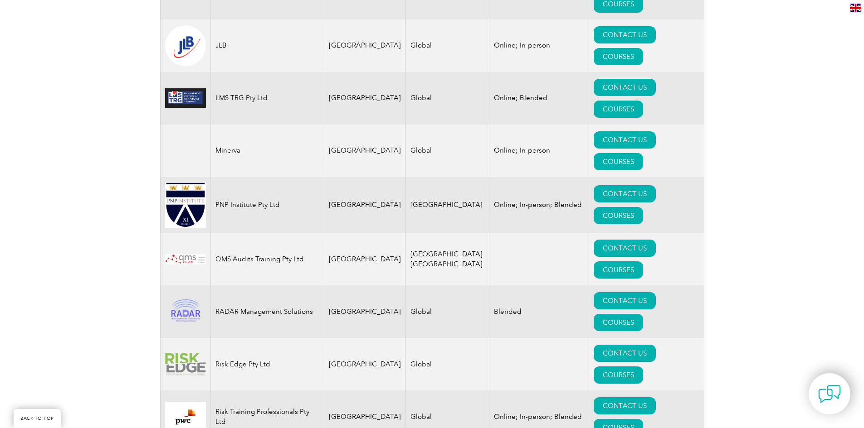
drag, startPoint x: 119, startPoint y: 136, endPoint x: 120, endPoint y: 164, distance: 27.7
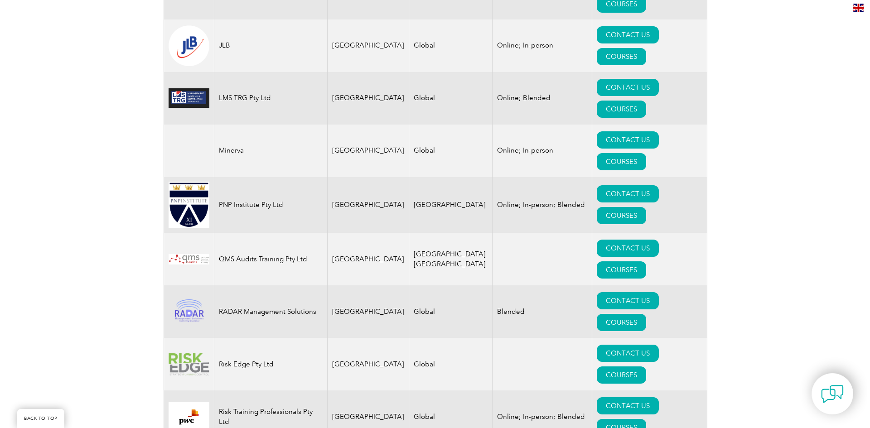
scroll to position [1044, 0]
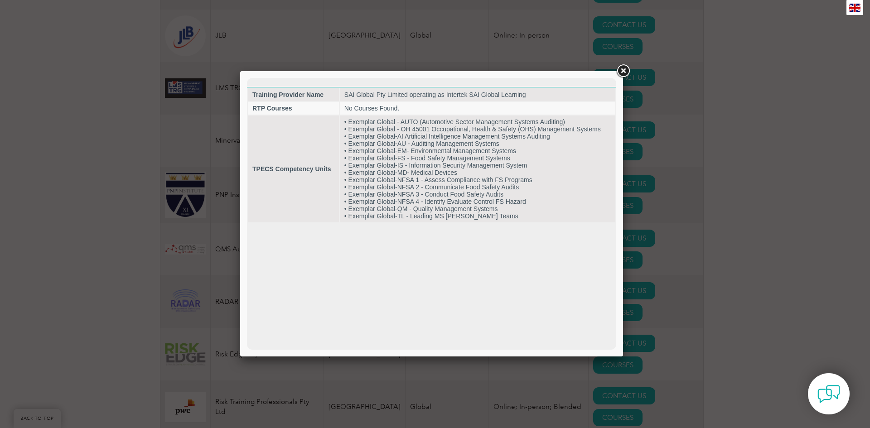
scroll to position [0, 0]
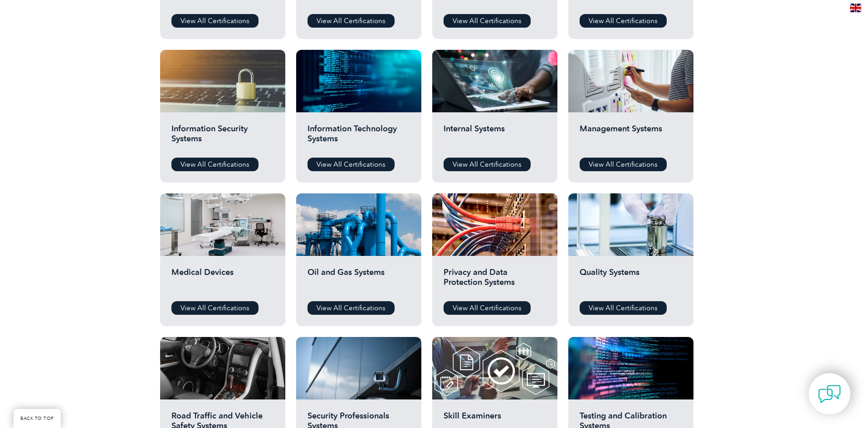
scroll to position [518, 0]
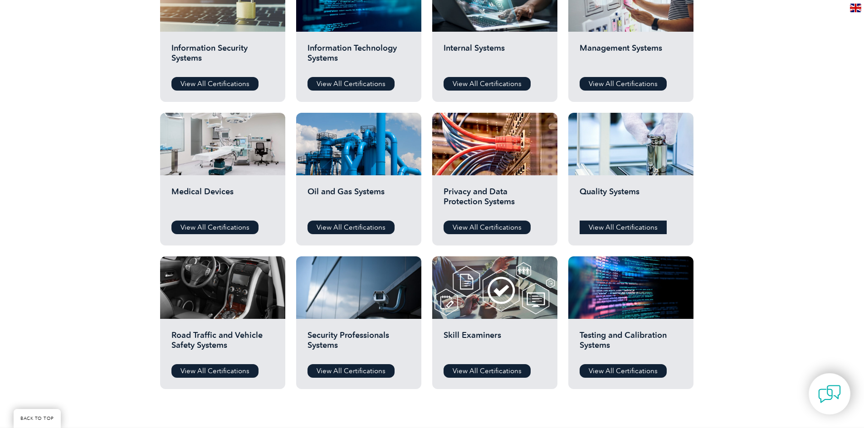
click at [608, 228] on link "View All Certifications" at bounding box center [622, 228] width 87 height 14
click at [627, 86] on link "View All Certifications" at bounding box center [622, 84] width 87 height 14
click at [631, 223] on link "View All Certifications" at bounding box center [622, 228] width 87 height 14
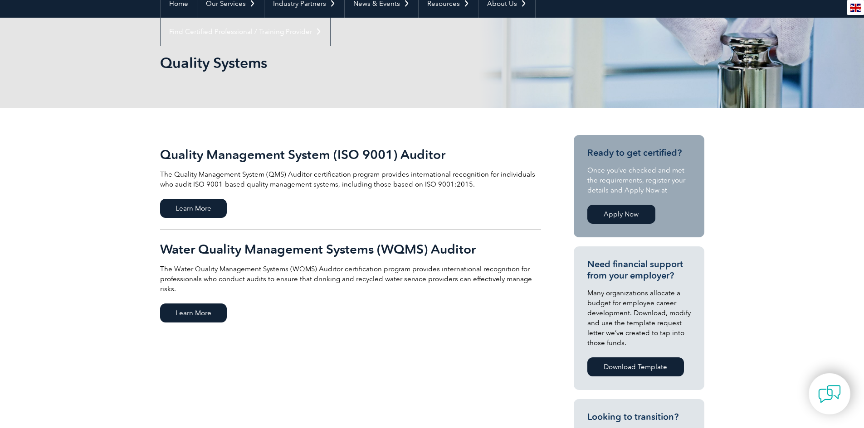
drag, startPoint x: 125, startPoint y: 159, endPoint x: 205, endPoint y: 130, distance: 85.3
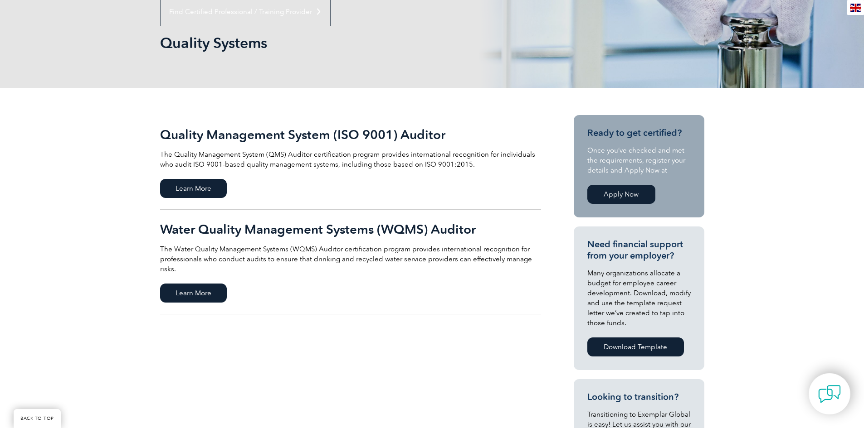
drag, startPoint x: 117, startPoint y: 177, endPoint x: 116, endPoint y: 163, distance: 13.6
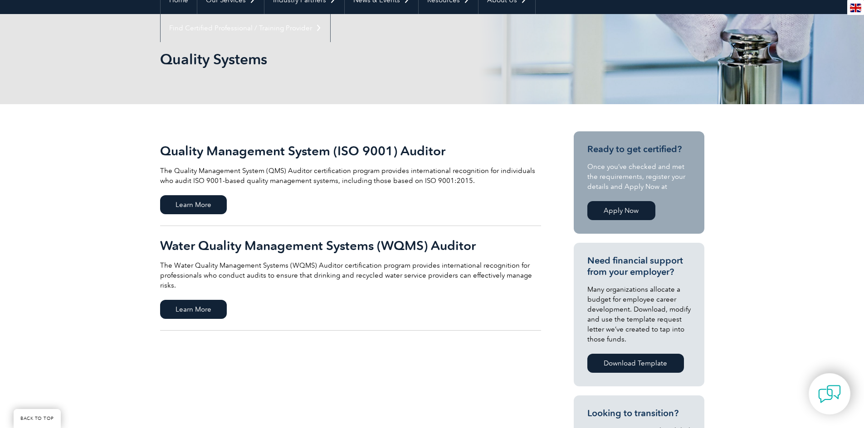
drag, startPoint x: 114, startPoint y: 180, endPoint x: 234, endPoint y: 180, distance: 120.1
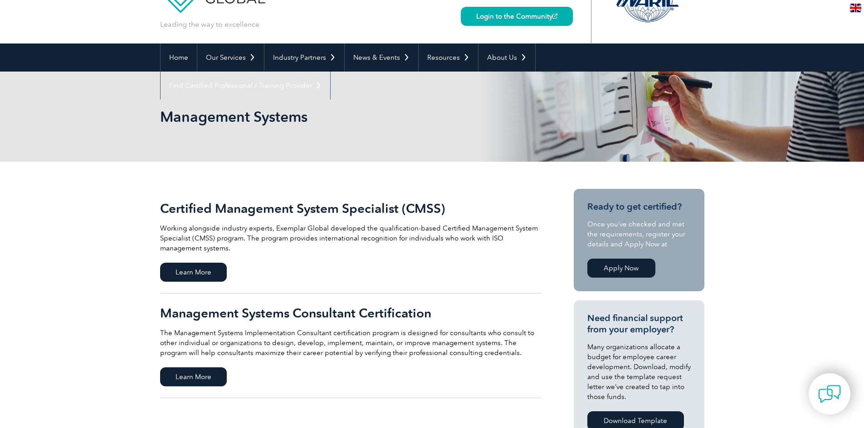
drag, startPoint x: 123, startPoint y: 147, endPoint x: 136, endPoint y: 211, distance: 64.8
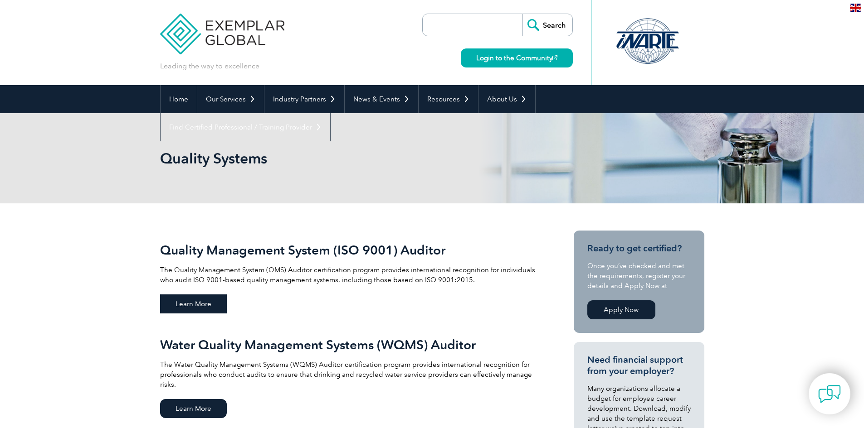
click at [207, 309] on span "Learn More" at bounding box center [193, 304] width 67 height 19
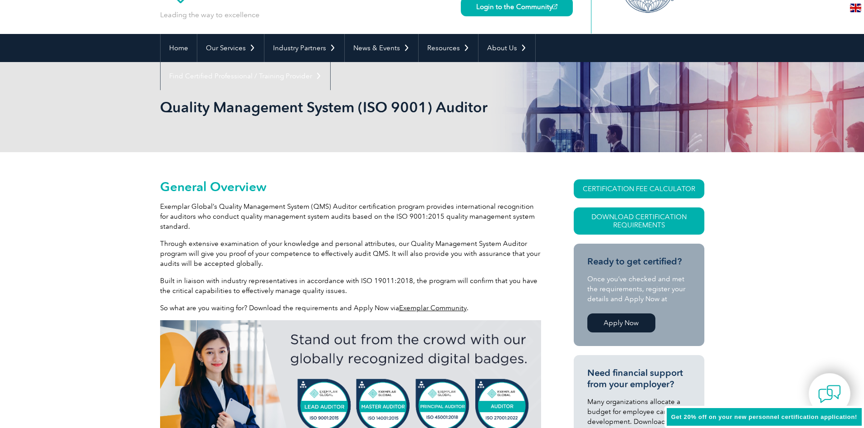
drag, startPoint x: 135, startPoint y: 160, endPoint x: 139, endPoint y: 185, distance: 25.7
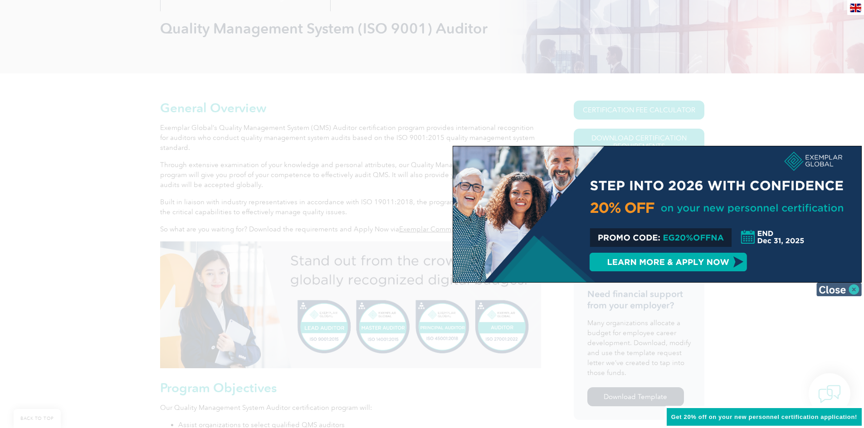
click at [836, 289] on img at bounding box center [838, 290] width 45 height 14
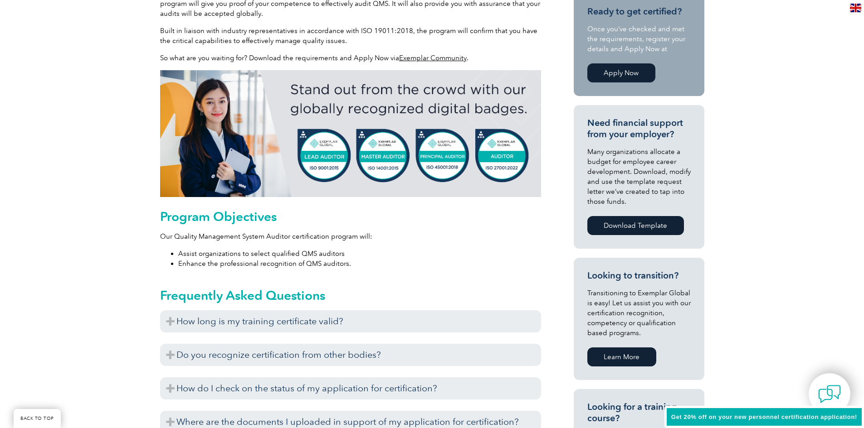
drag, startPoint x: 158, startPoint y: 93, endPoint x: 151, endPoint y: 157, distance: 64.8
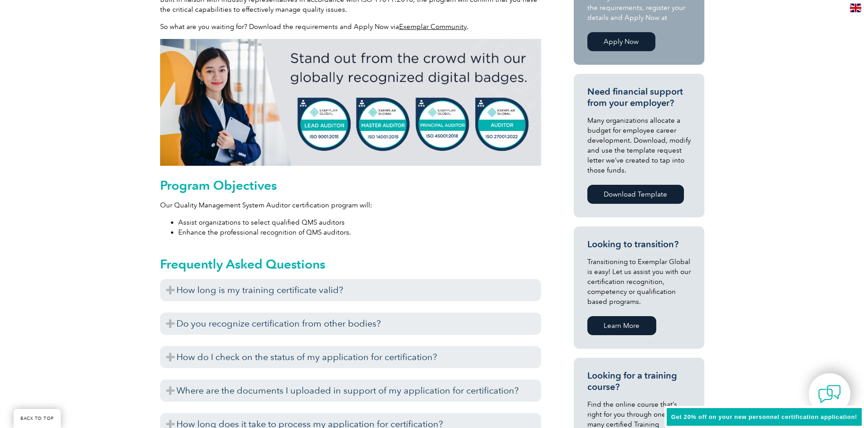
drag, startPoint x: 129, startPoint y: 218, endPoint x: 128, endPoint y: 209, distance: 8.3
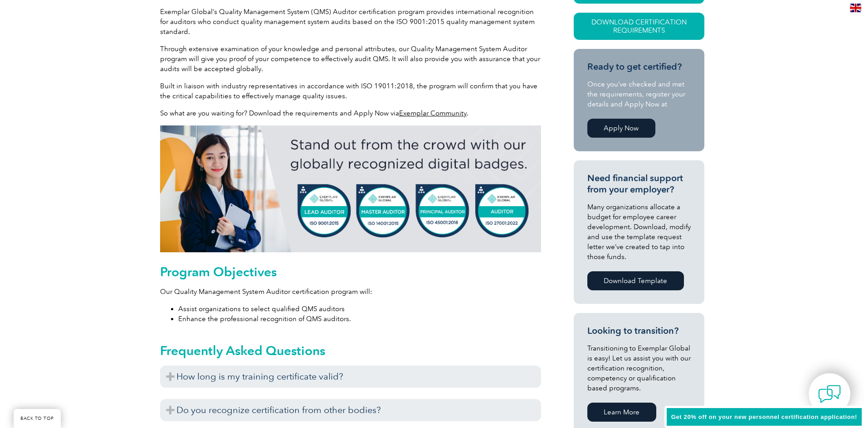
drag, startPoint x: 132, startPoint y: 225, endPoint x: 131, endPoint y: 170, distance: 55.3
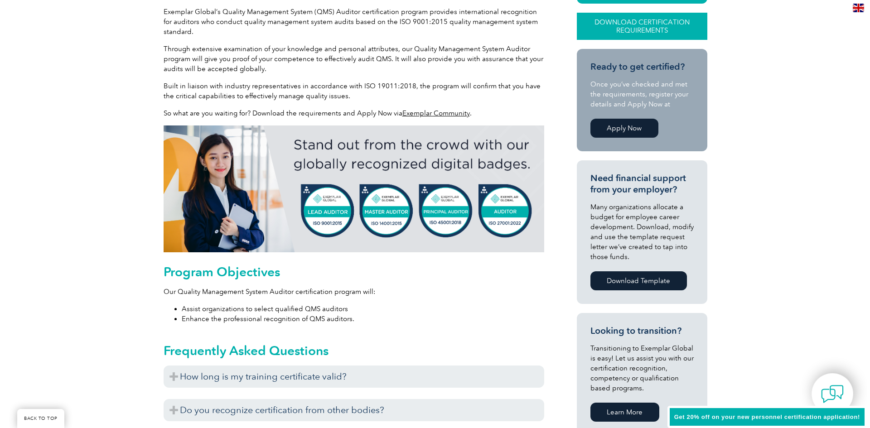
scroll to position [211, 0]
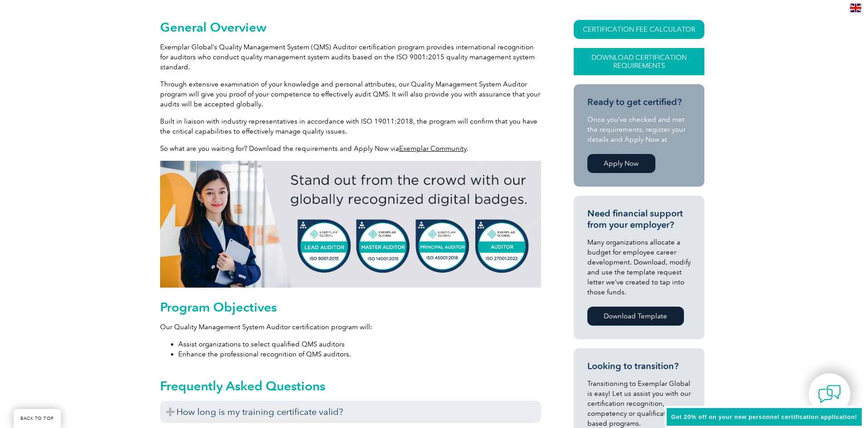
click at [639, 65] on link "Download Certification Requirements" at bounding box center [638, 61] width 131 height 27
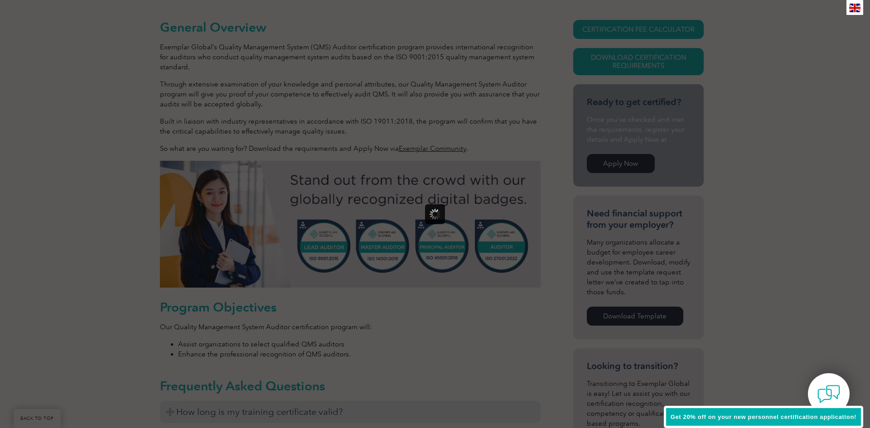
scroll to position [0, 0]
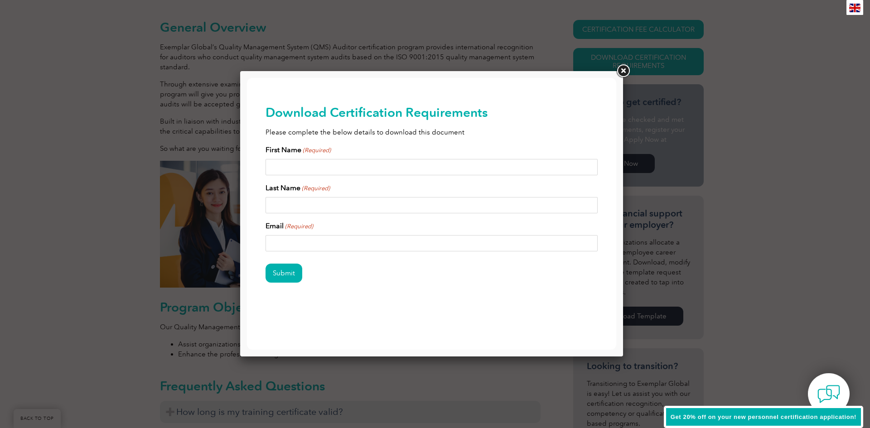
click at [337, 166] on input "First Name (Required)" at bounding box center [432, 167] width 333 height 16
type input "[PERSON_NAME]"
type input "[EMAIL_ADDRESS][DOMAIN_NAME]"
click at [266, 264] on input "Submit" at bounding box center [284, 273] width 37 height 19
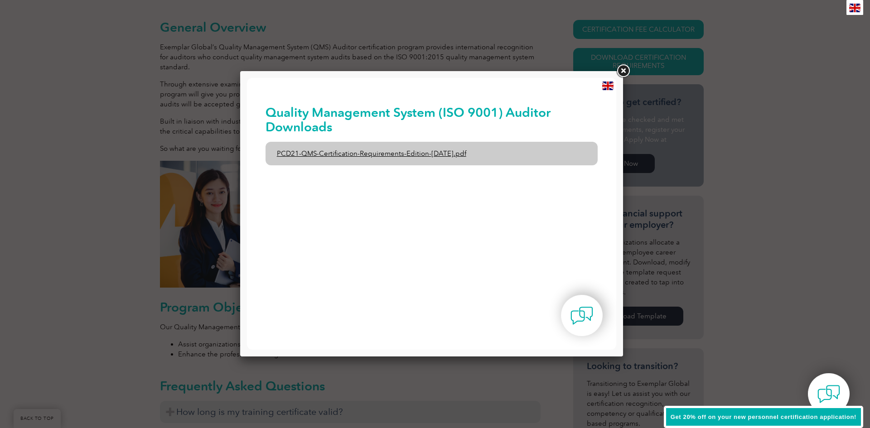
click at [424, 157] on link "PCD21-QMS-Certification-Requirements-Edition-[DATE].pdf" at bounding box center [432, 154] width 333 height 24
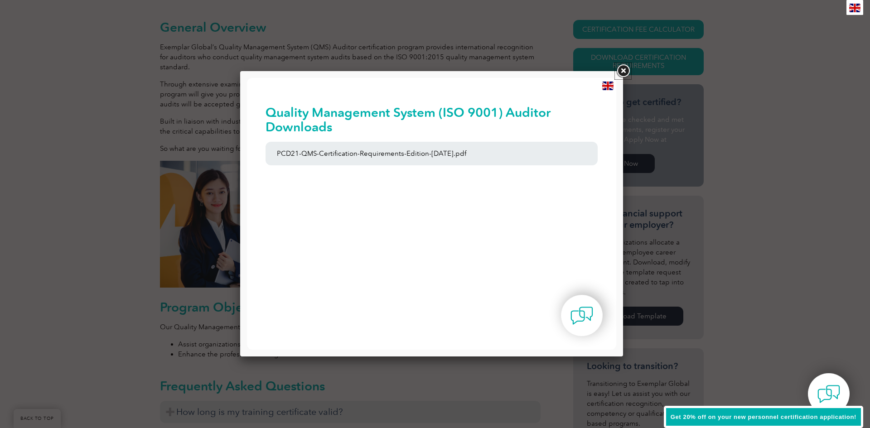
drag, startPoint x: 625, startPoint y: 72, endPoint x: 615, endPoint y: 72, distance: 9.5
click at [625, 72] on link at bounding box center [623, 71] width 16 height 16
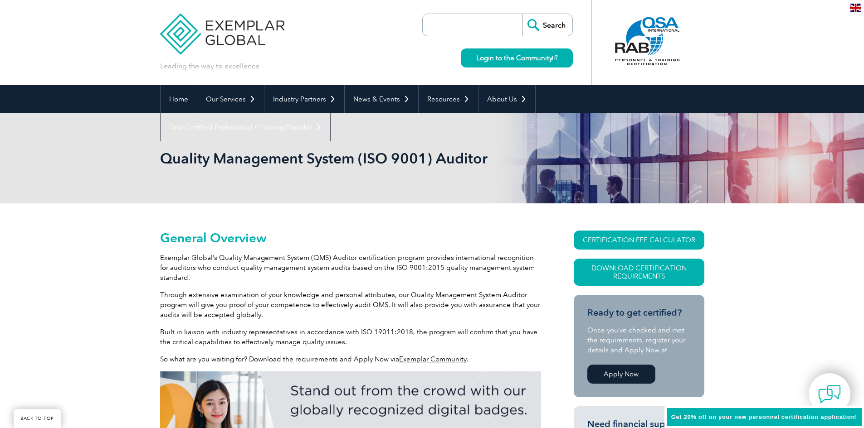
drag, startPoint x: 124, startPoint y: 242, endPoint x: 148, endPoint y: 136, distance: 108.8
